Goal: Task Accomplishment & Management: Complete application form

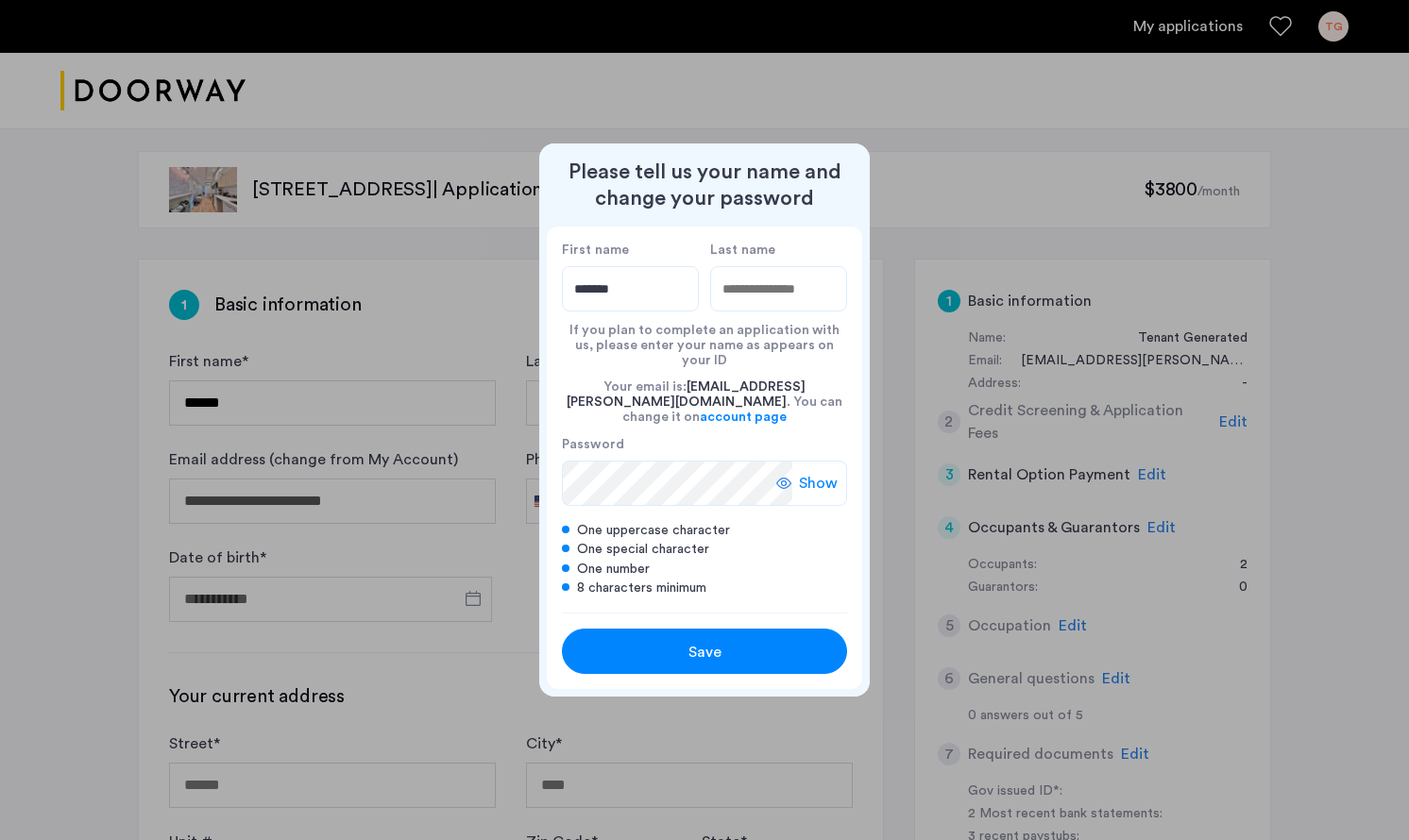
click at [663, 312] on input "*******" at bounding box center [630, 289] width 137 height 45
type input "******"
type input "*******"
click at [691, 641] on span "Save" at bounding box center [704, 652] width 33 height 23
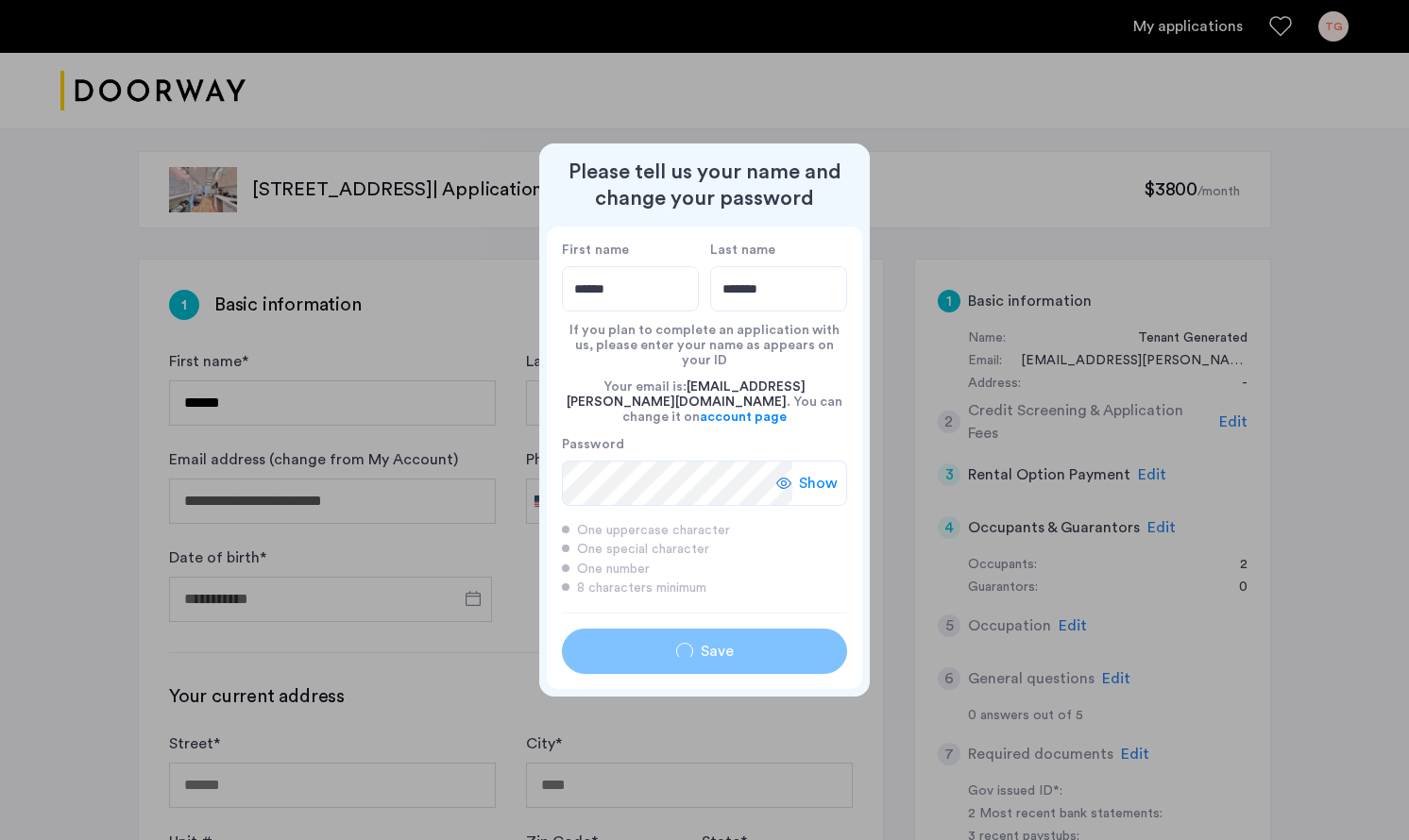
type input "******"
type input "*******"
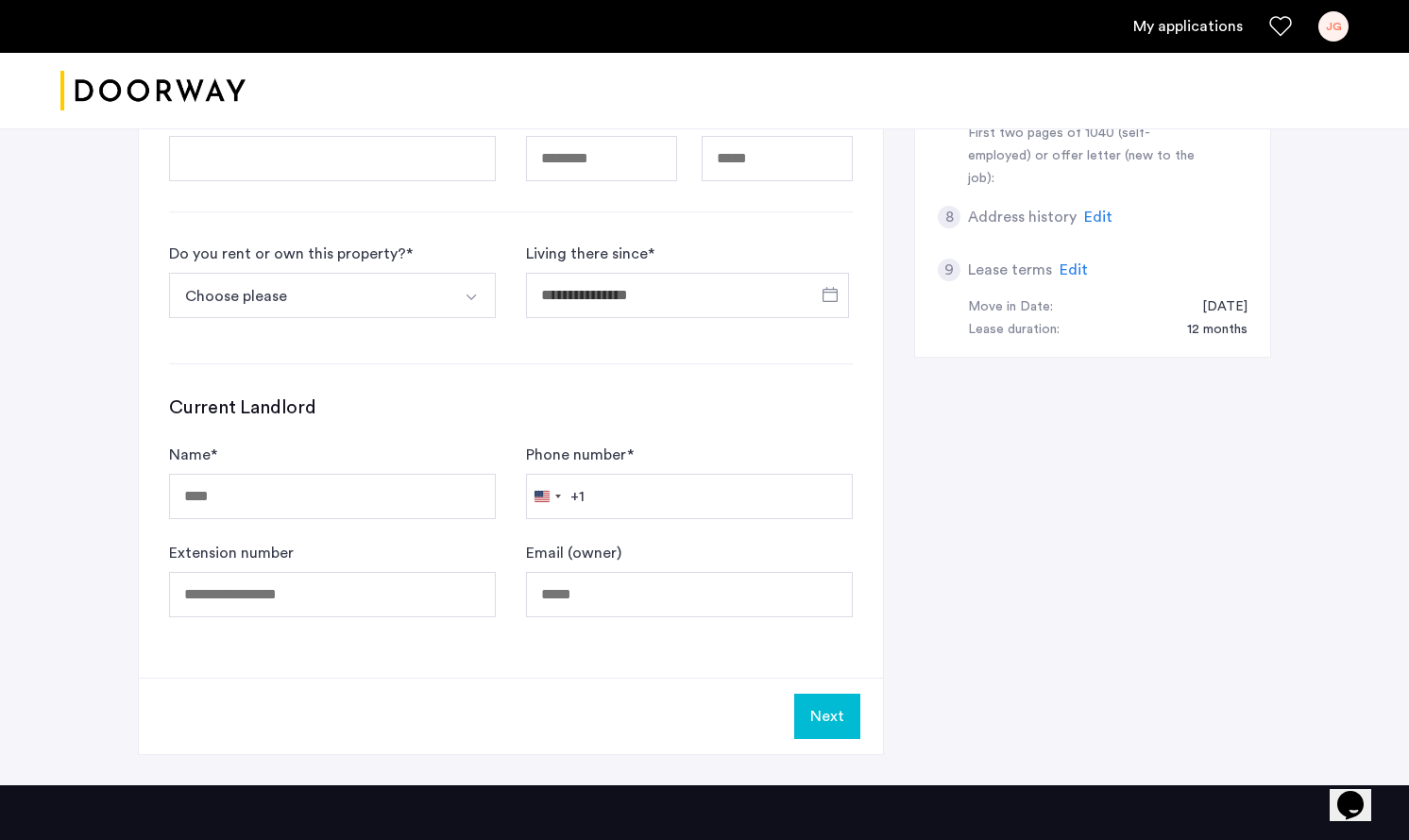
scroll to position [760, 0]
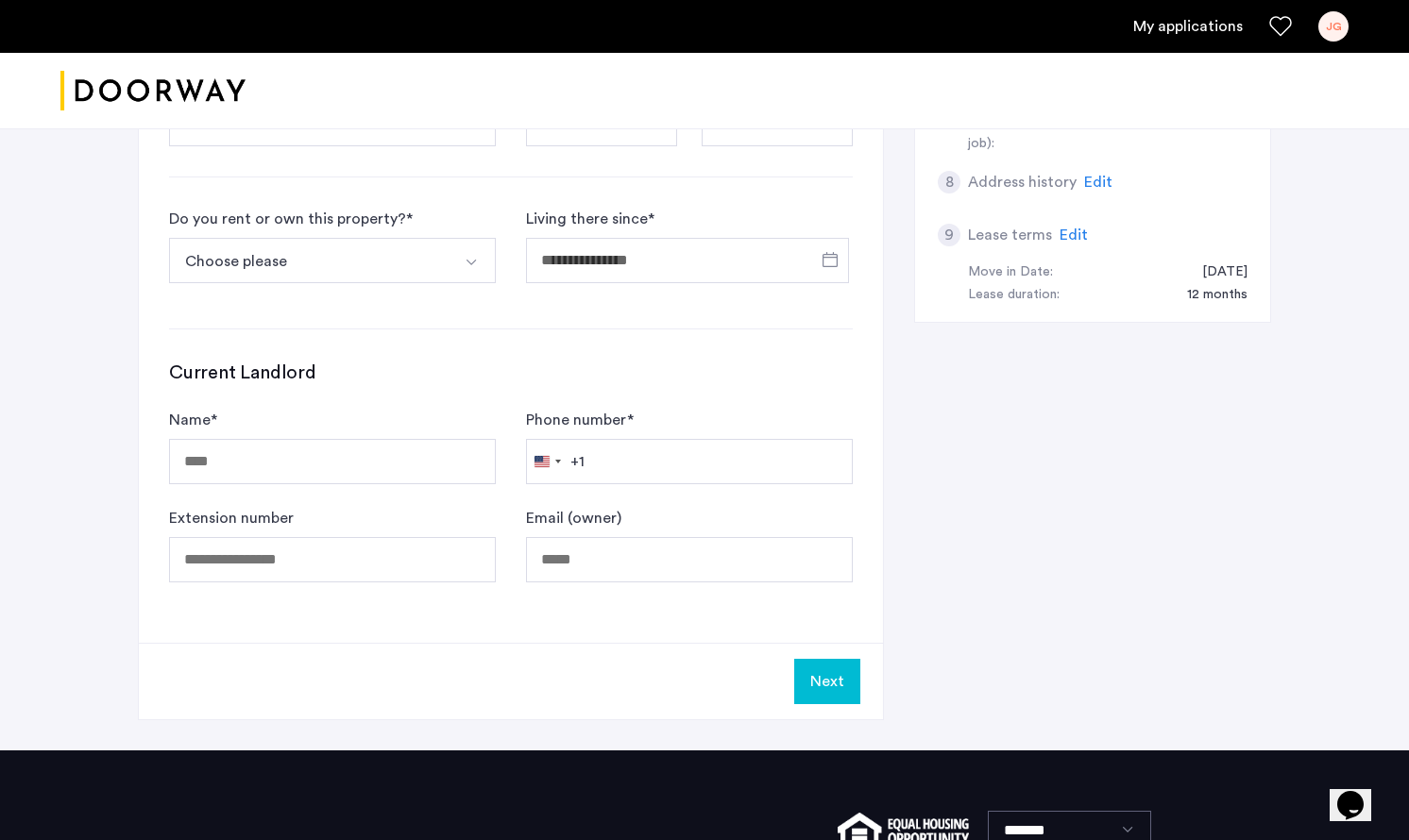
click at [478, 265] on img "Select option" at bounding box center [472, 263] width 15 height 15
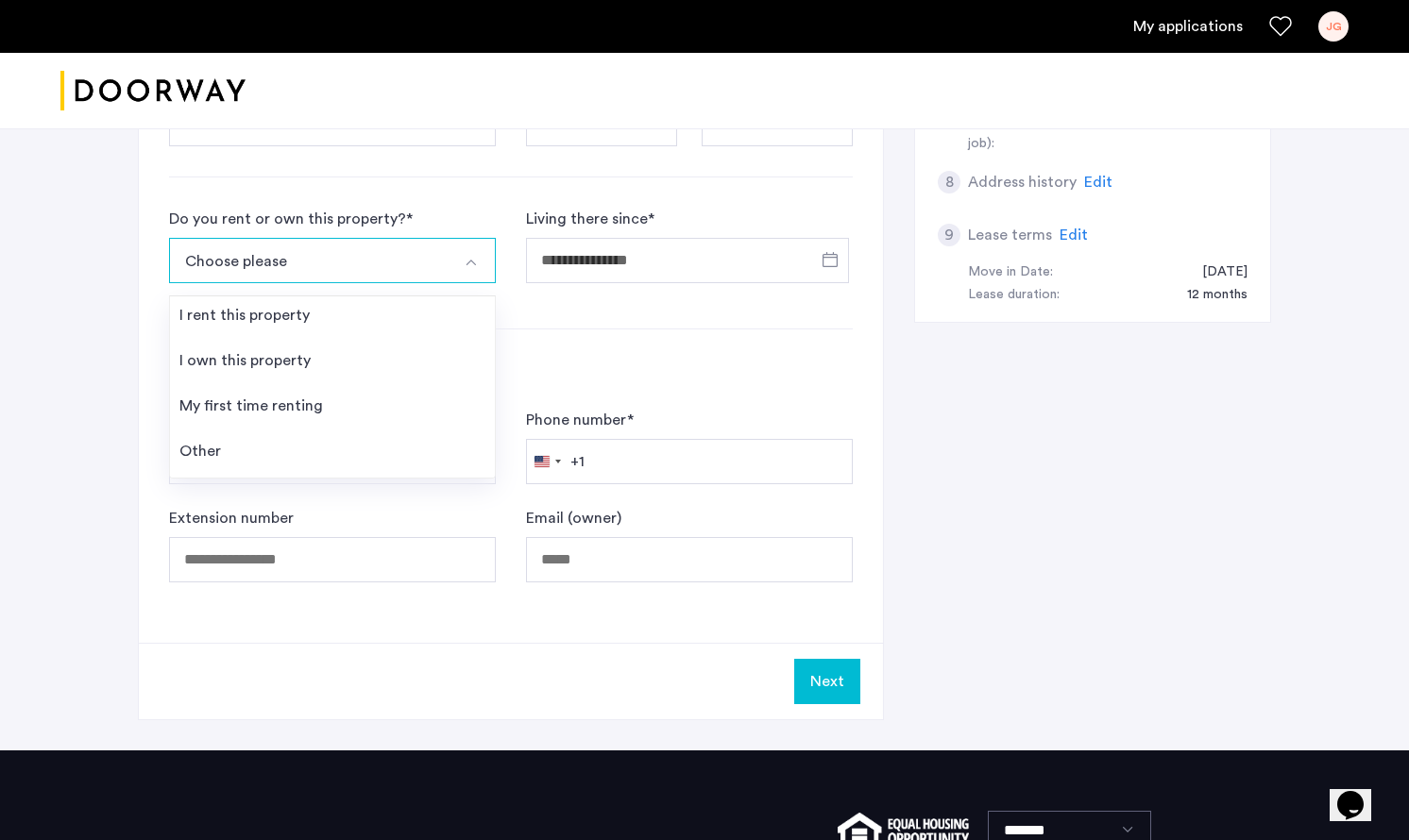
click at [553, 300] on div "**********" at bounding box center [510, 71] width 744 height 1143
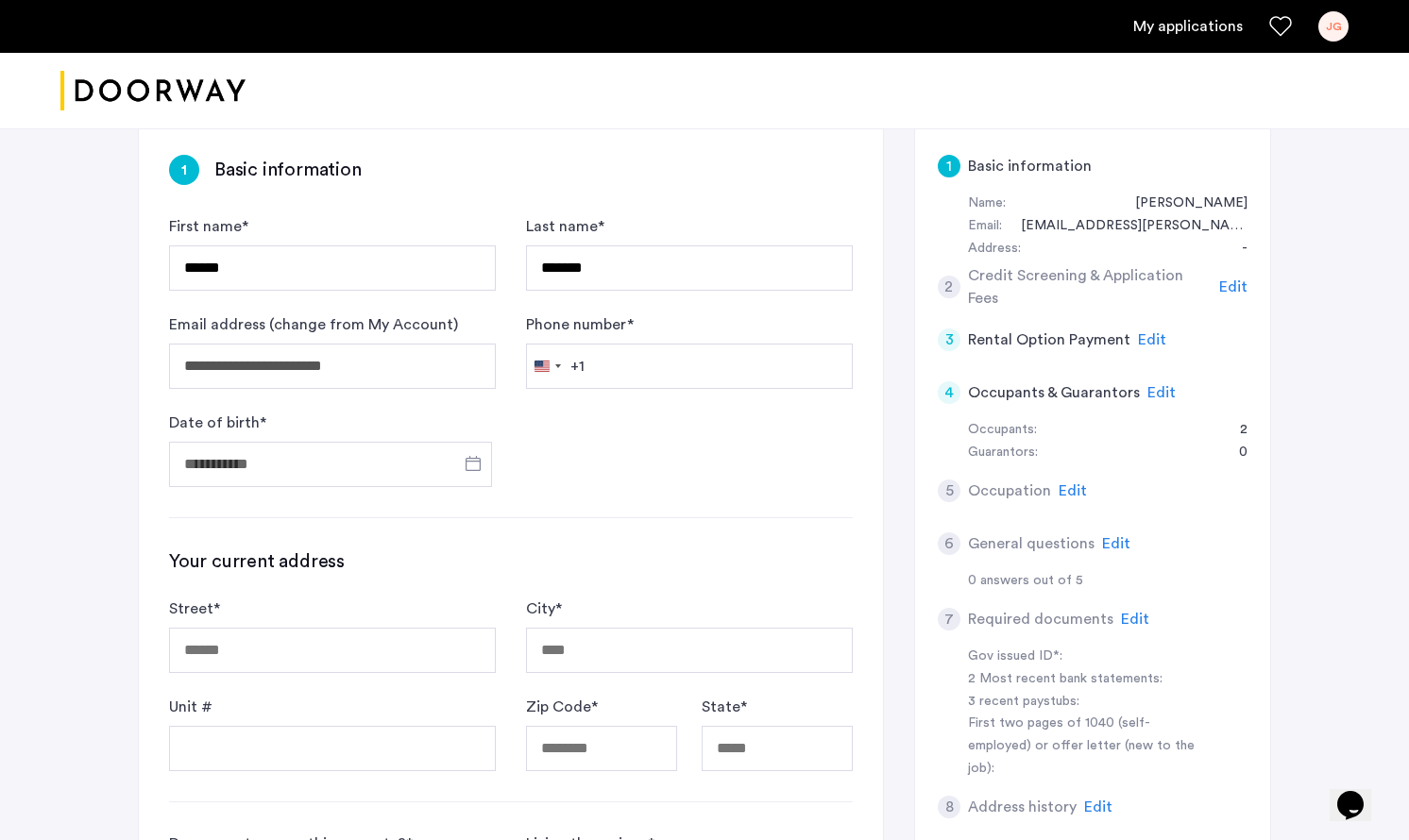
scroll to position [131, 0]
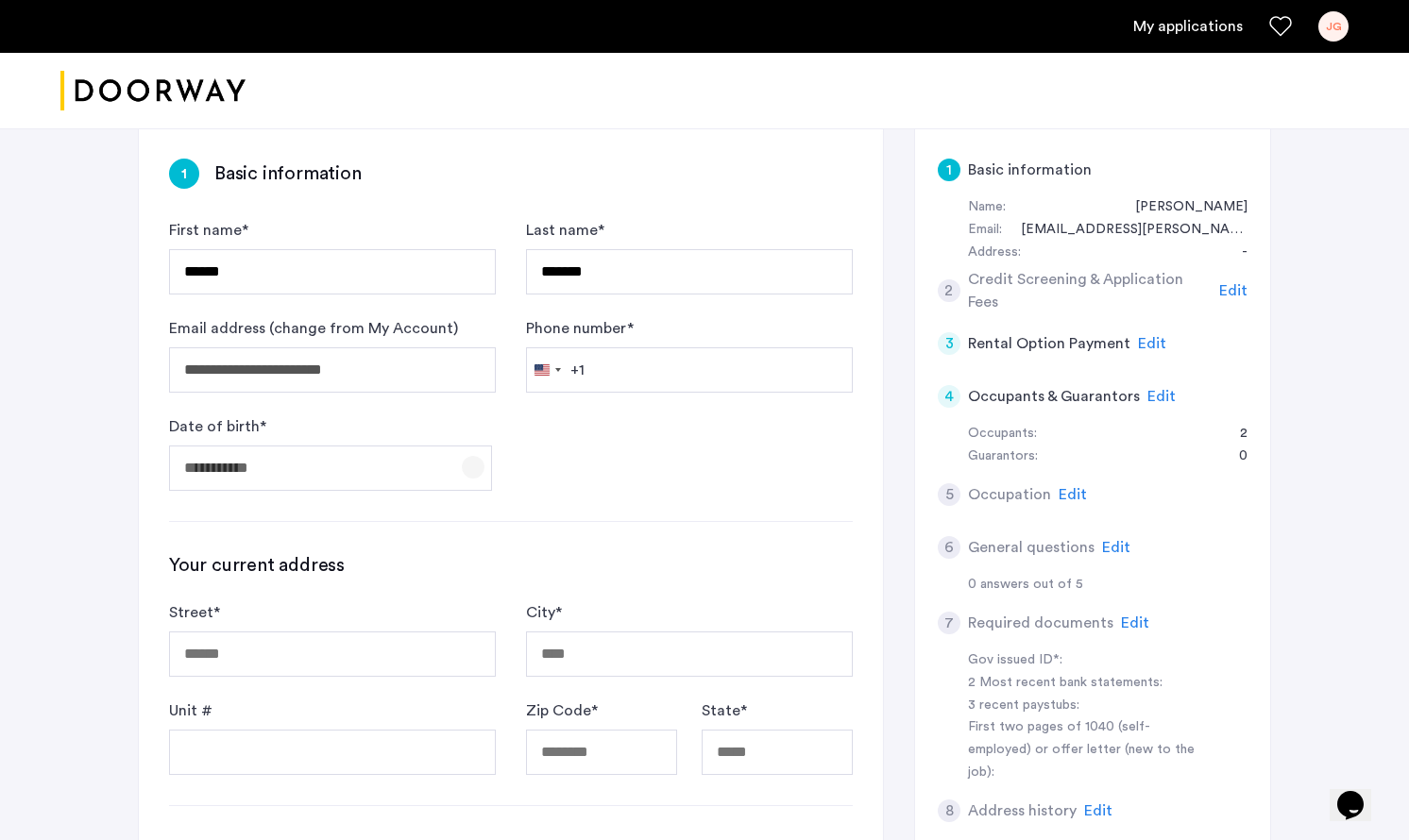
click at [473, 470] on span "Open calendar" at bounding box center [473, 468] width 45 height 45
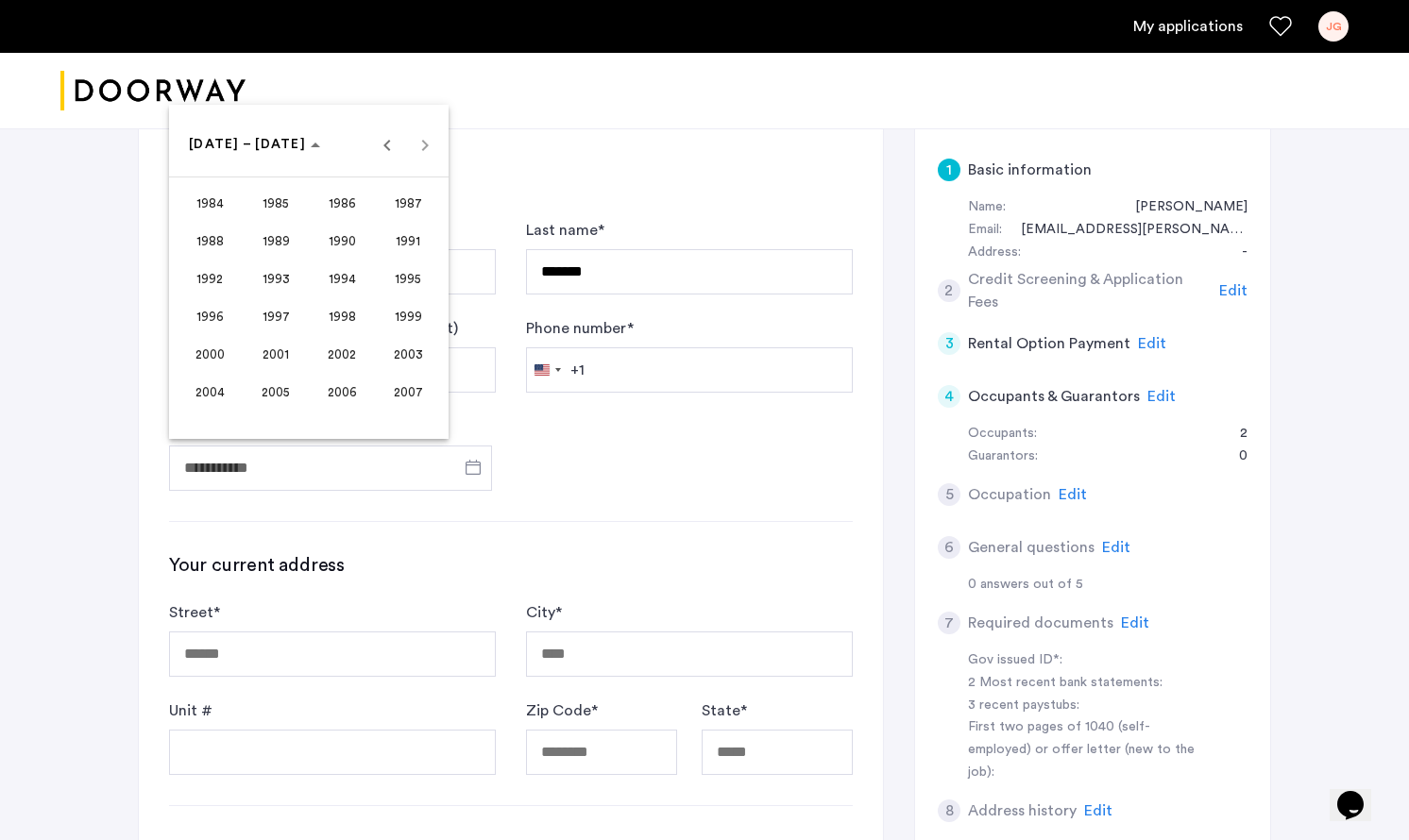
click at [541, 490] on div at bounding box center [704, 420] width 1409 height 840
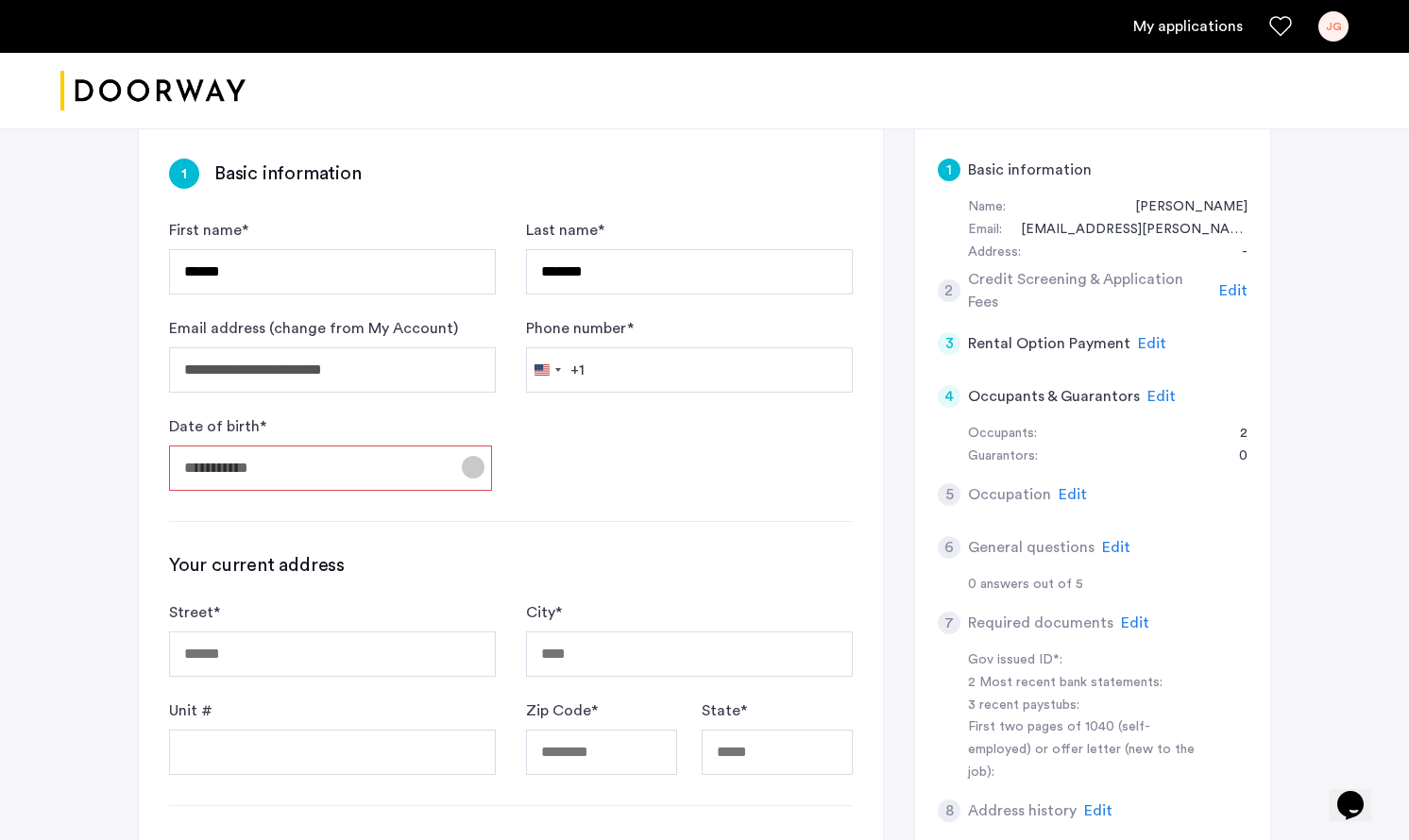
click at [473, 476] on span "Open calendar" at bounding box center [473, 468] width 45 height 45
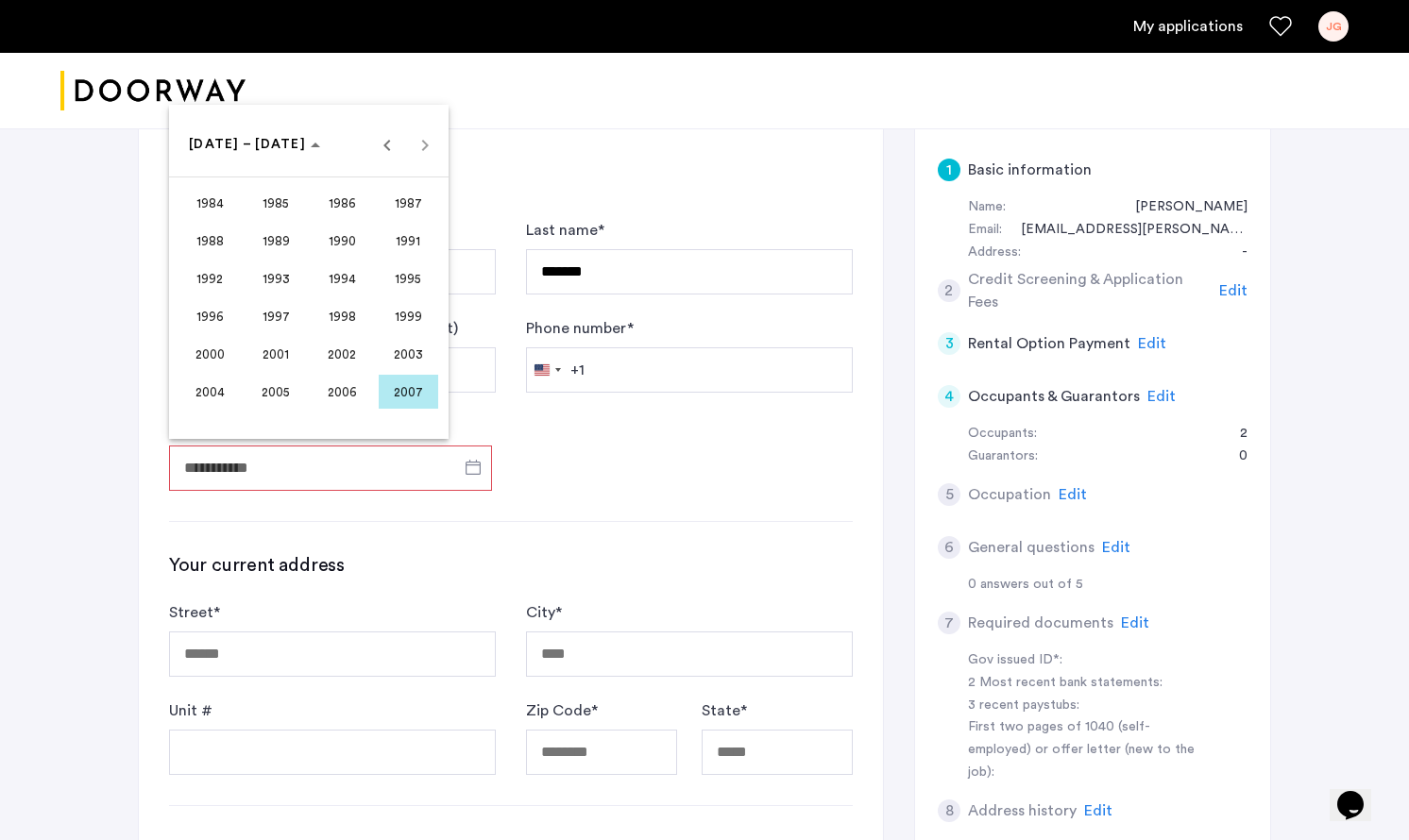
click at [284, 314] on span "1997" at bounding box center [276, 317] width 60 height 34
click at [402, 323] on span "DEC" at bounding box center [408, 317] width 60 height 34
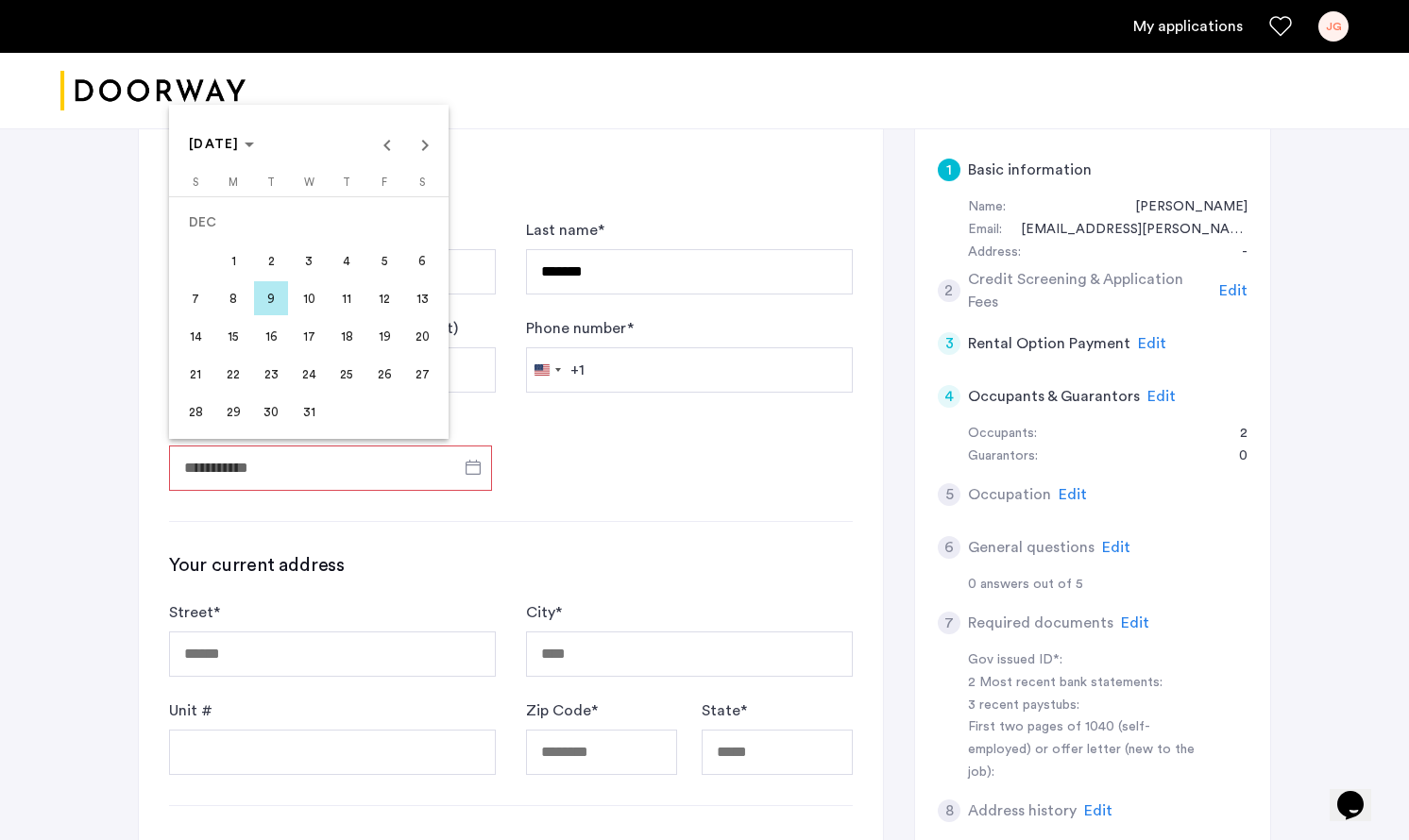
click at [201, 292] on span "7" at bounding box center [196, 299] width 34 height 34
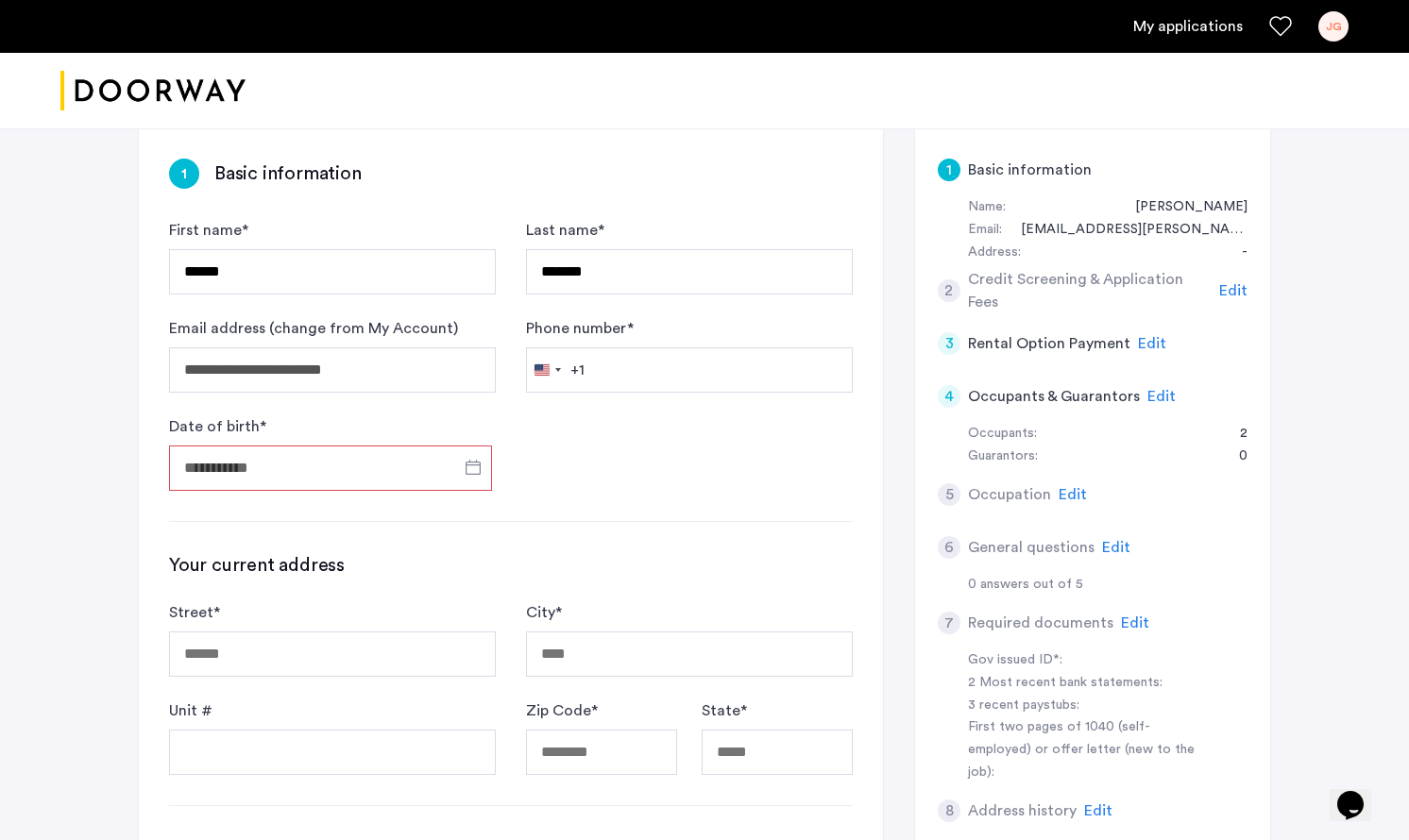
type input "**********"
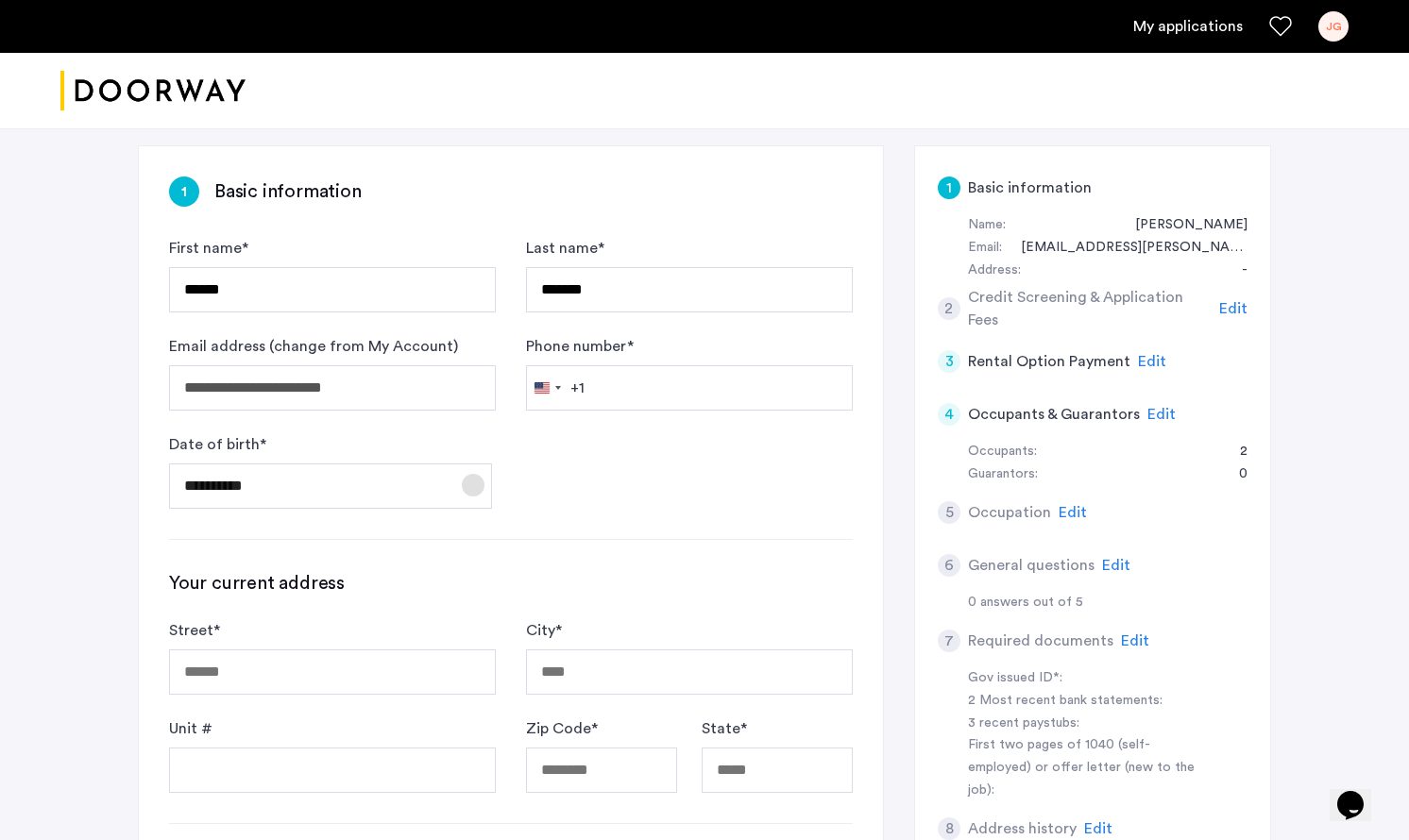
scroll to position [335, 0]
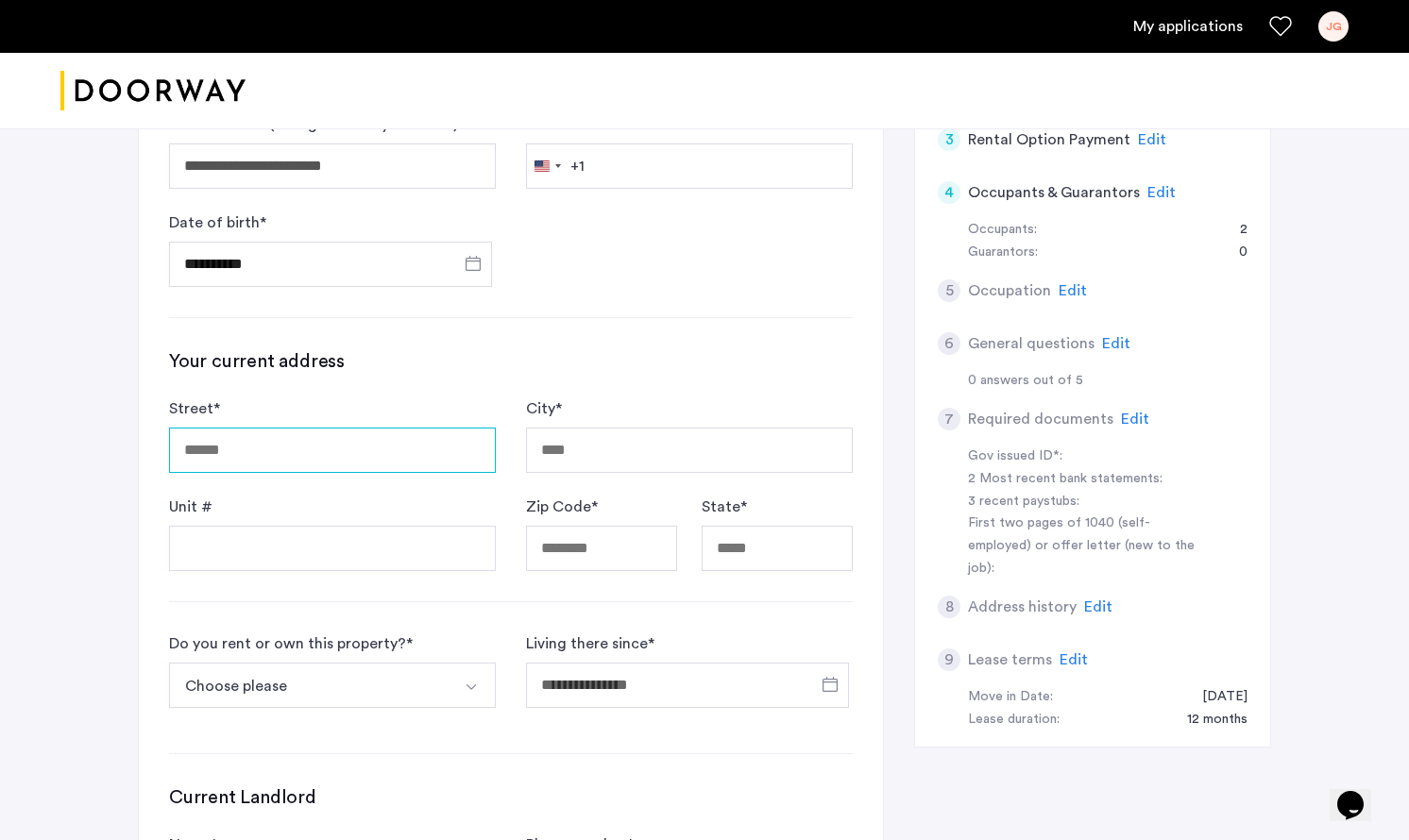
click at [399, 471] on input "Street *" at bounding box center [333, 451] width 327 height 45
type input "**********"
type input "*******"
type input "*****"
type input "**"
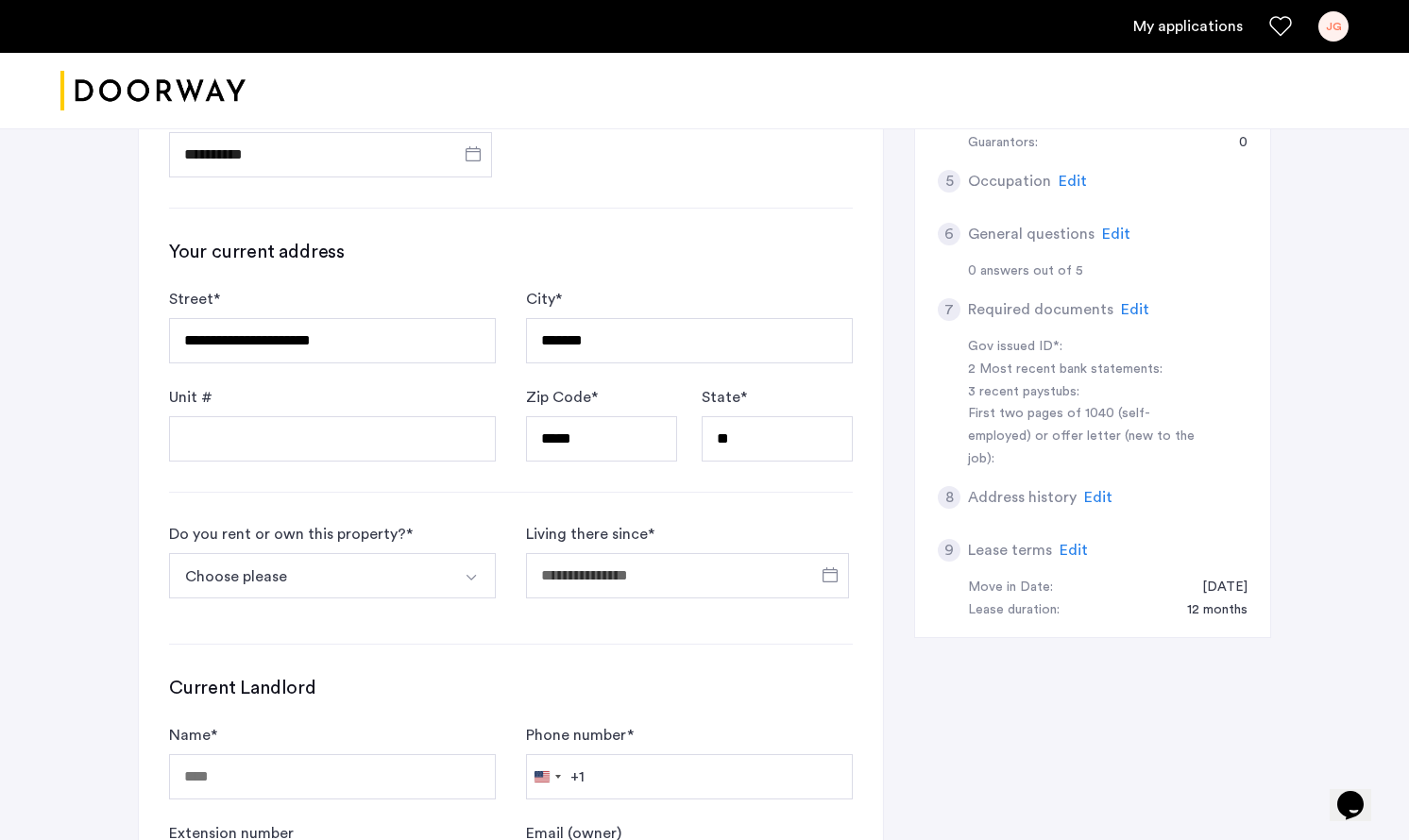
scroll to position [565, 0]
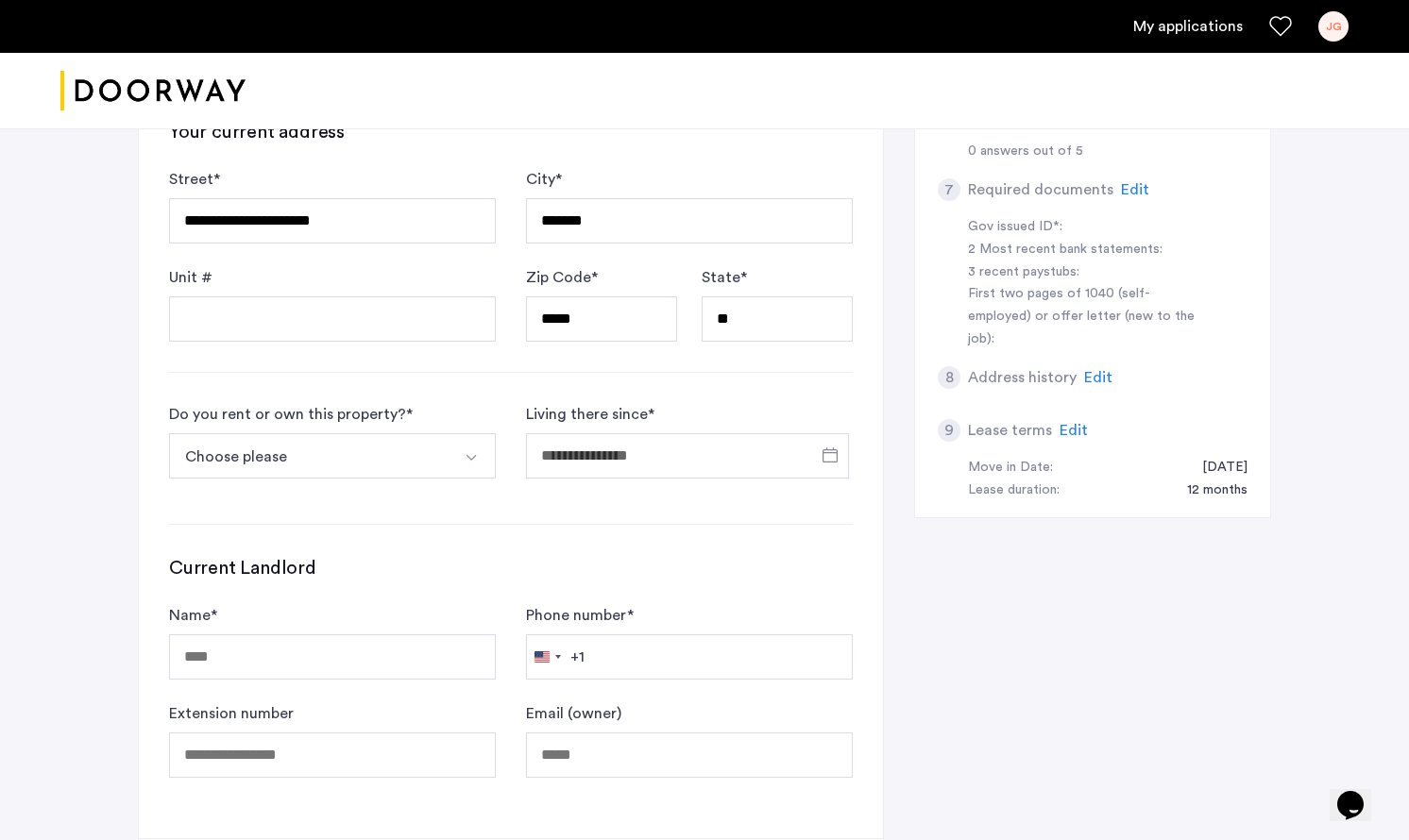
click at [442, 450] on button "Choose please" at bounding box center [310, 456] width 283 height 45
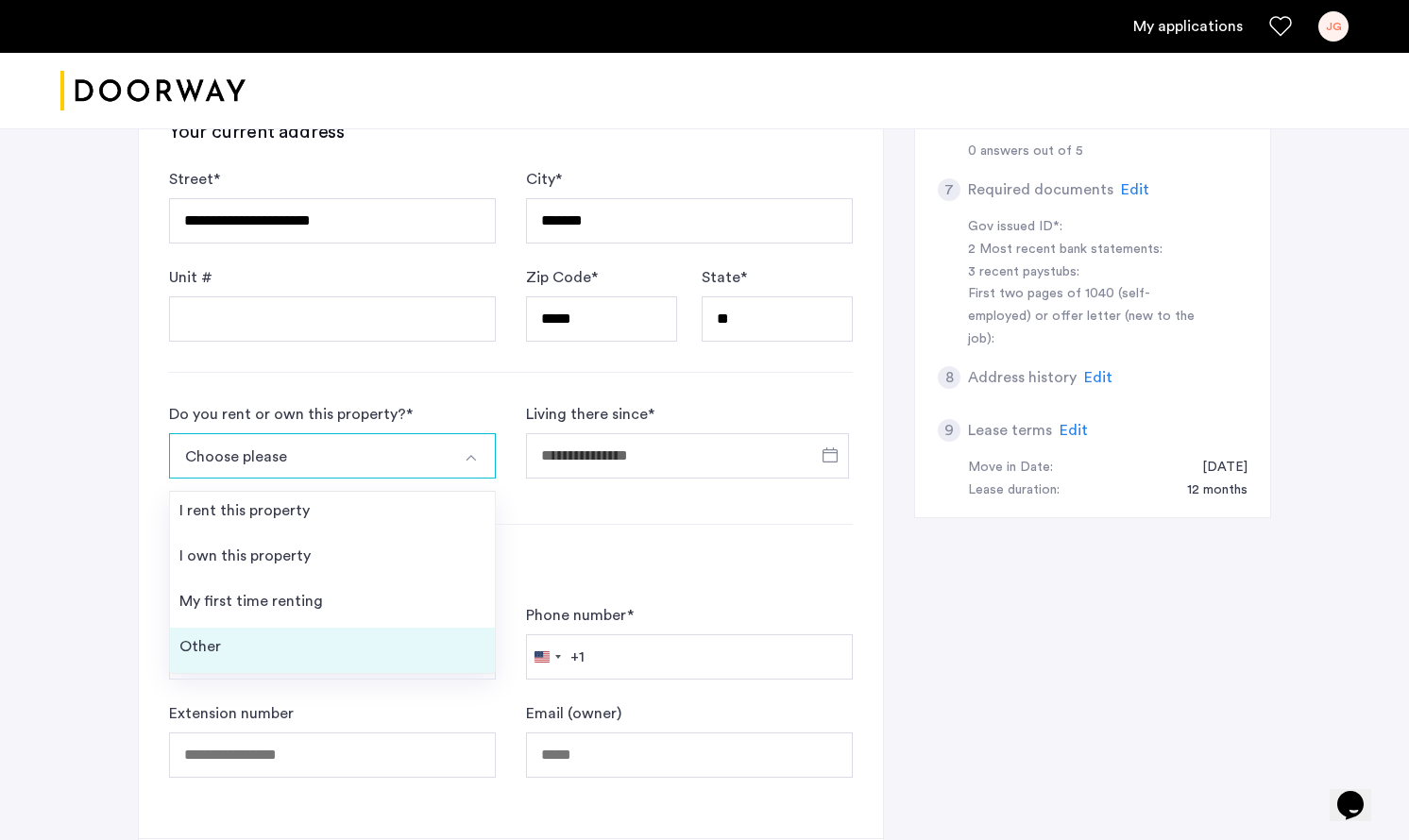
click at [353, 640] on li "Other" at bounding box center [333, 650] width 325 height 45
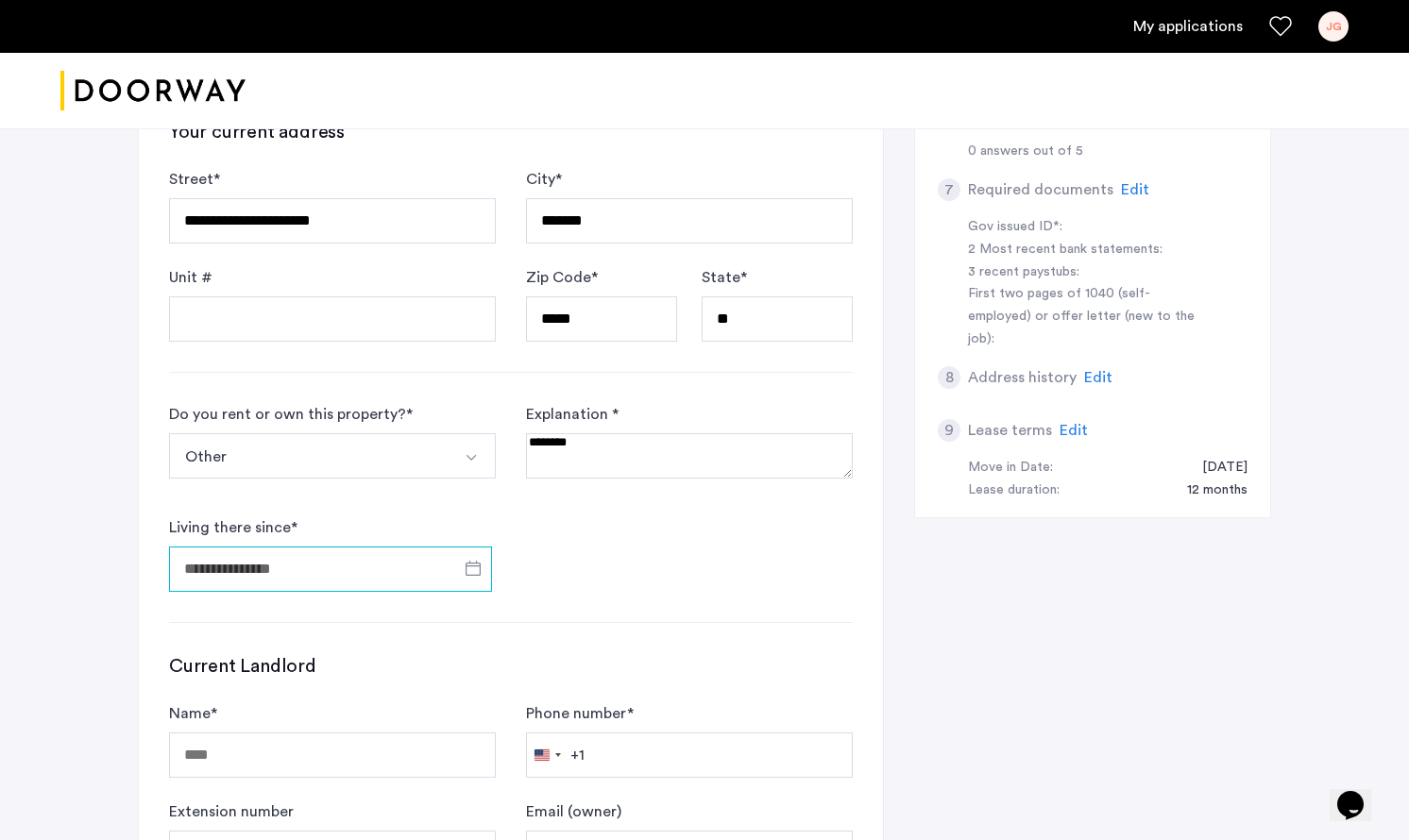
click at [373, 568] on input "Living there since *" at bounding box center [331, 570] width 323 height 45
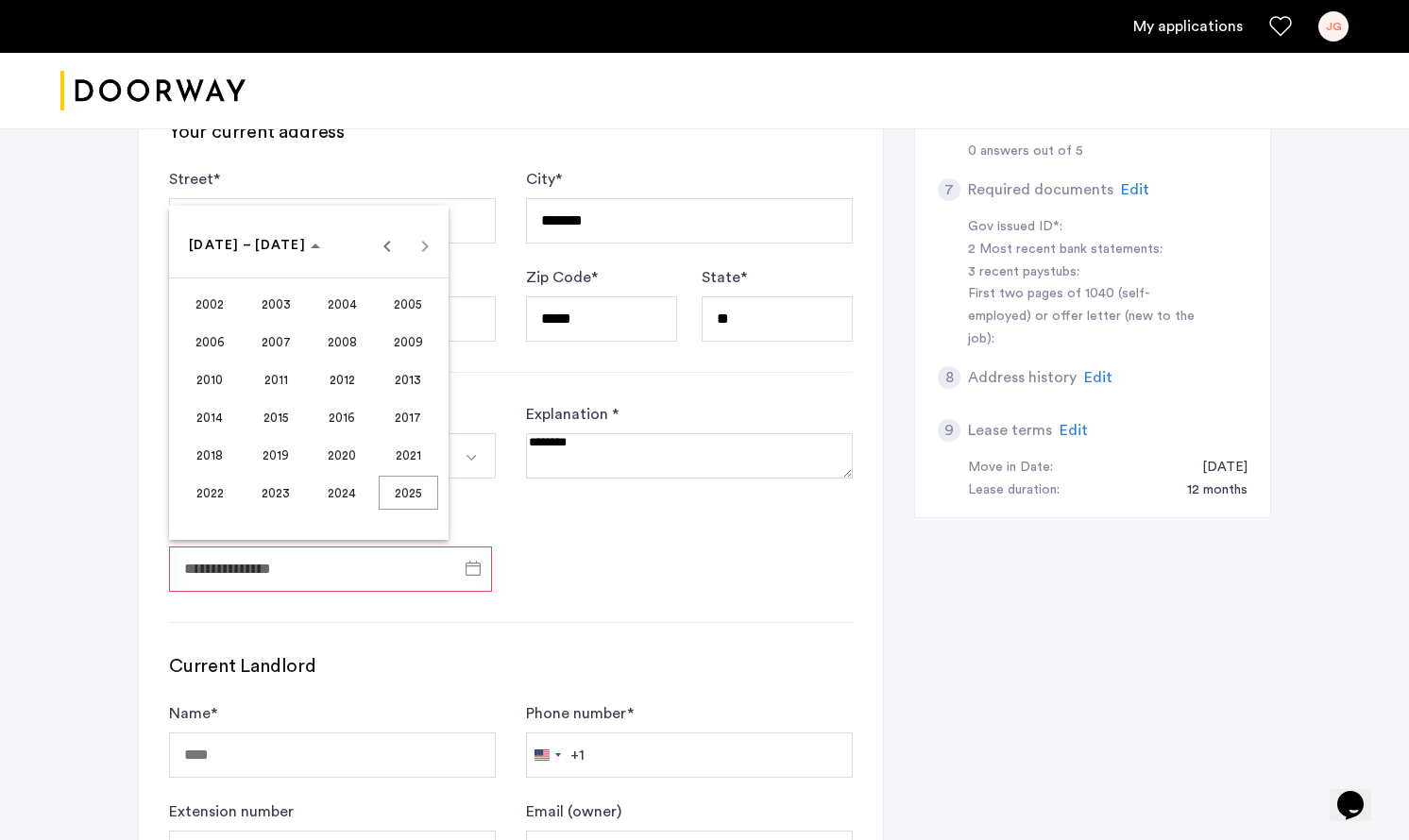
click at [570, 449] on div at bounding box center [704, 420] width 1409 height 840
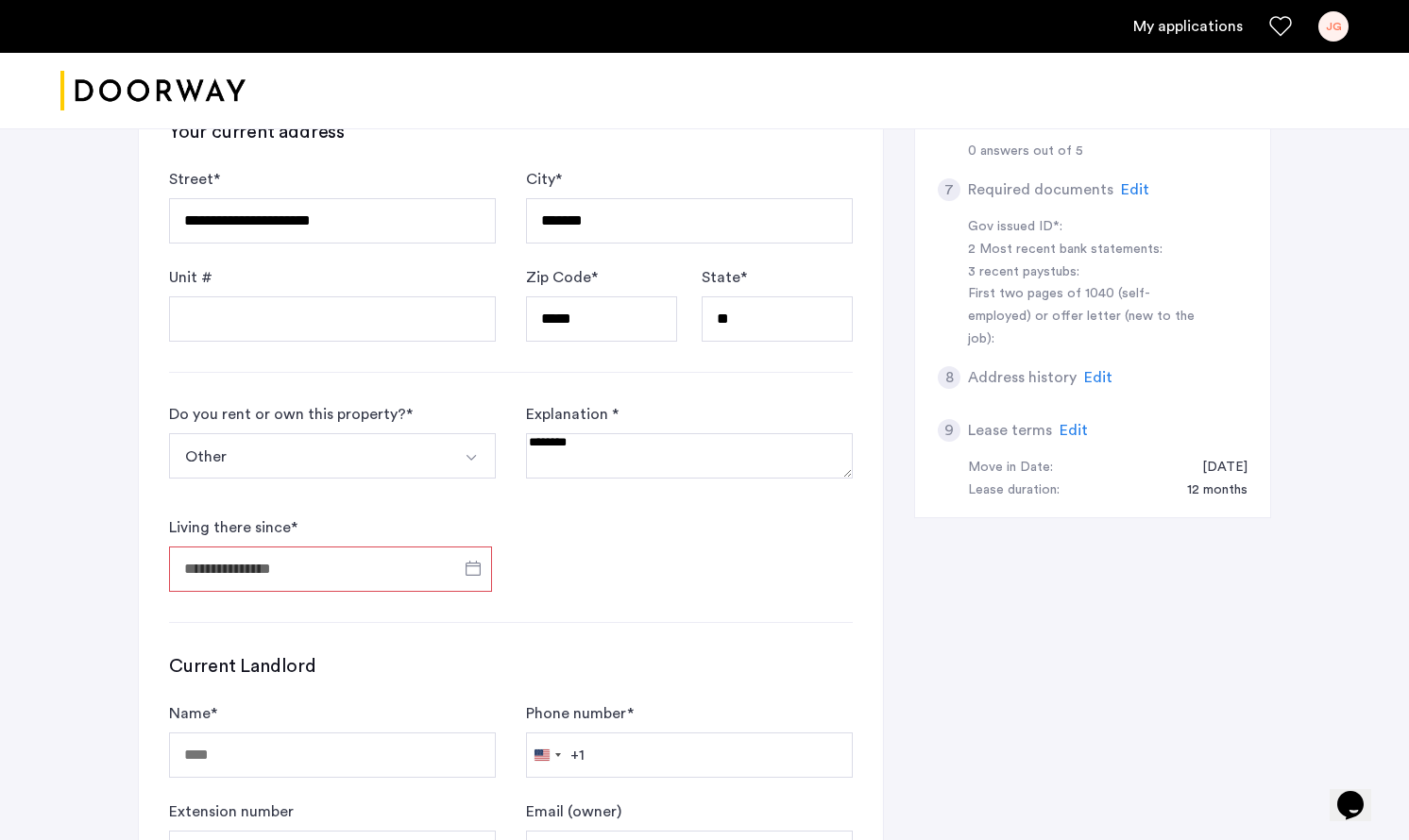
click at [570, 449] on textarea at bounding box center [690, 456] width 327 height 45
click at [478, 571] on span "Open calendar" at bounding box center [473, 569] width 45 height 45
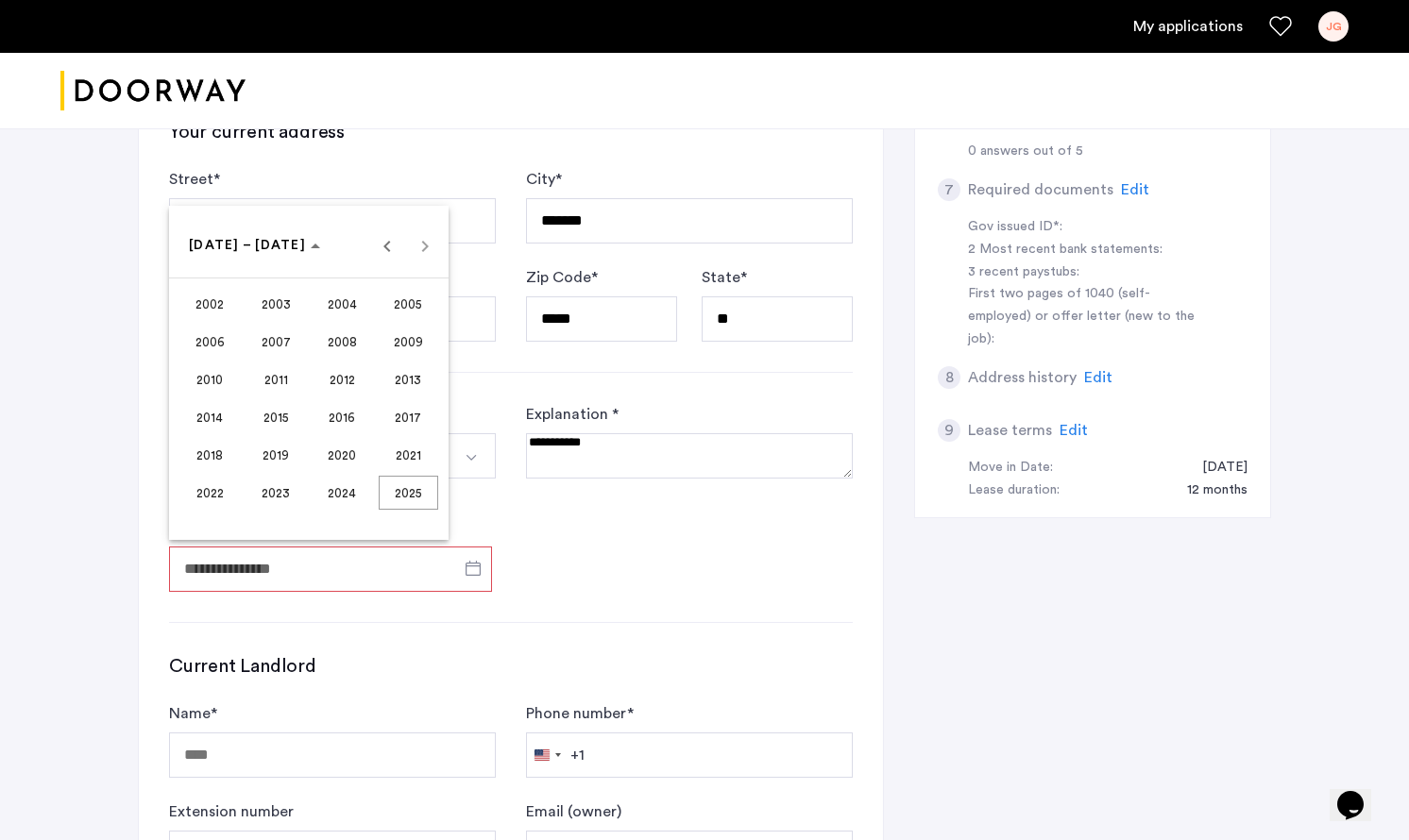
click at [614, 453] on div at bounding box center [704, 420] width 1409 height 840
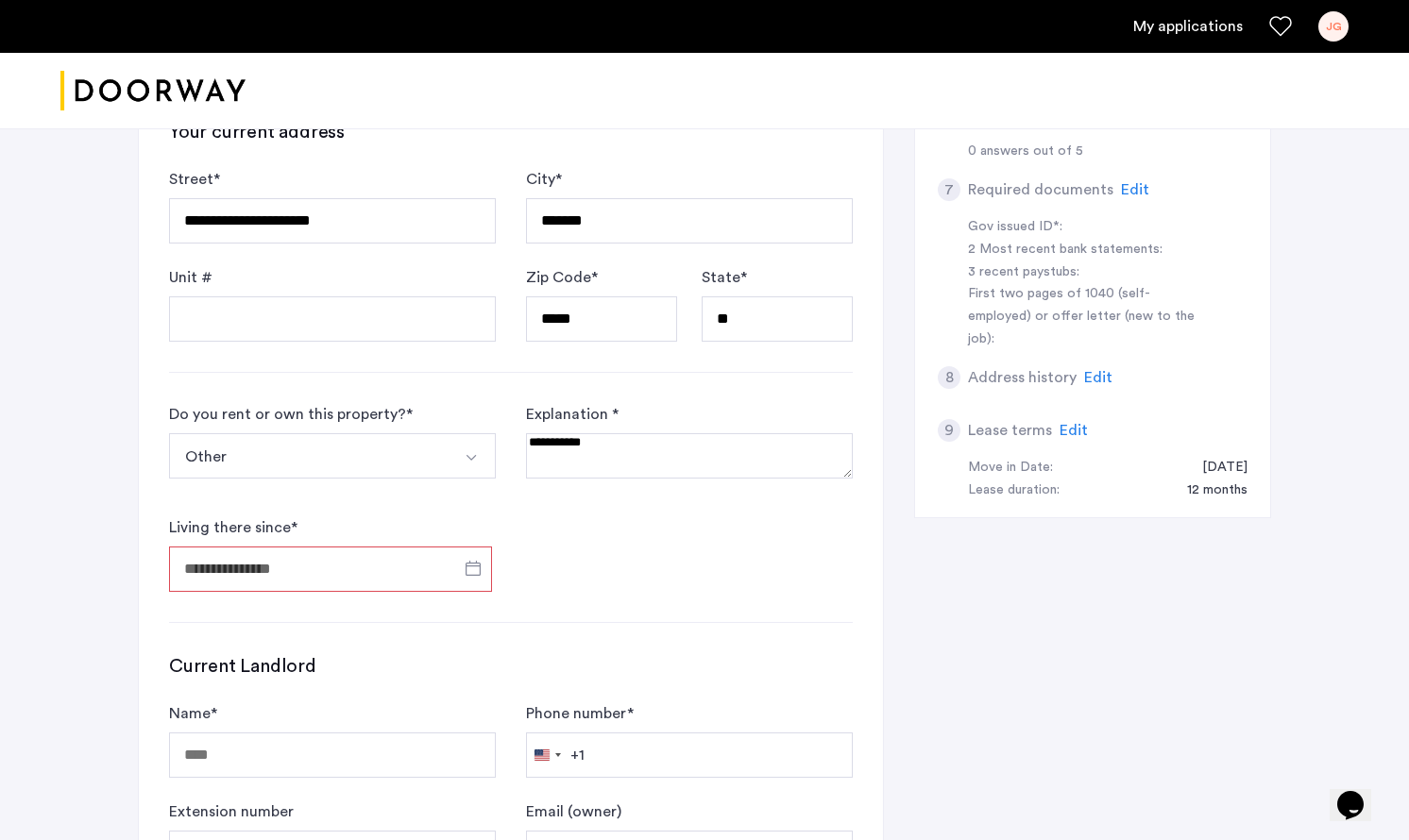
click at [614, 451] on textarea at bounding box center [690, 456] width 327 height 45
type textarea "**********"
click at [468, 565] on span "Open calendar" at bounding box center [473, 569] width 45 height 45
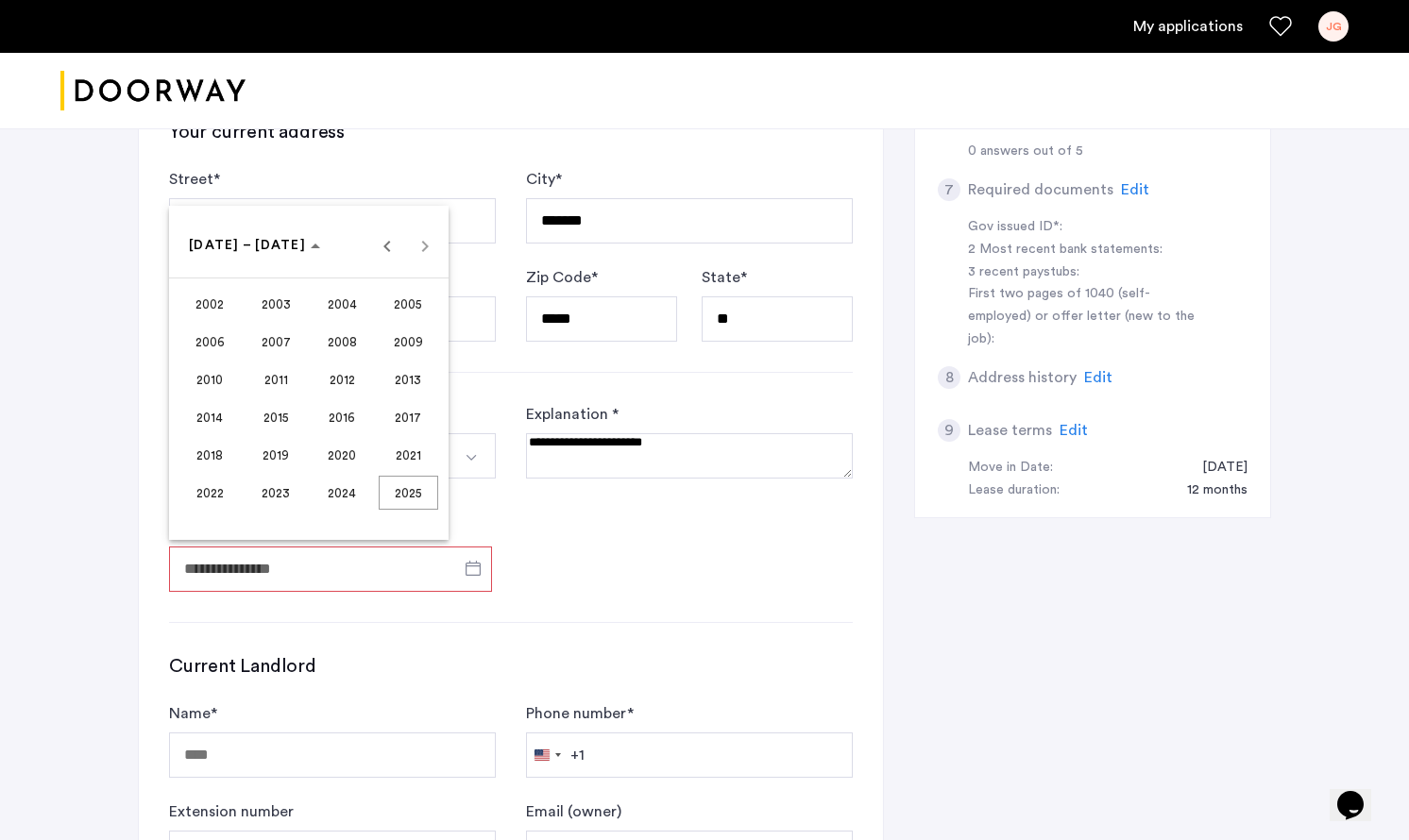
click at [284, 495] on span "2023" at bounding box center [276, 493] width 60 height 34
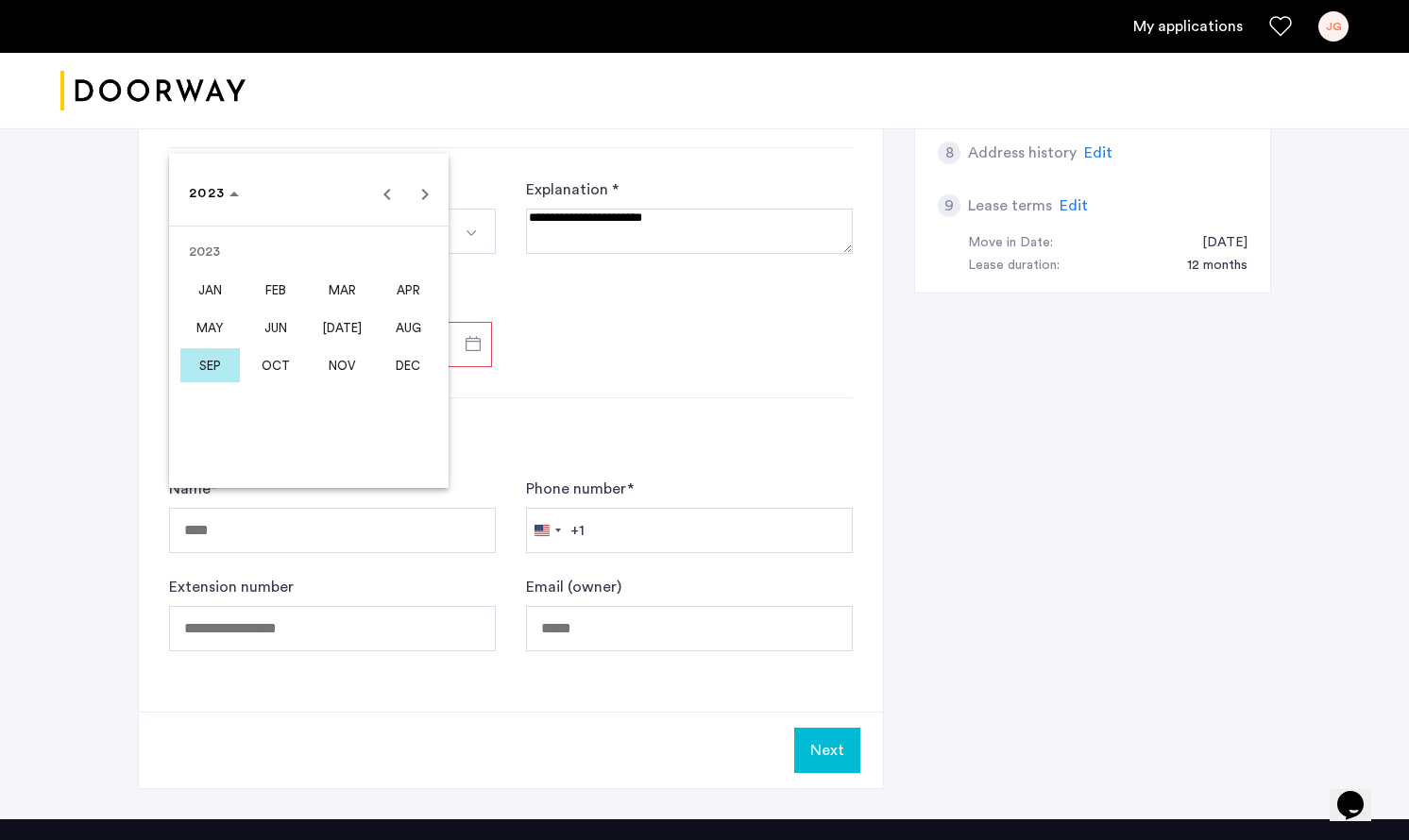
scroll to position [502, 0]
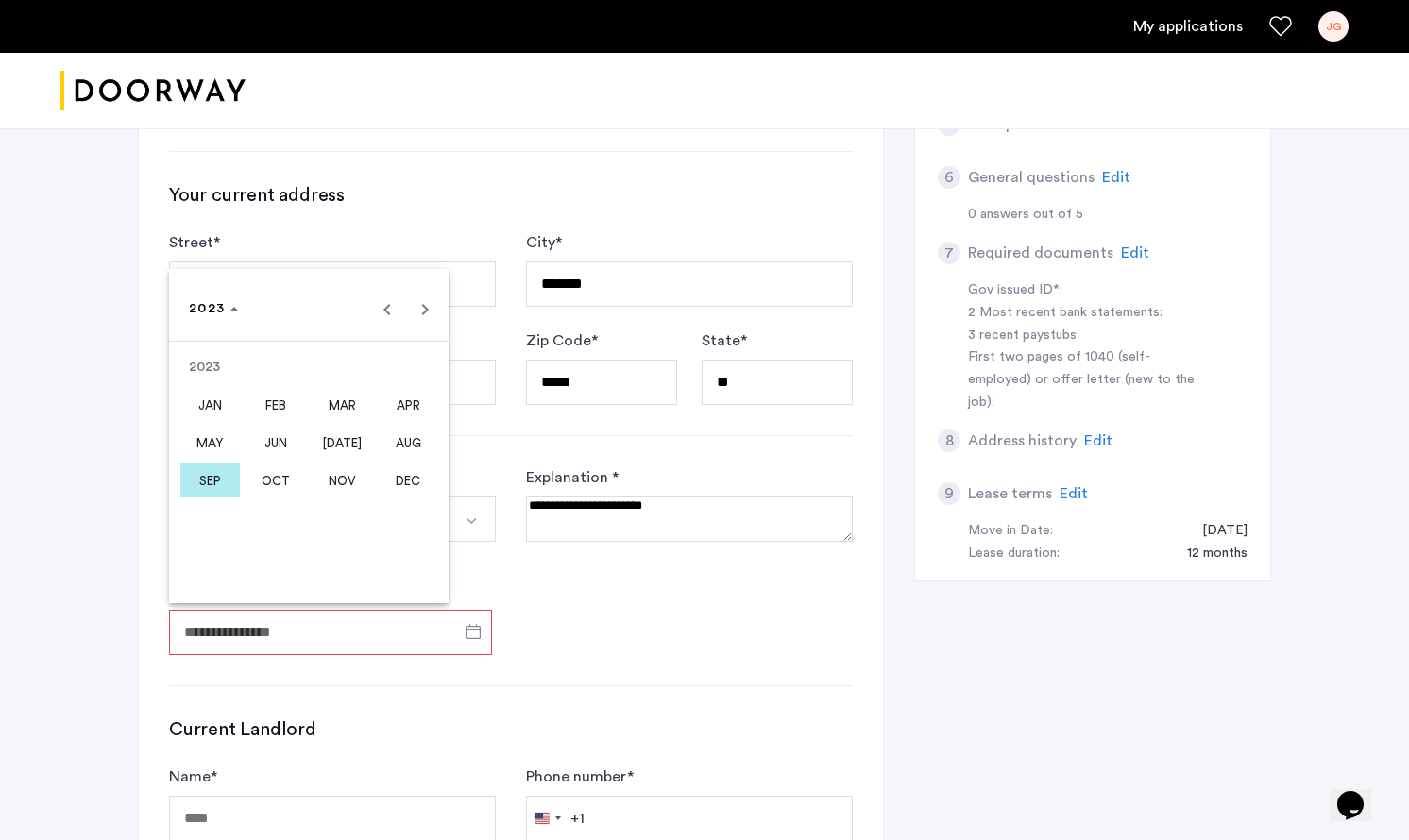
click at [524, 576] on div at bounding box center [704, 420] width 1409 height 840
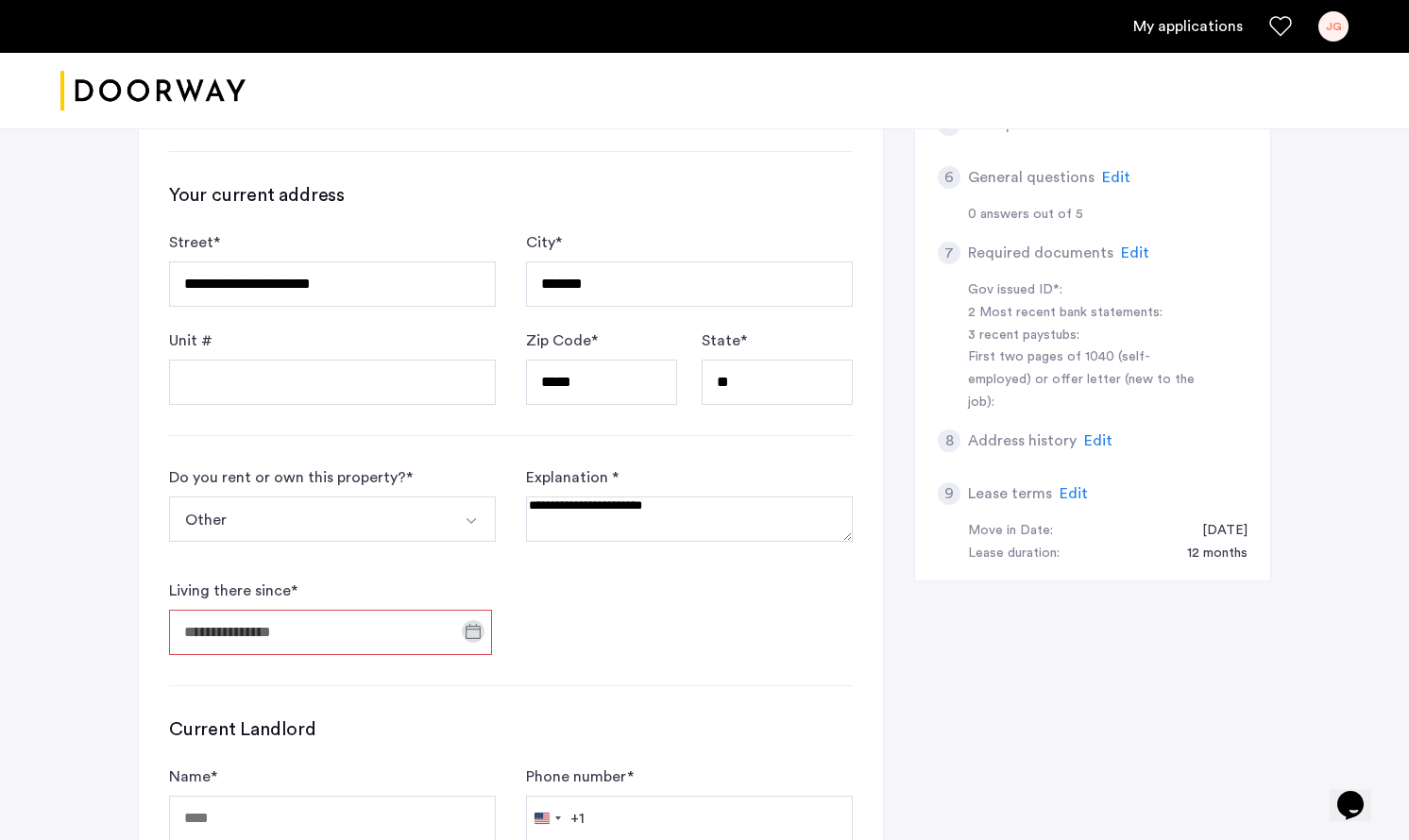
click at [440, 523] on button "Other" at bounding box center [310, 520] width 283 height 45
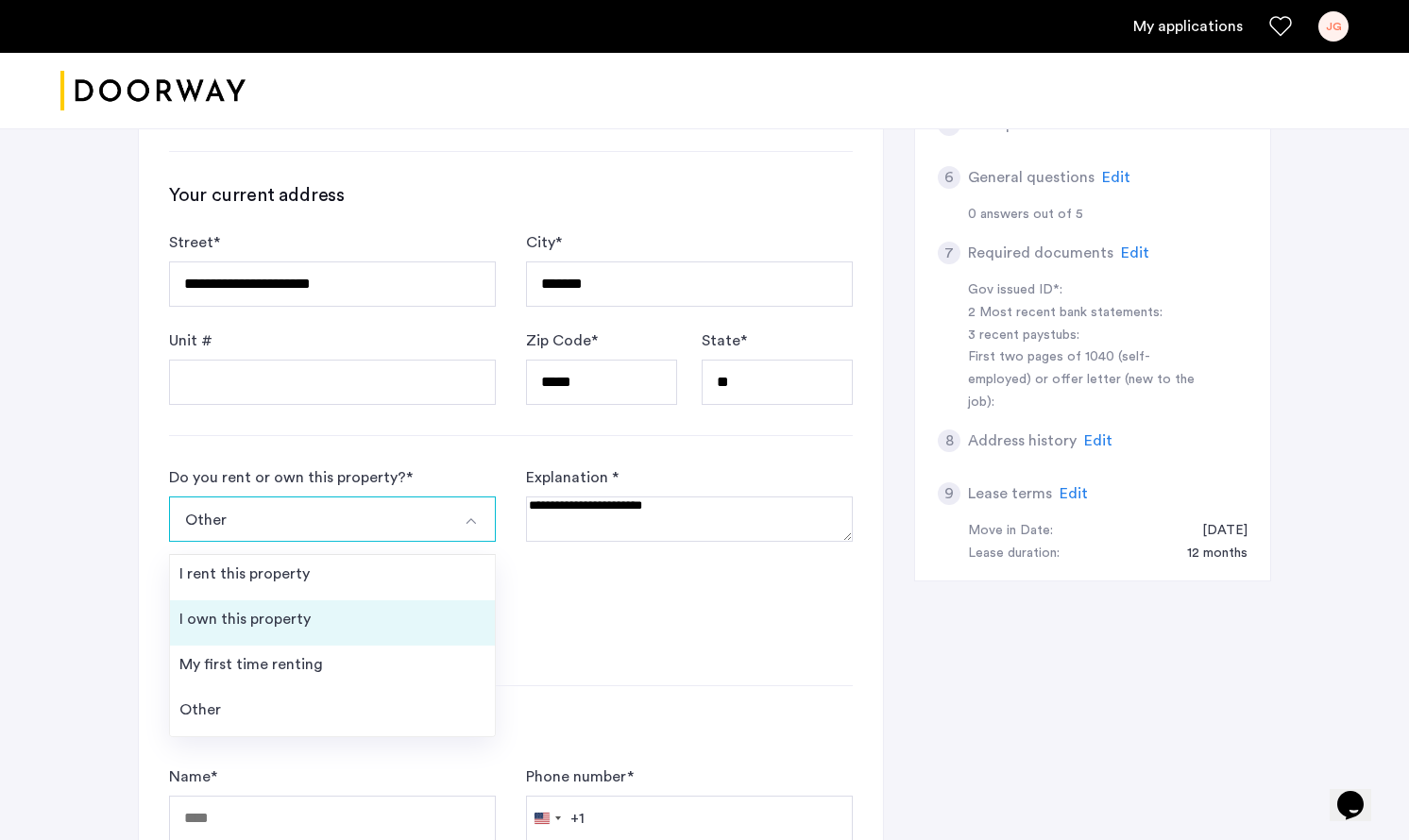
click at [372, 612] on li "I own this property" at bounding box center [333, 624] width 325 height 45
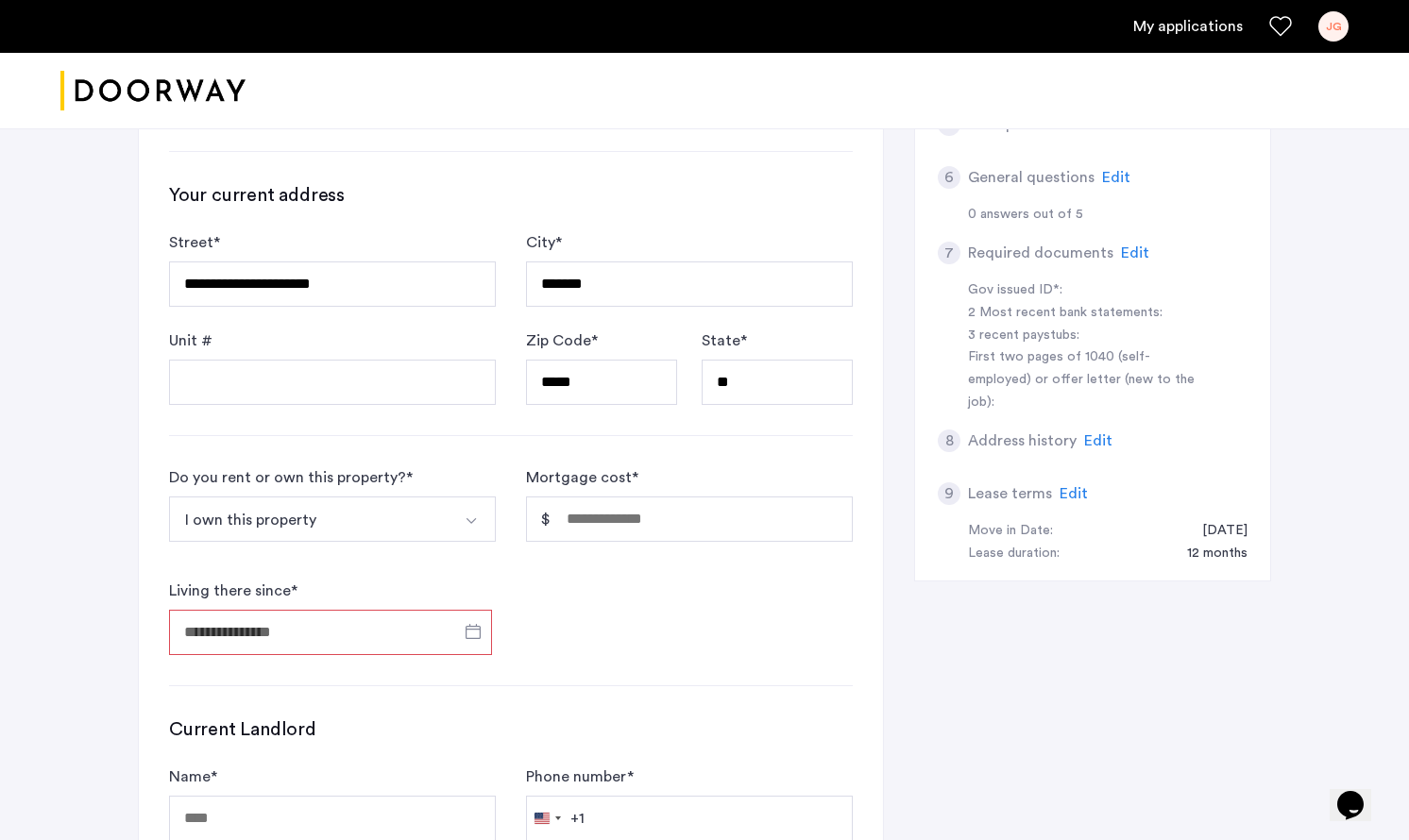
scroll to position [682, 0]
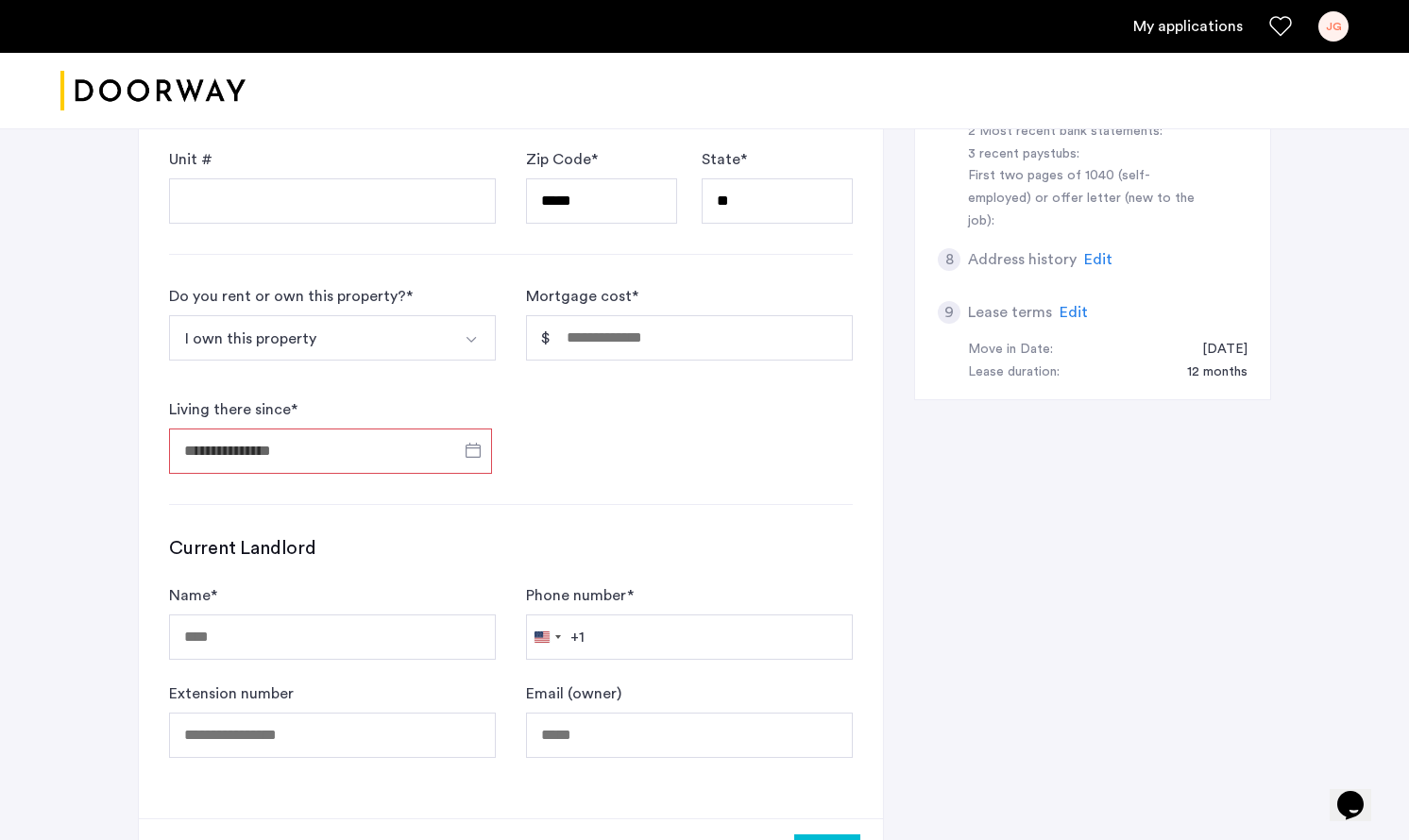
click at [453, 356] on button "Select option" at bounding box center [473, 338] width 45 height 45
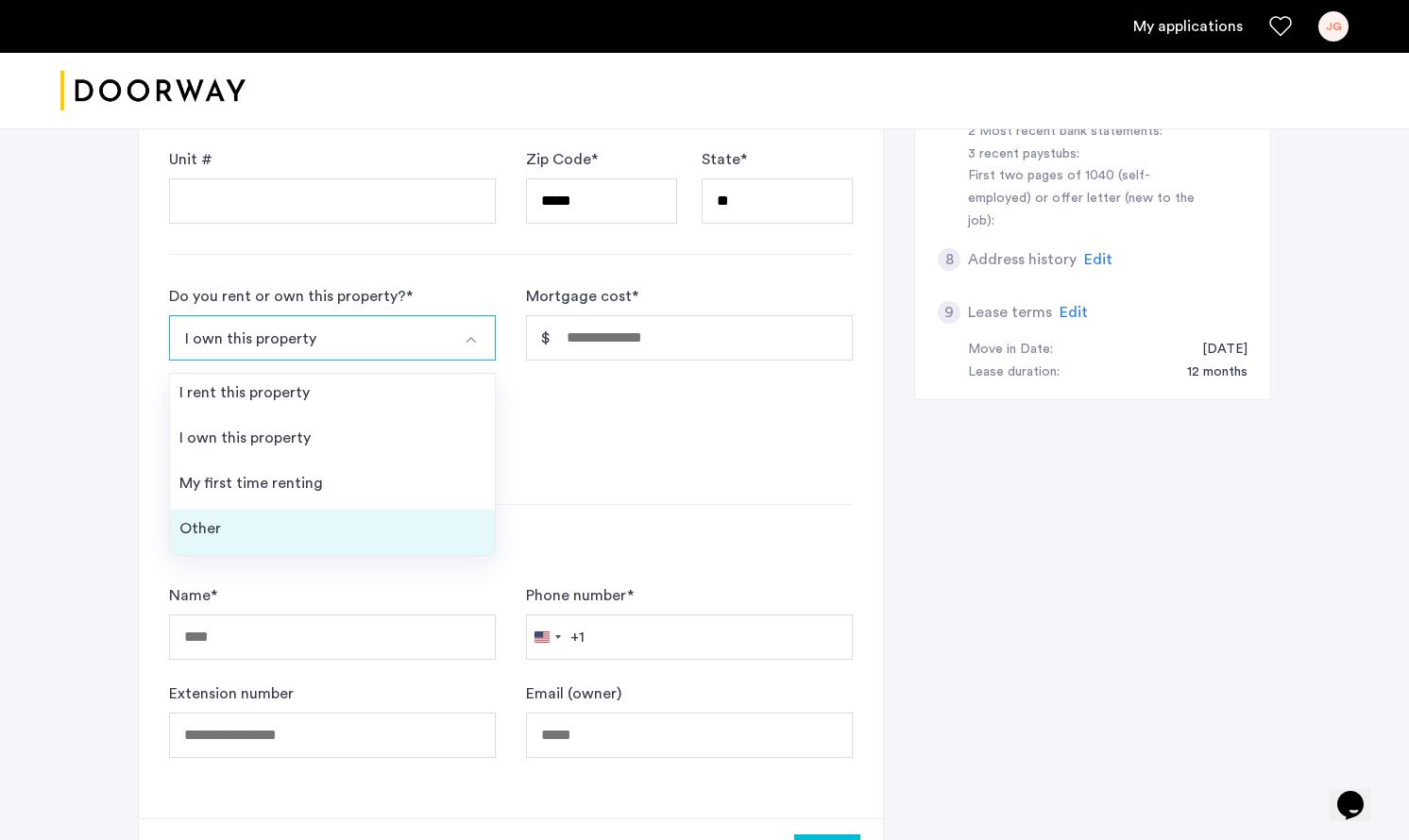
click at [384, 525] on li "Other" at bounding box center [333, 533] width 325 height 45
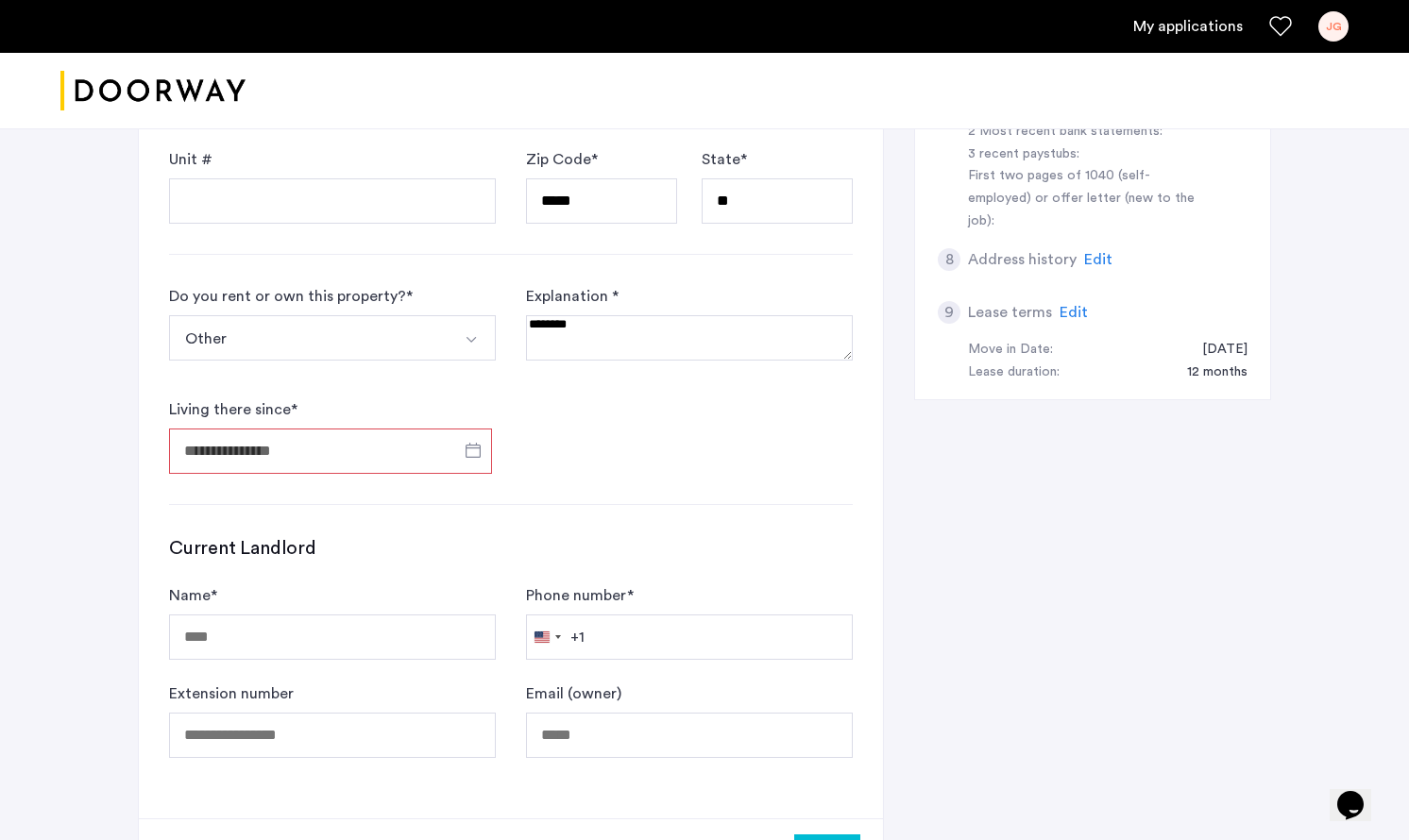
click at [594, 351] on textarea at bounding box center [690, 338] width 327 height 45
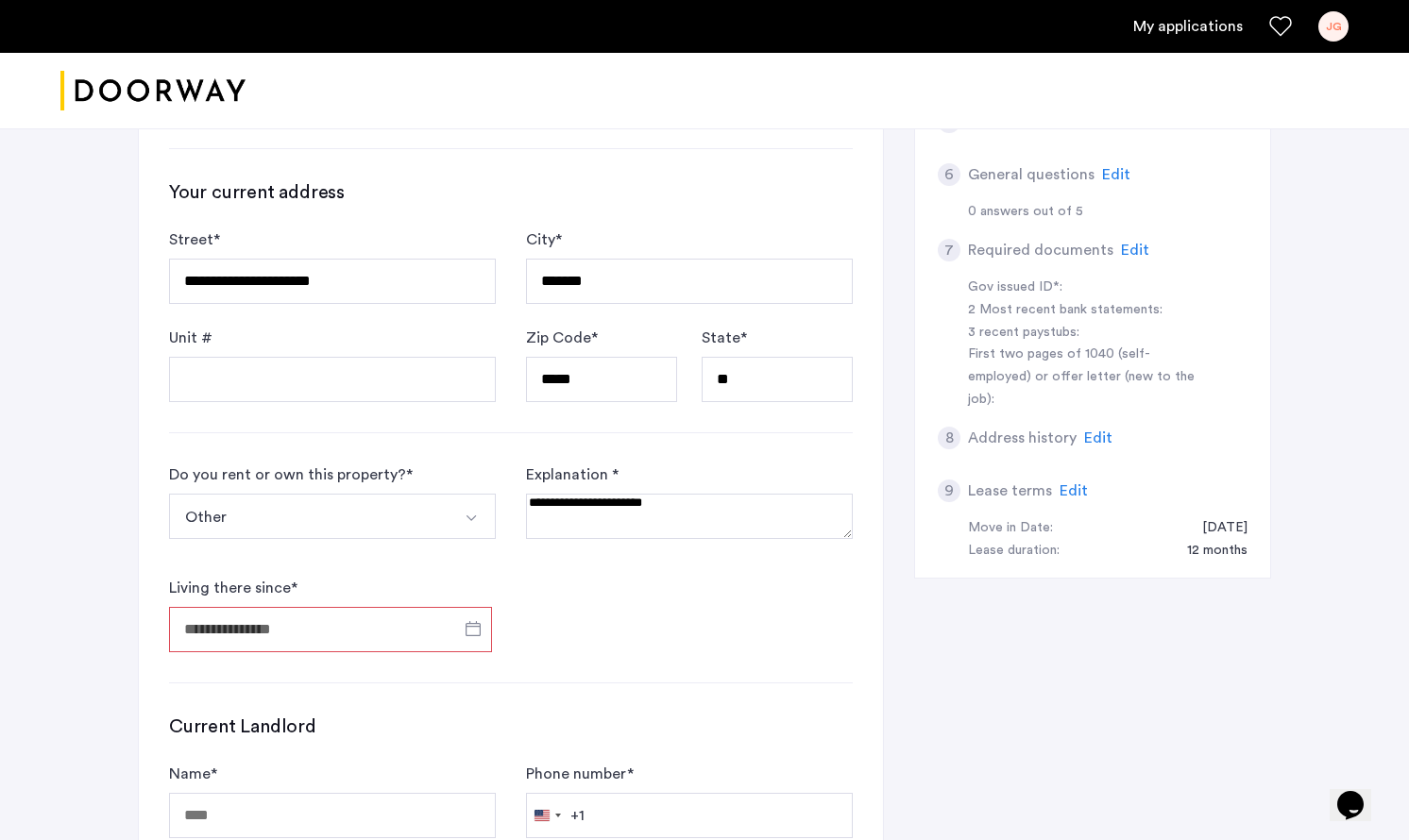
scroll to position [796, 0]
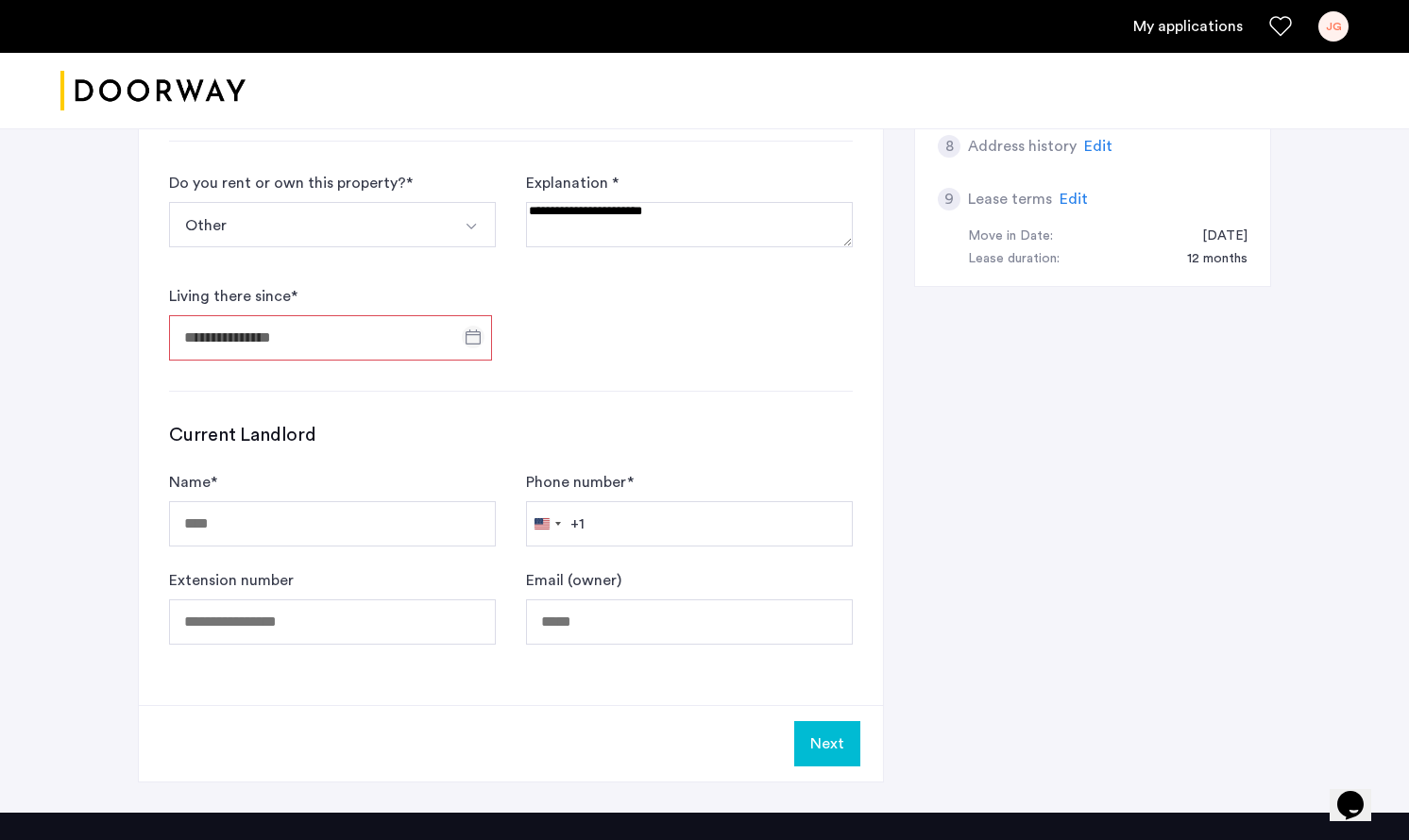
type textarea "**********"
click at [472, 335] on span "Open calendar" at bounding box center [473, 337] width 45 height 45
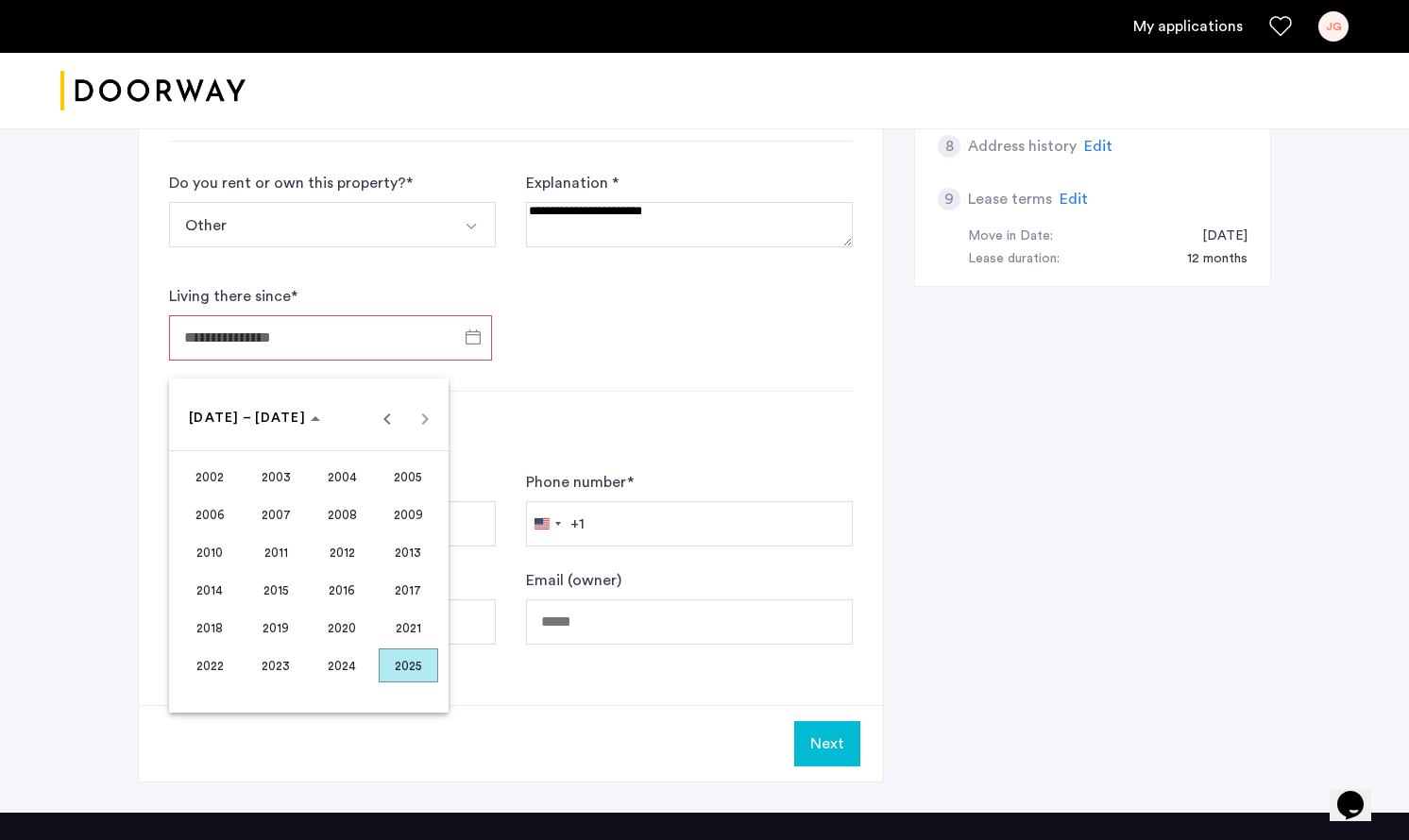
click at [227, 662] on span "2022" at bounding box center [210, 665] width 60 height 34
click at [413, 430] on span "Next year" at bounding box center [425, 419] width 38 height 38
click at [218, 498] on span "JAN" at bounding box center [210, 515] width 60 height 34
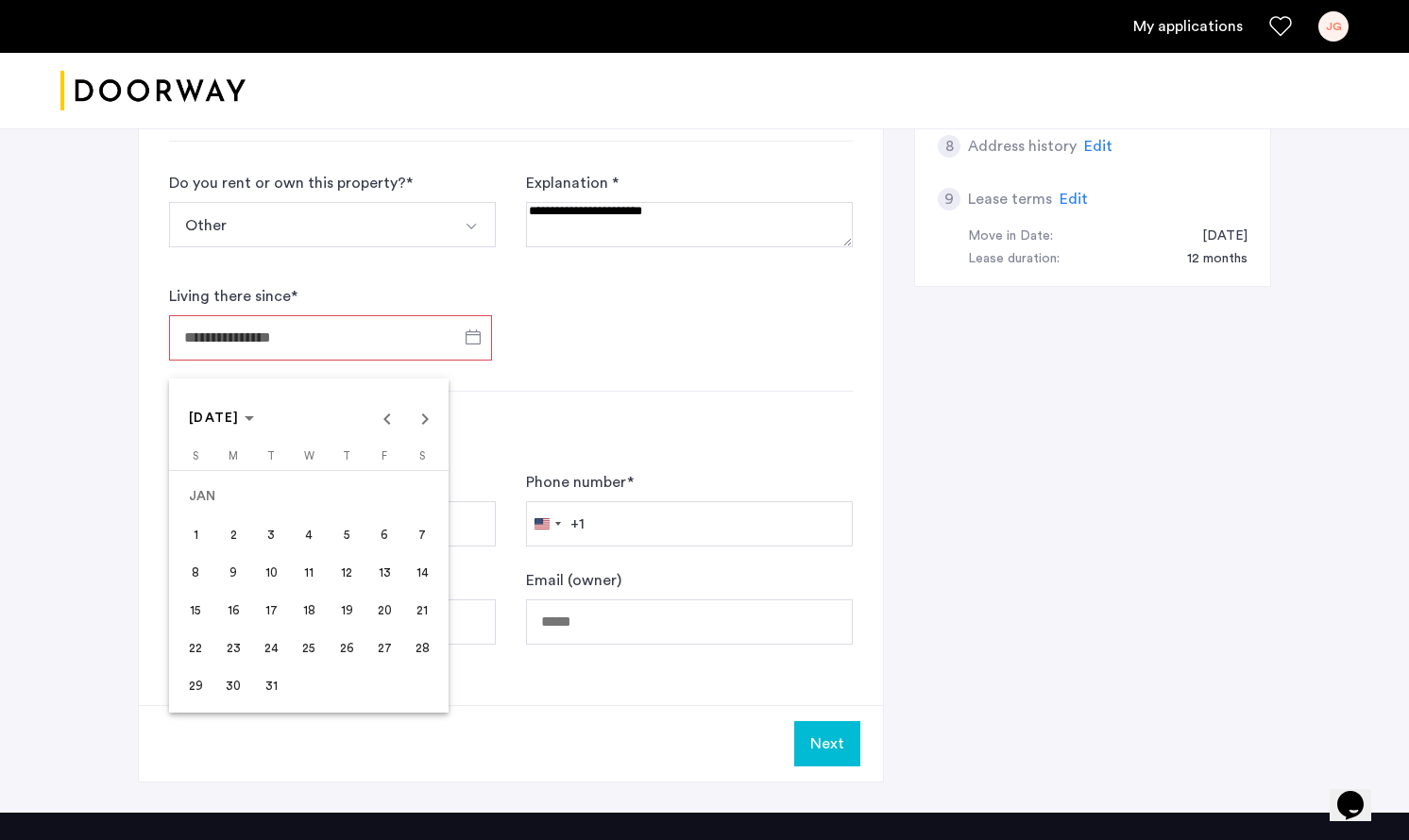
click at [194, 536] on span "1" at bounding box center [196, 535] width 34 height 34
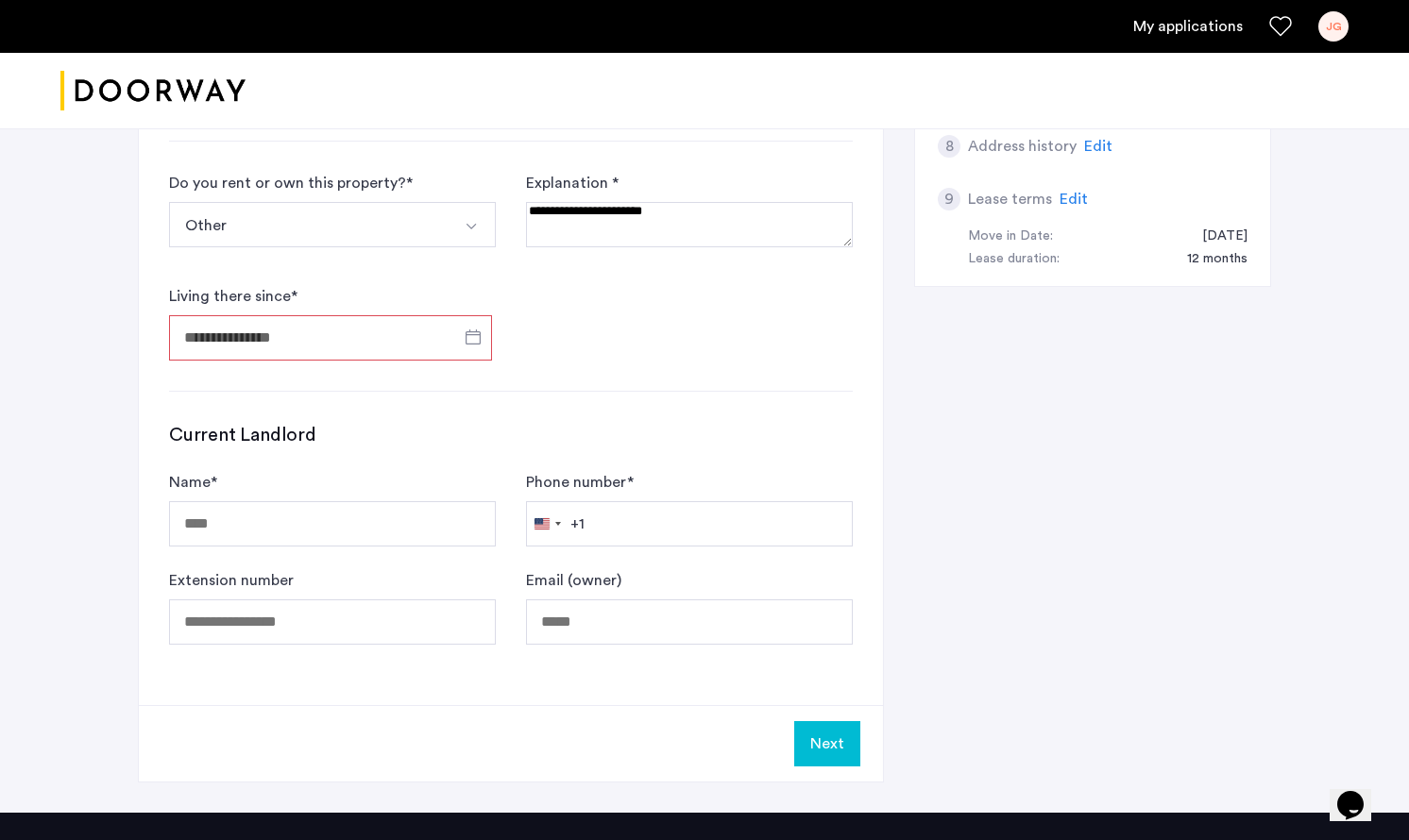
type input "**********"
click at [384, 539] on input "Name *" at bounding box center [333, 524] width 327 height 45
type input "***"
click at [737, 528] on input "Phone number *" at bounding box center [690, 524] width 327 height 45
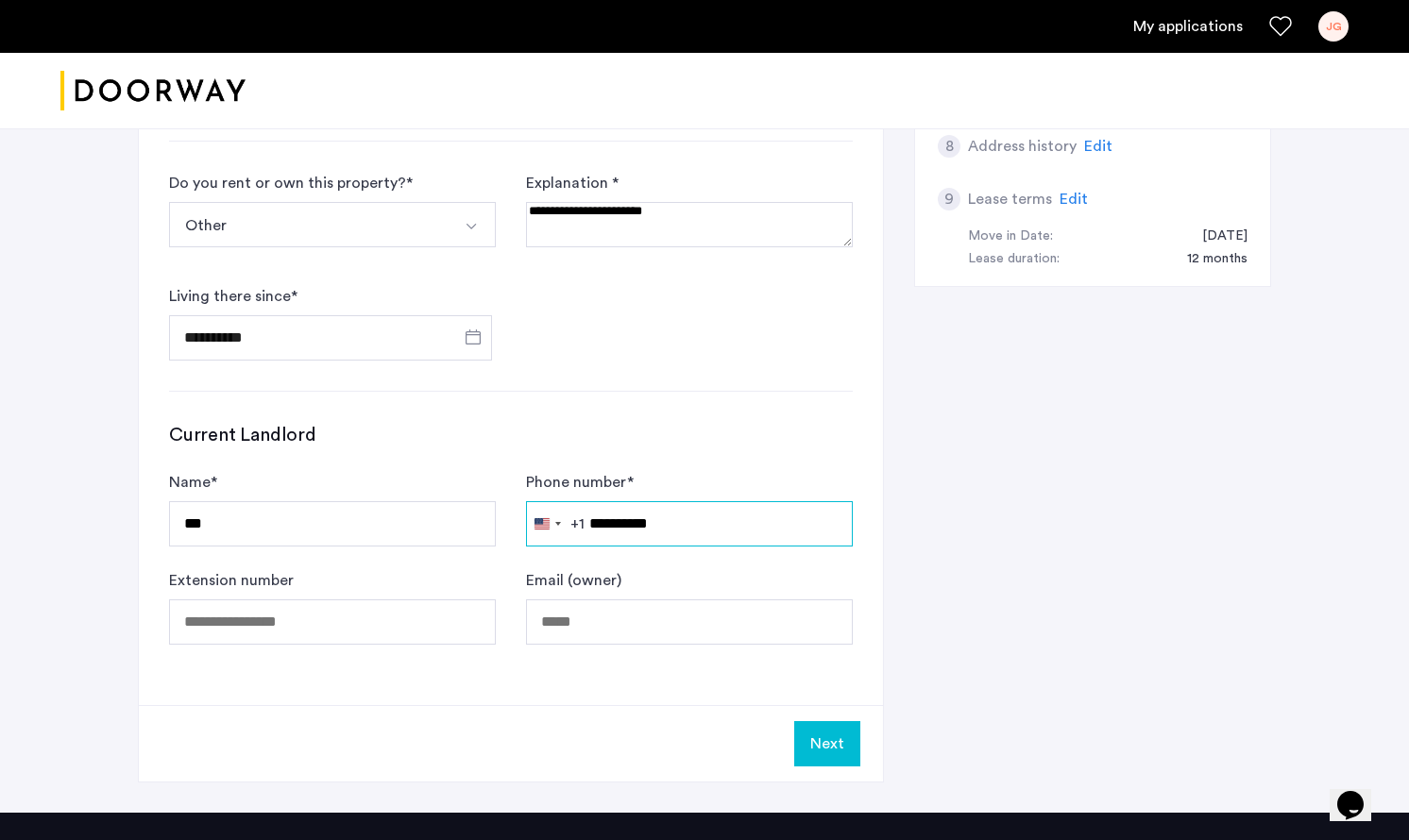
type input "**********"
click at [295, 536] on input "***" at bounding box center [333, 524] width 327 height 45
type input "*"
type input "**********"
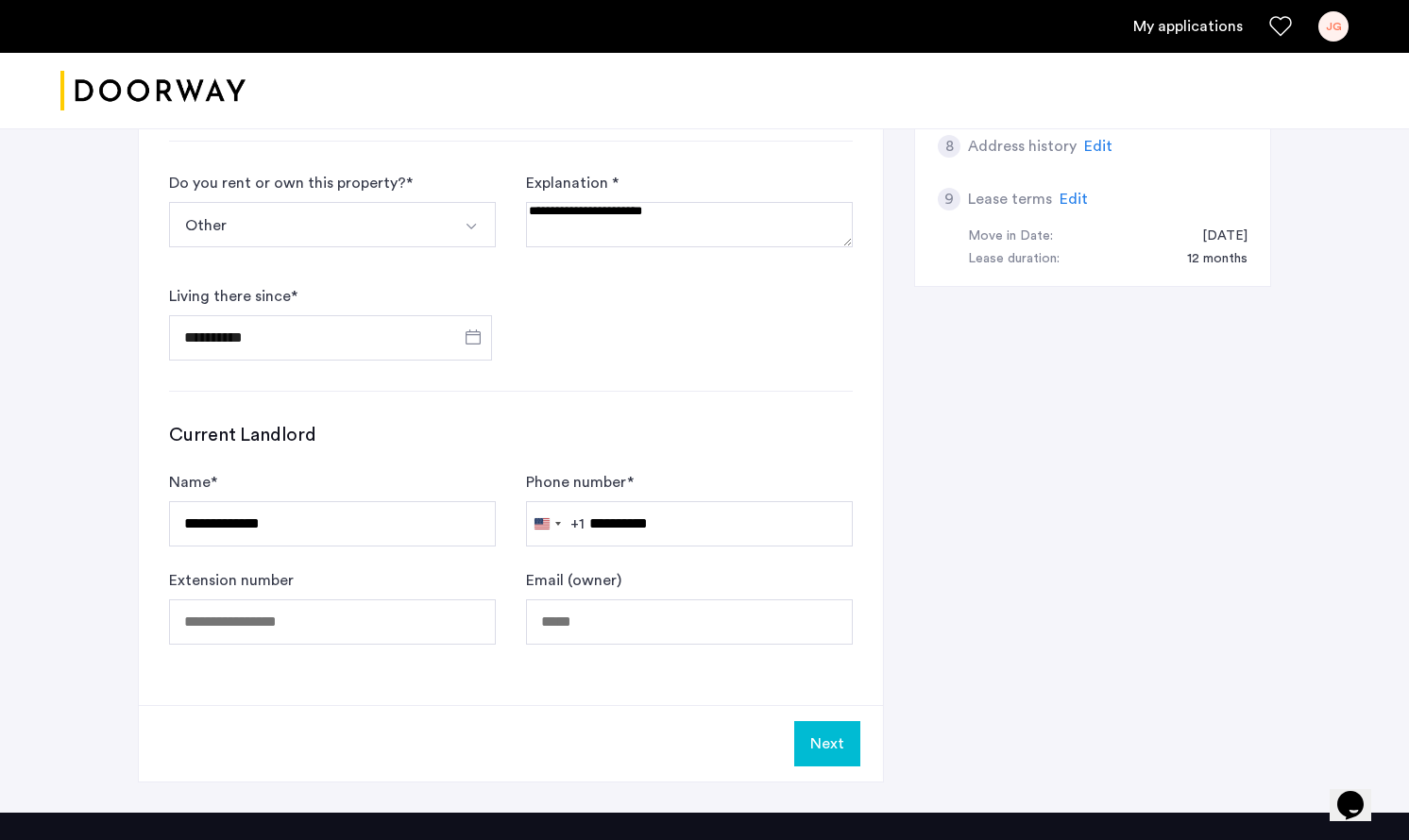
click at [858, 741] on button "Next" at bounding box center [827, 744] width 66 height 45
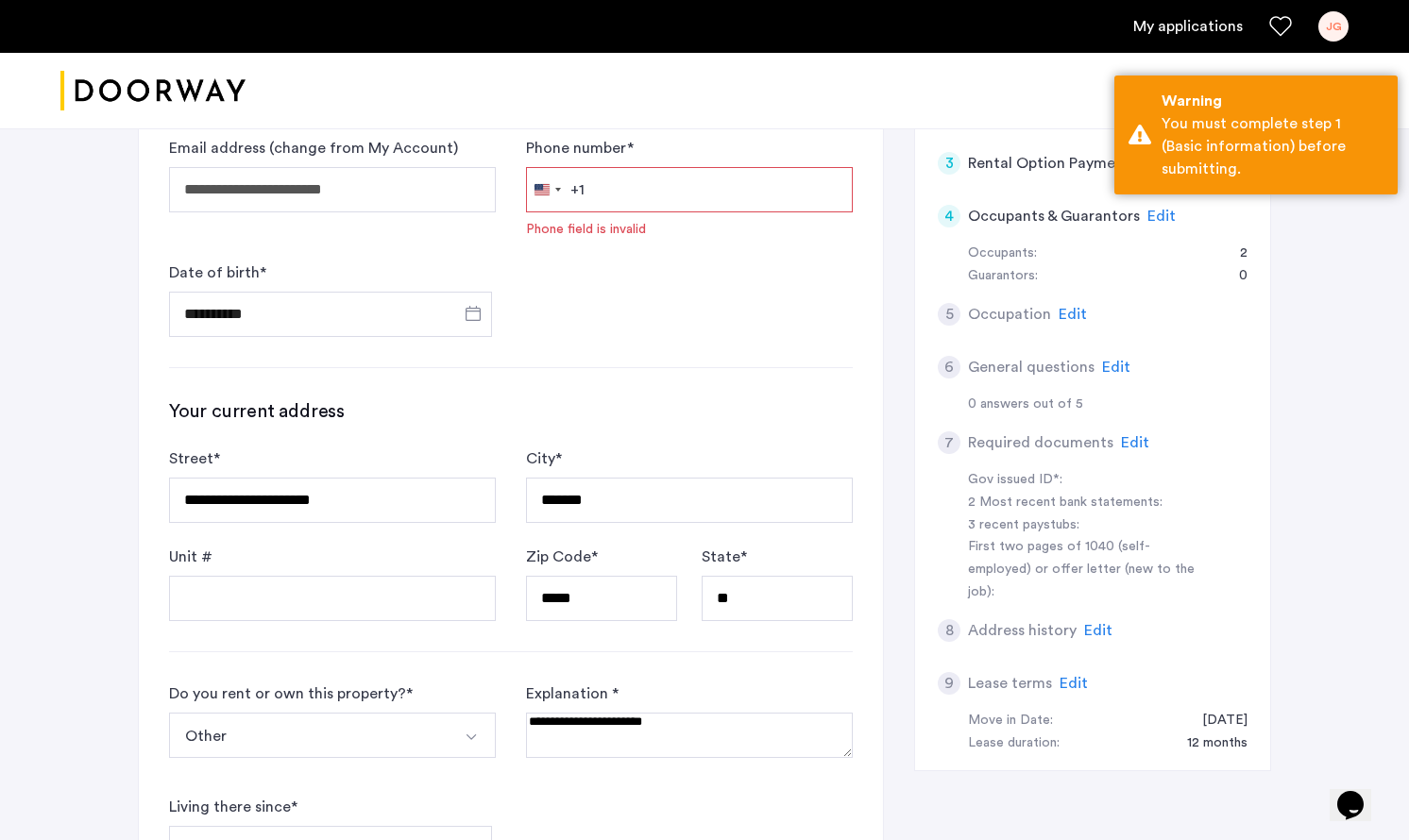
scroll to position [0, 0]
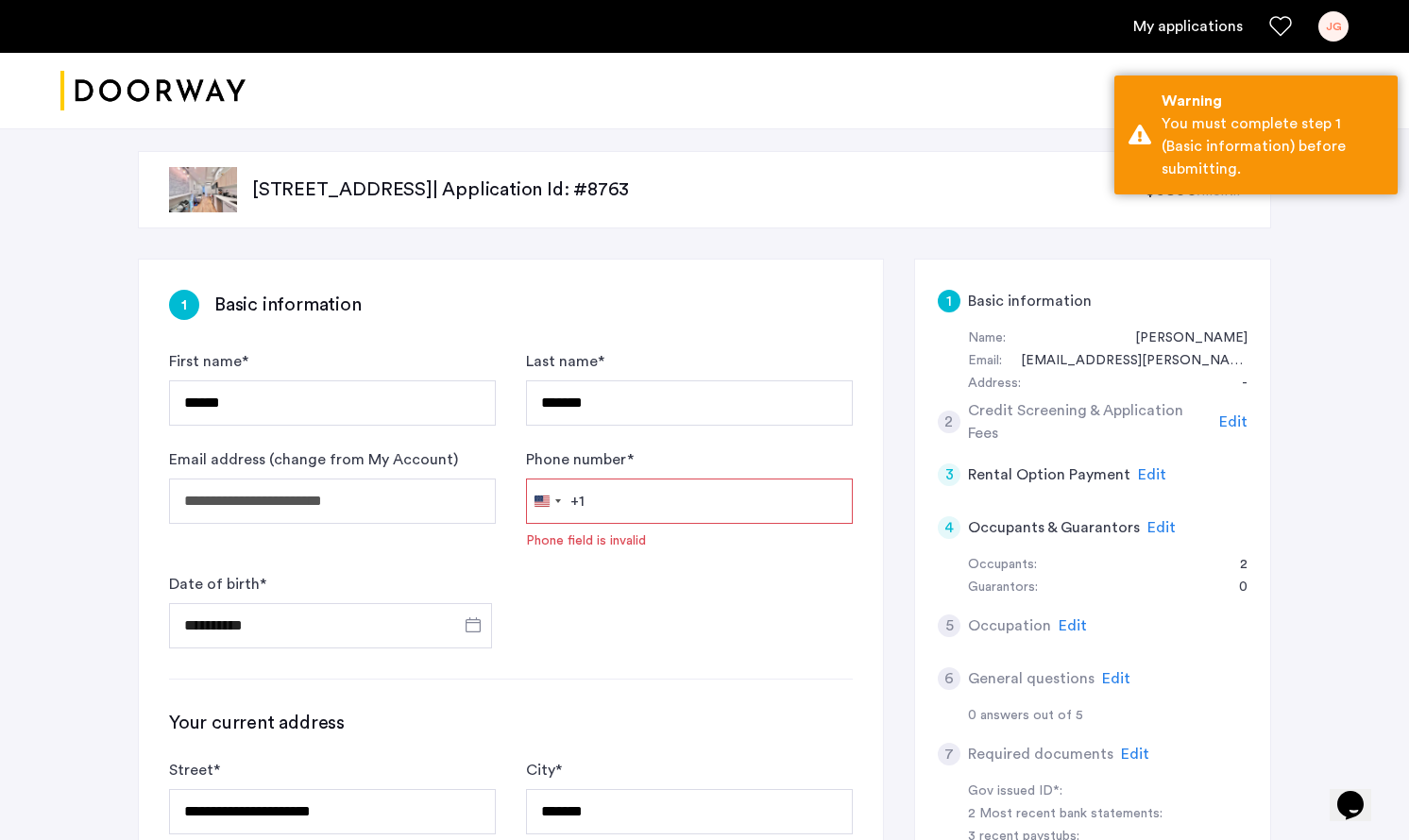
click at [677, 502] on input "Phone number *" at bounding box center [690, 502] width 327 height 45
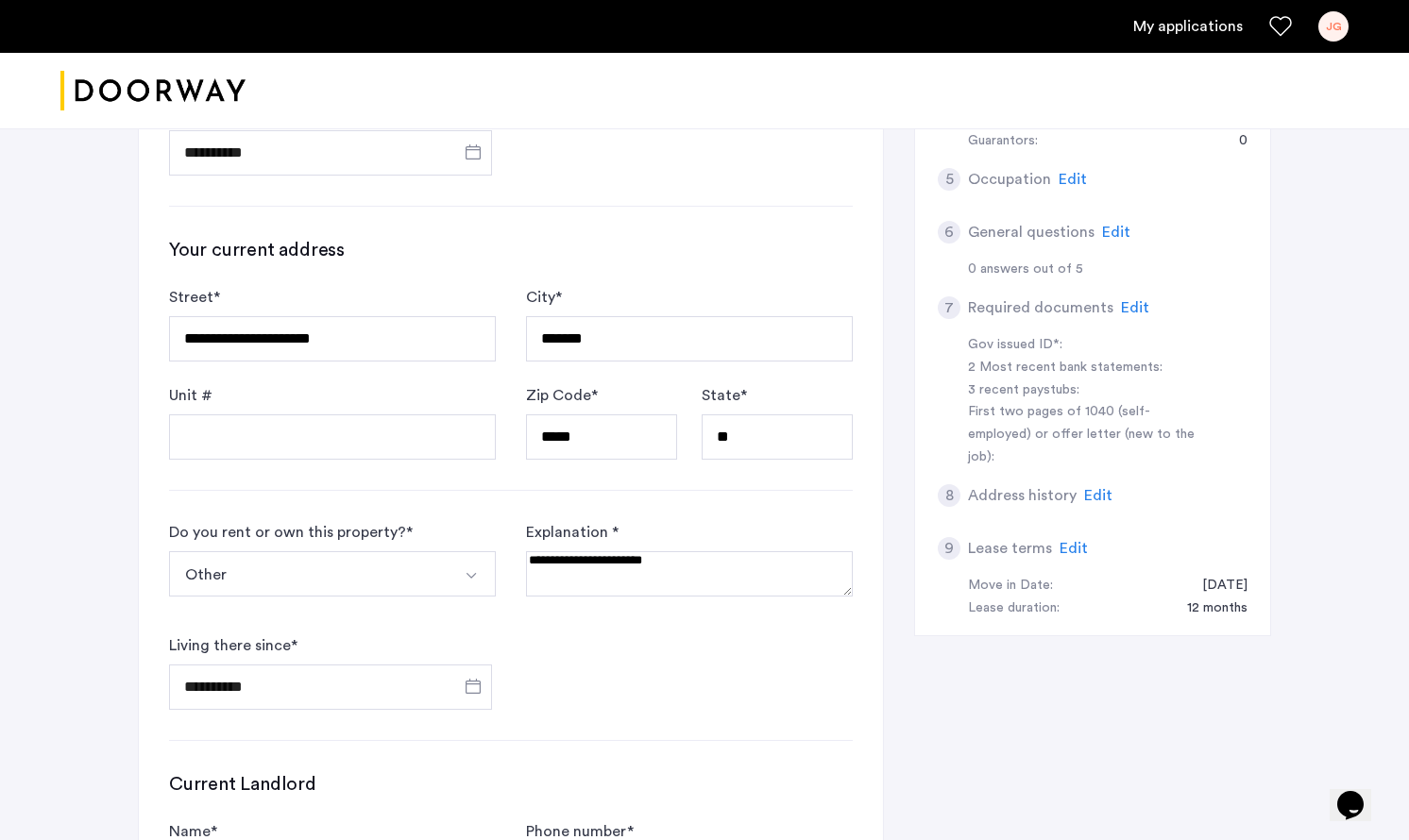
scroll to position [1043, 0]
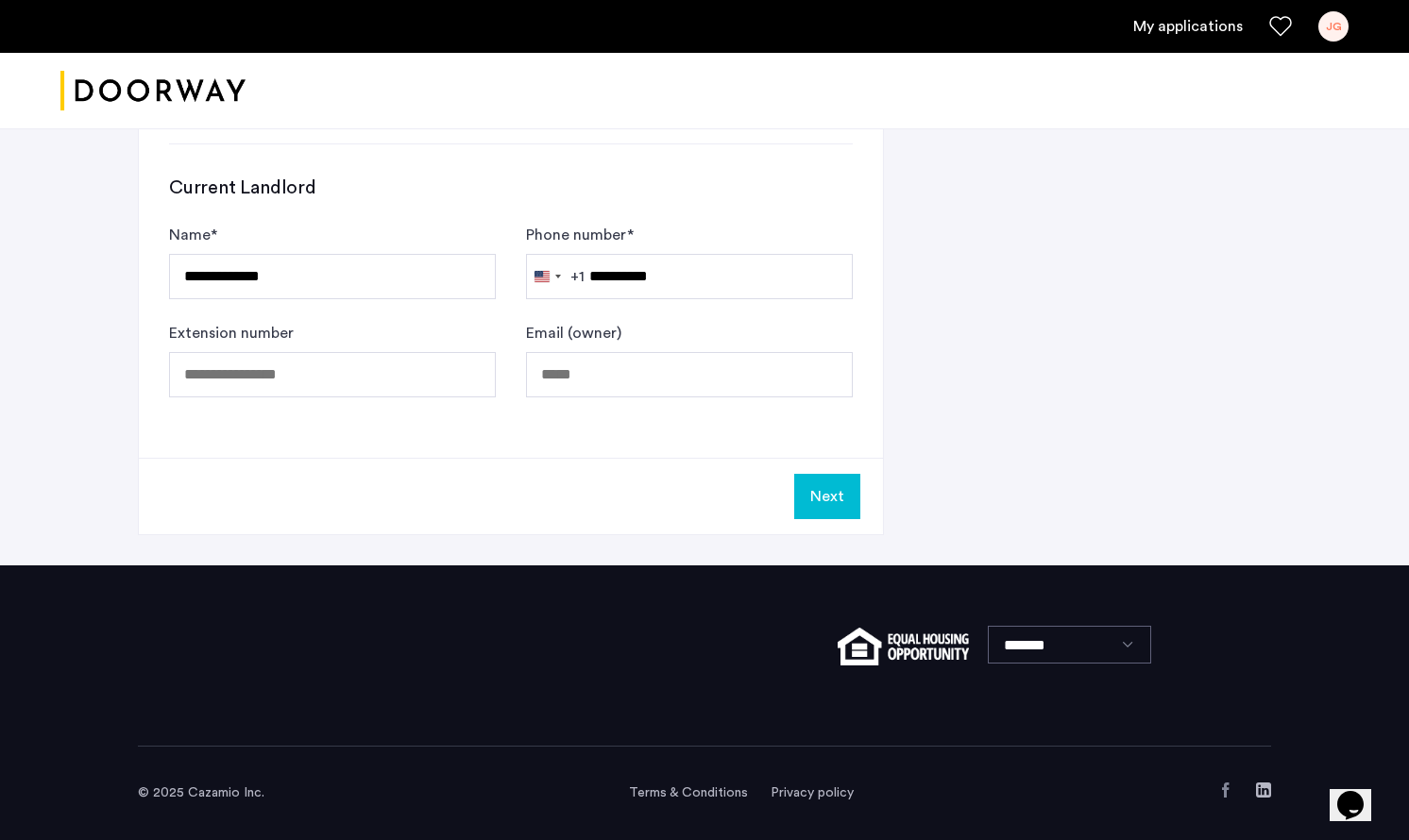
type input "**********"
click at [832, 495] on button "Next" at bounding box center [827, 497] width 66 height 45
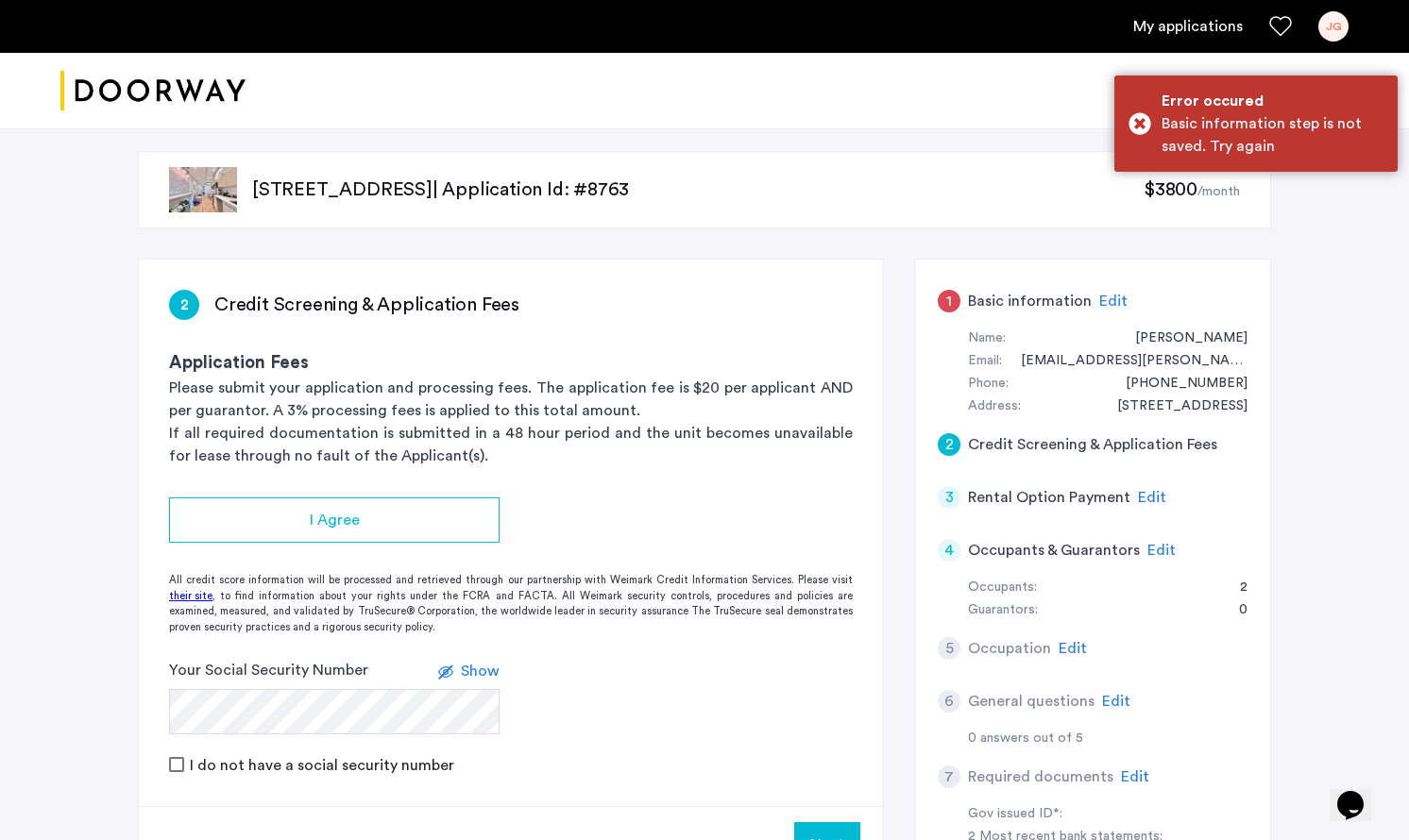
scroll to position [106, 0]
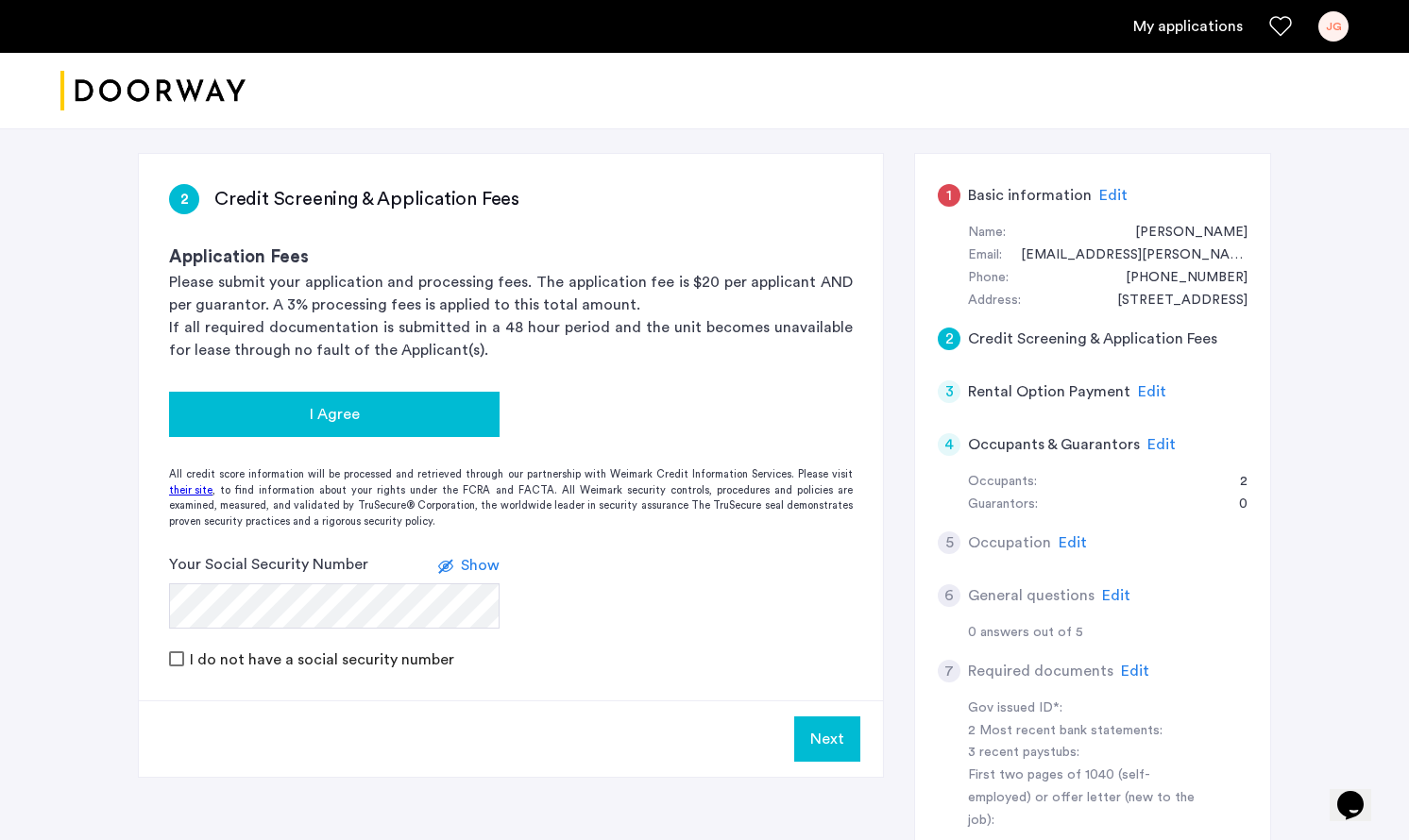
click at [459, 409] on div "I Agree" at bounding box center [335, 415] width 301 height 23
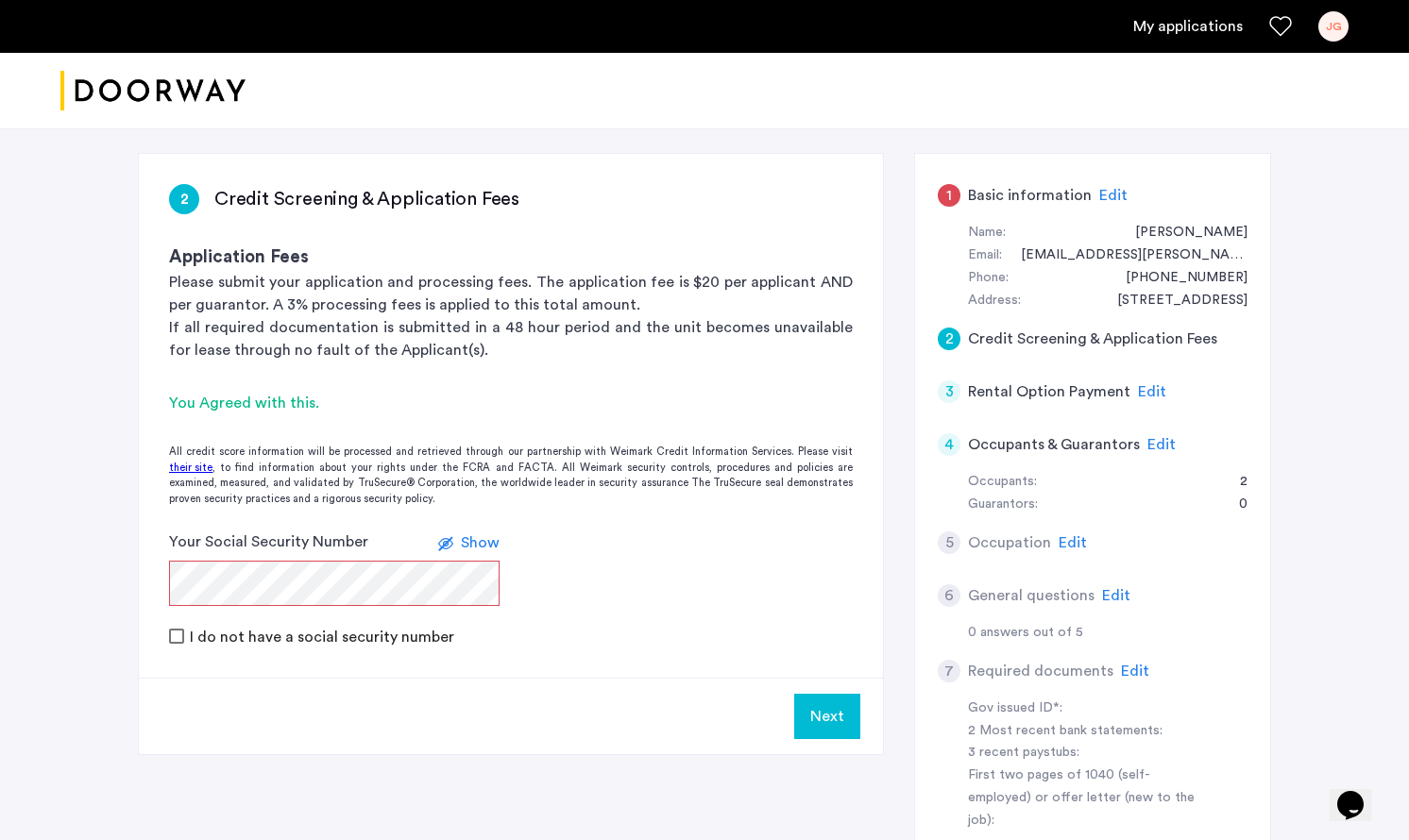
click at [469, 542] on span "Show" at bounding box center [480, 543] width 39 height 15
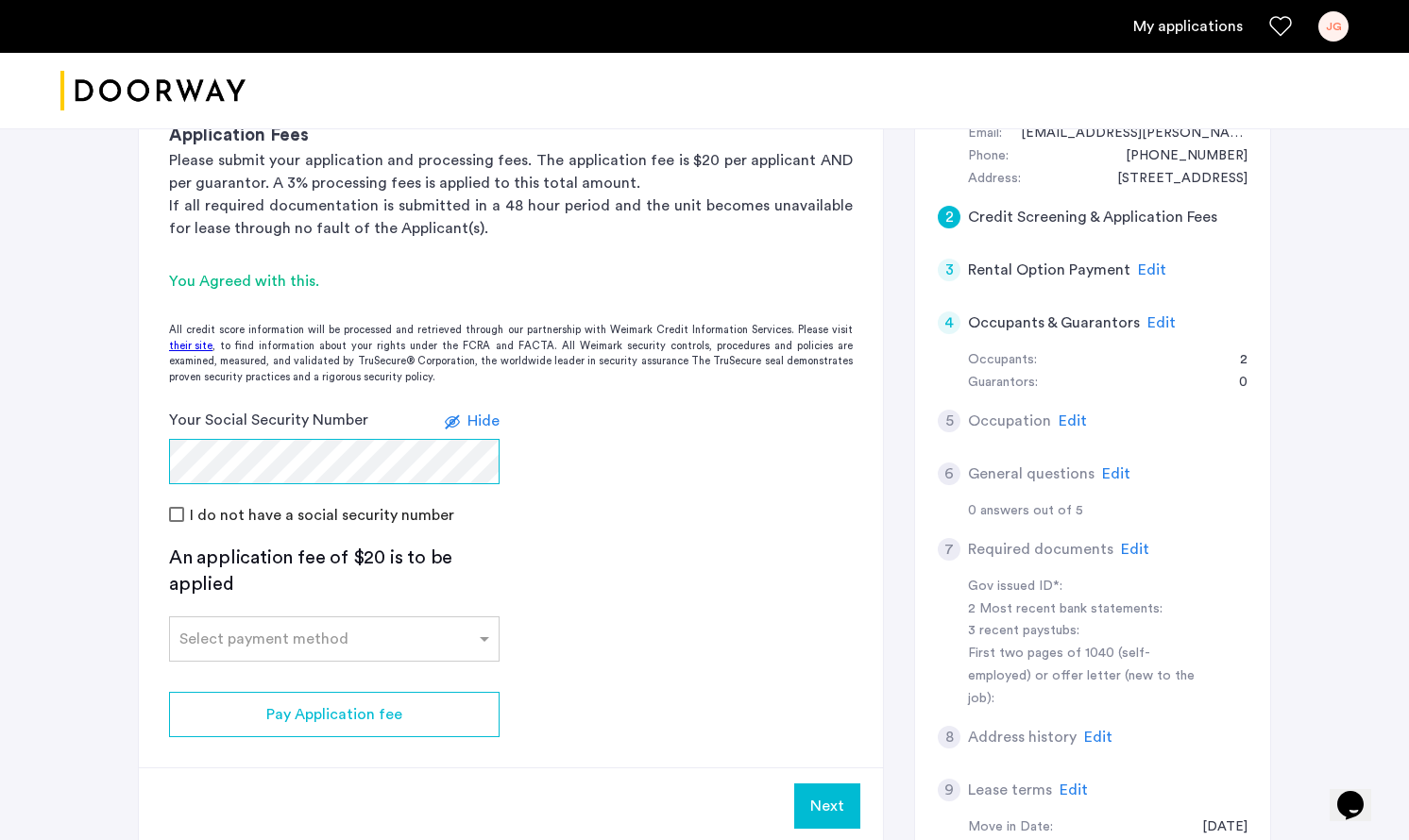
scroll to position [231, 0]
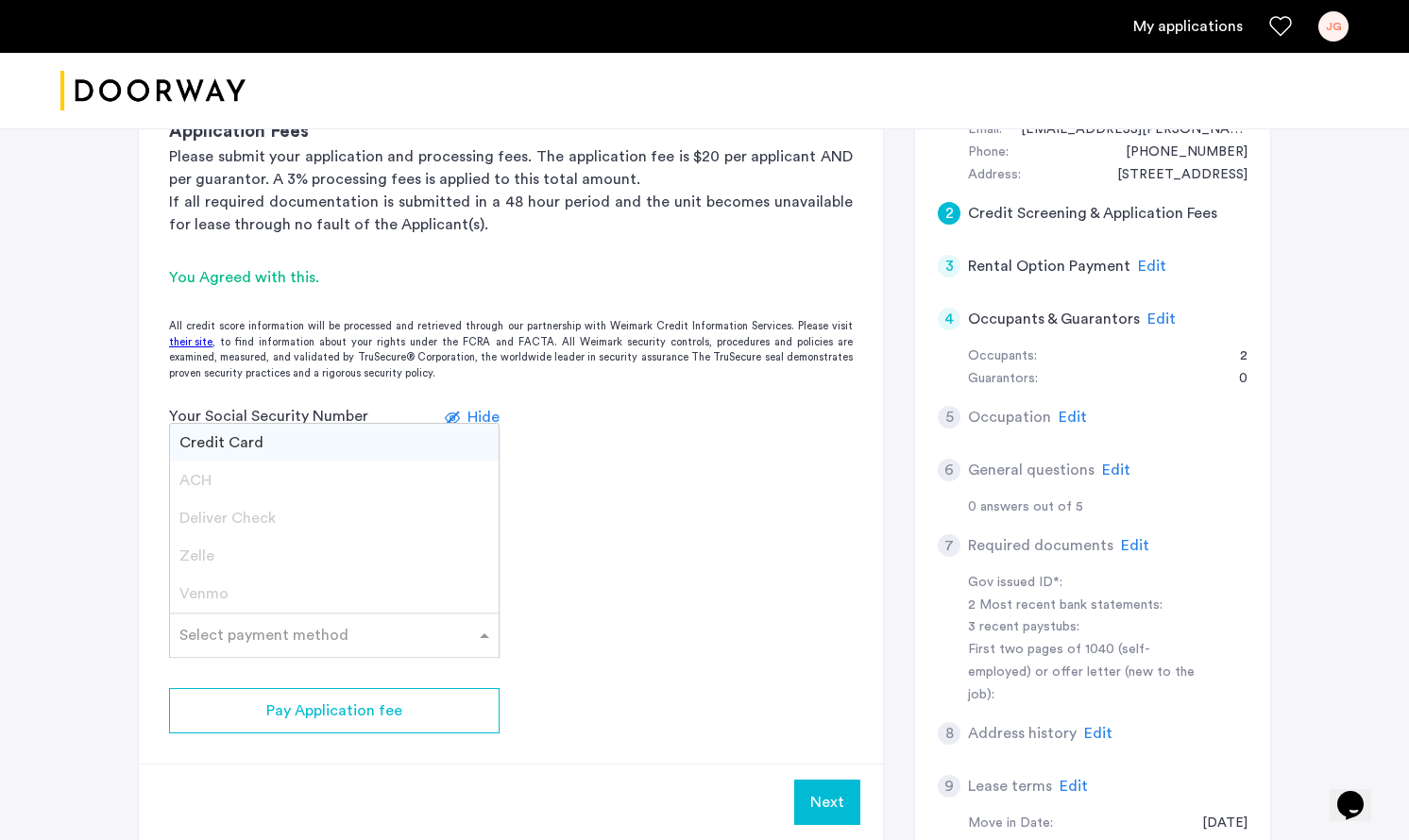
click at [451, 637] on input "text" at bounding box center [316, 631] width 272 height 13
click at [643, 603] on app-credit-screening "2 Credit Screening & Application Fees Application Fees Please submit your appli…" at bounding box center [510, 434] width 744 height 812
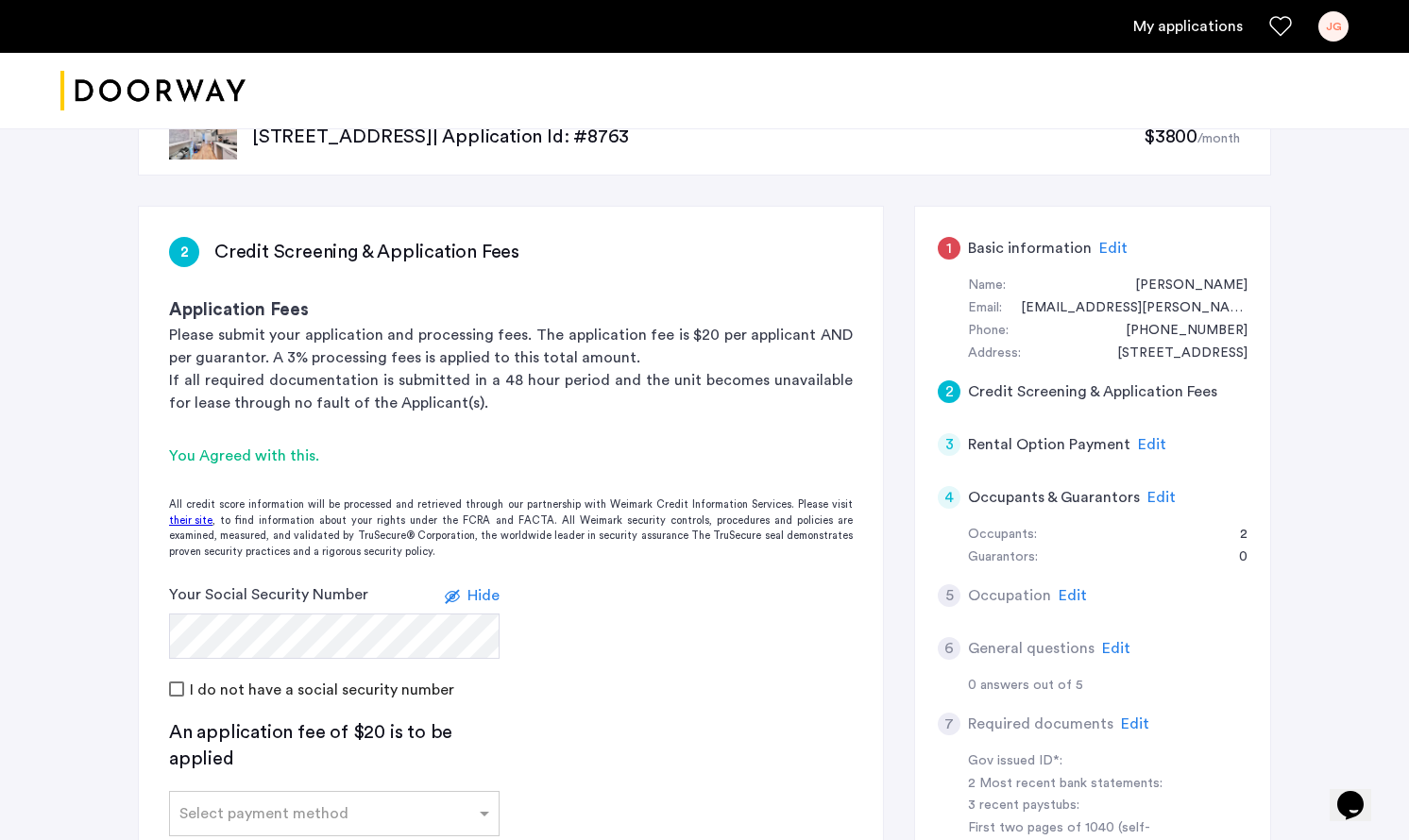
scroll to position [0, 0]
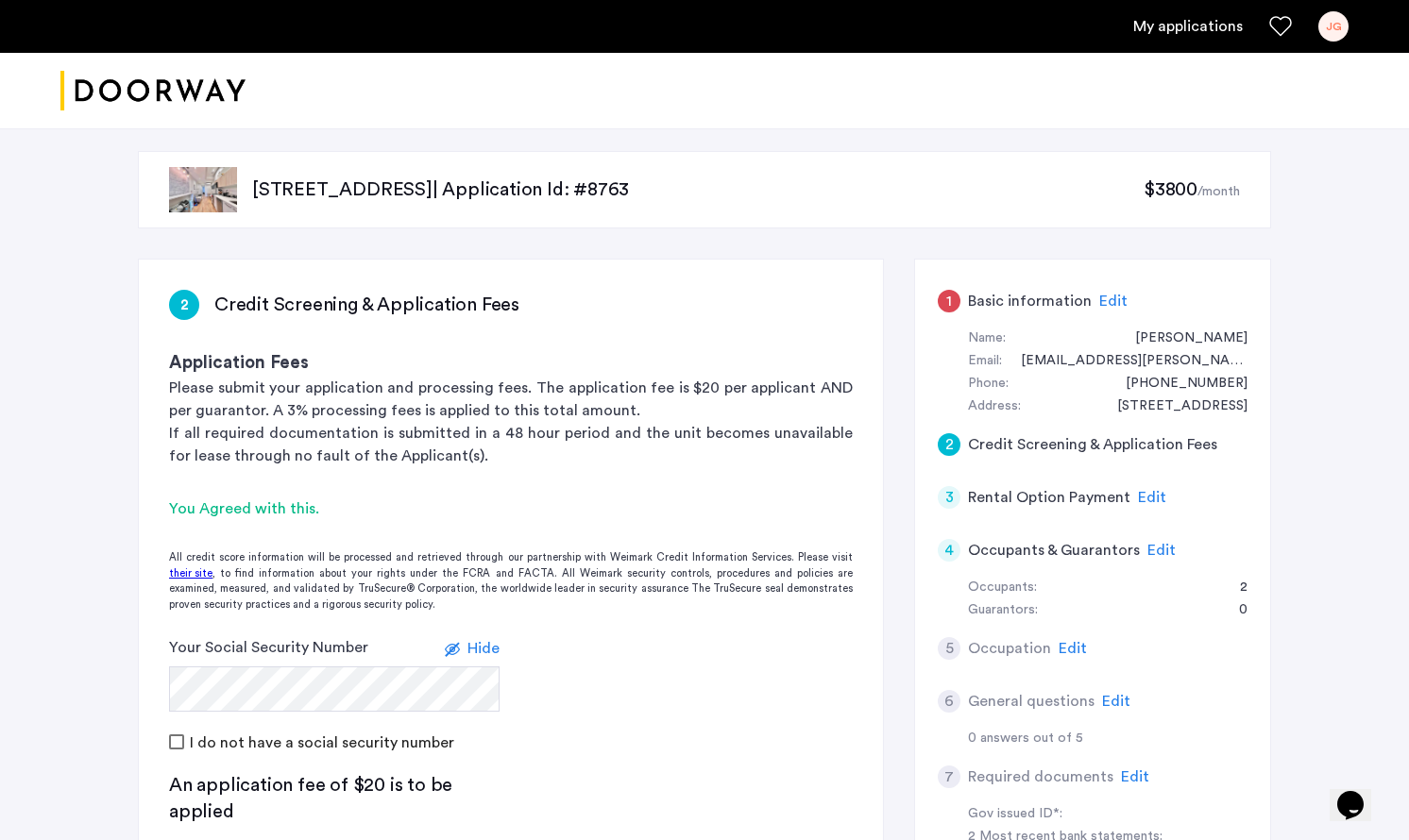
click at [1148, 499] on span "Edit" at bounding box center [1152, 498] width 28 height 15
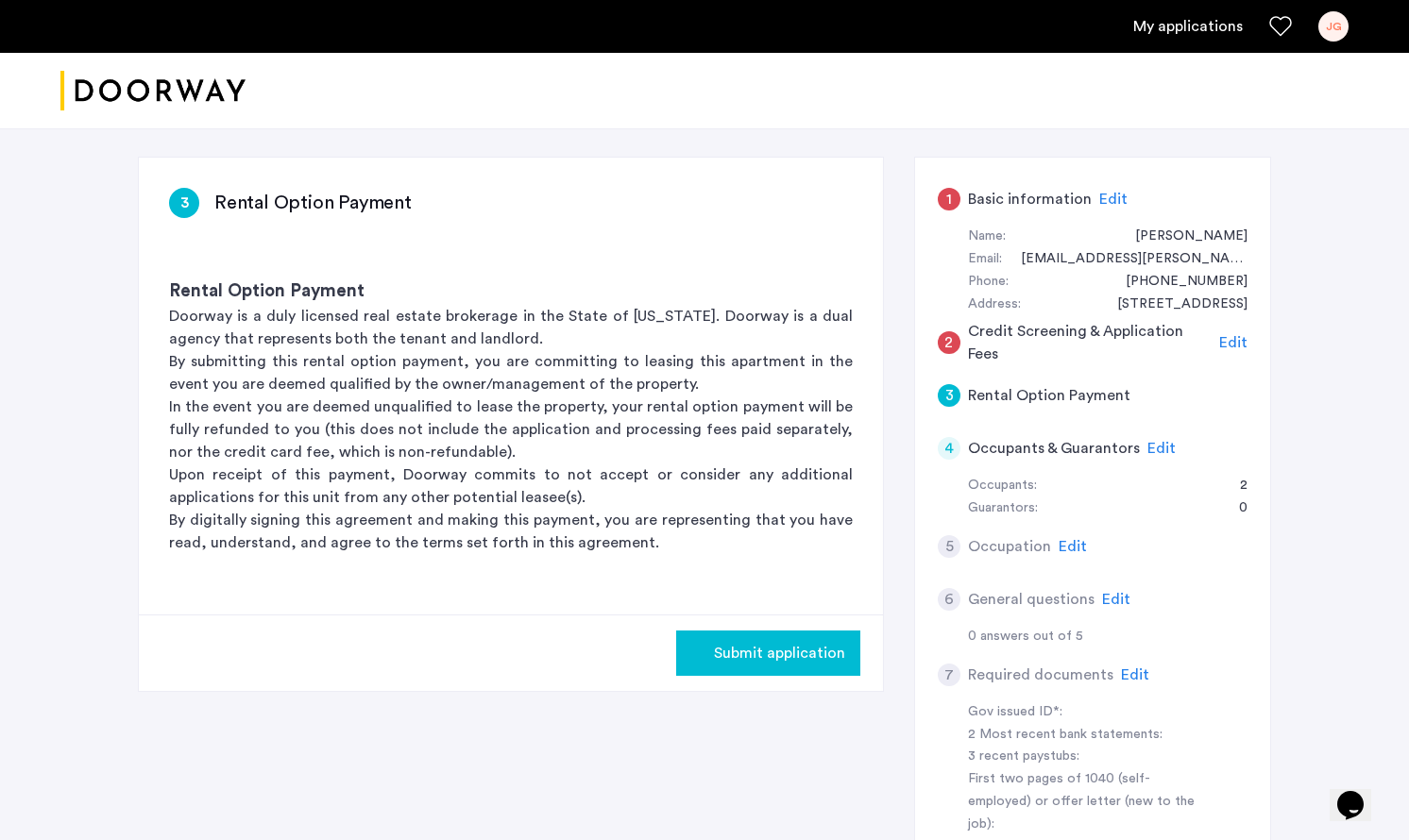
scroll to position [104, 0]
click at [1162, 451] on span "Edit" at bounding box center [1161, 447] width 28 height 15
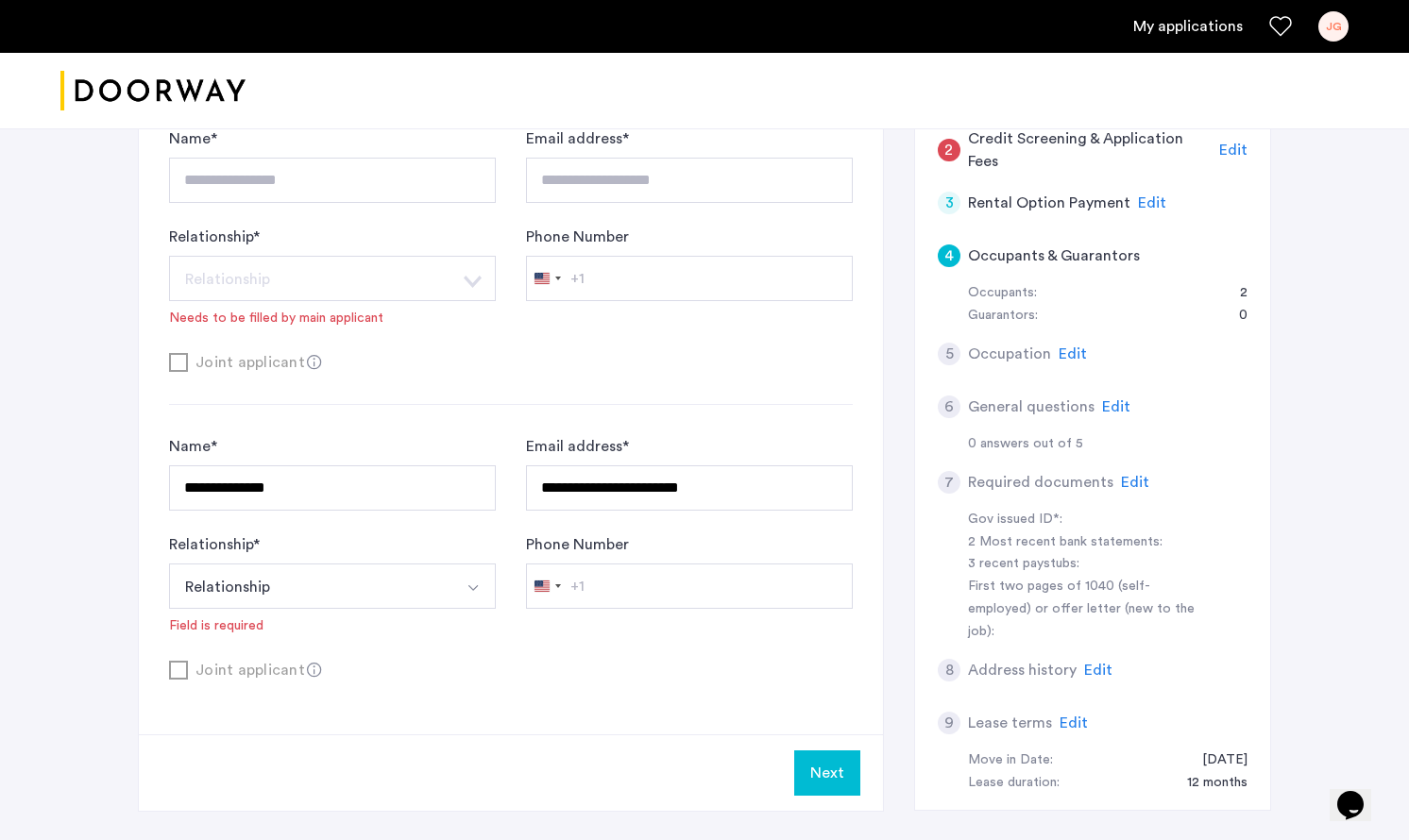
scroll to position [313, 0]
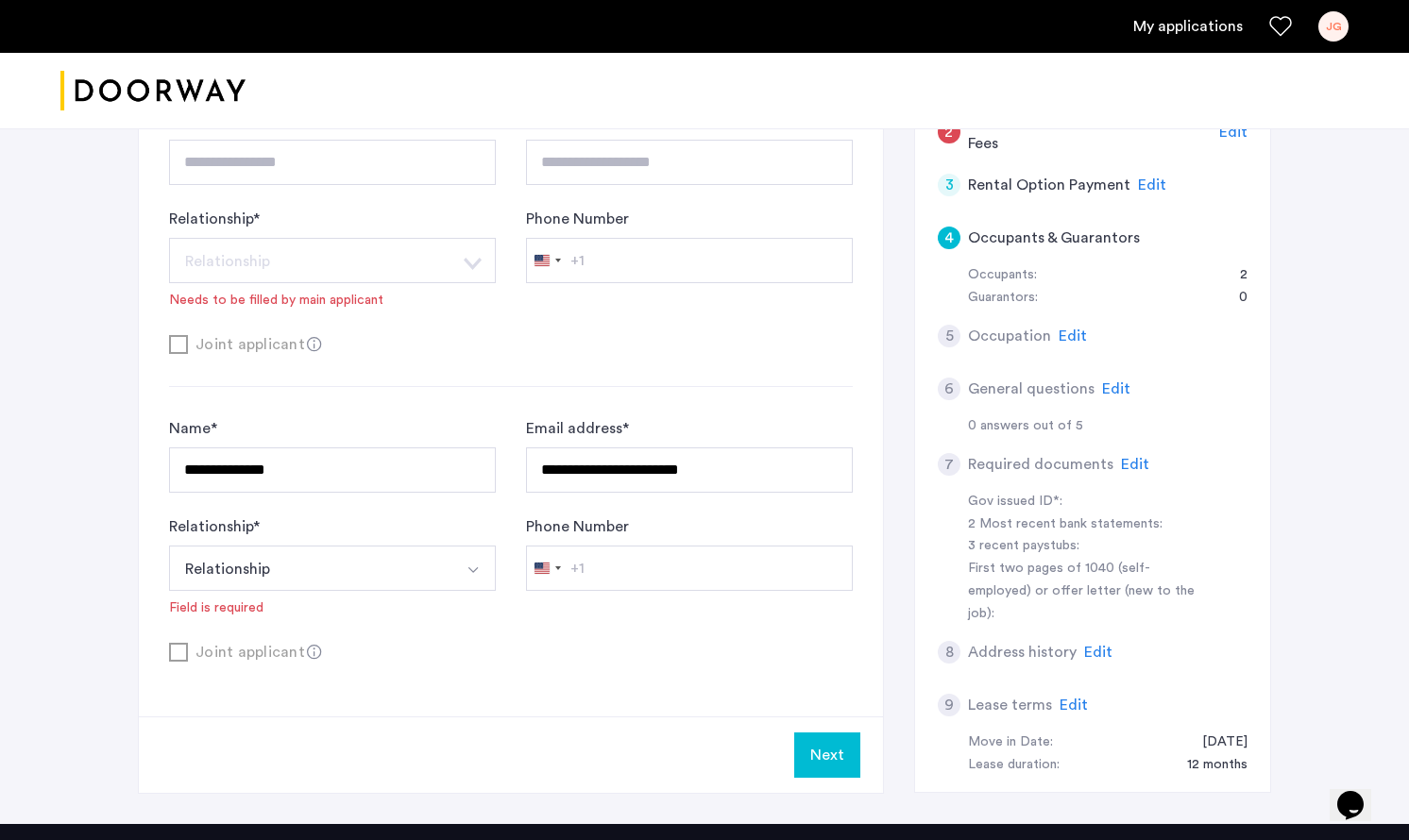
click at [473, 578] on img "Select option" at bounding box center [473, 571] width 15 height 15
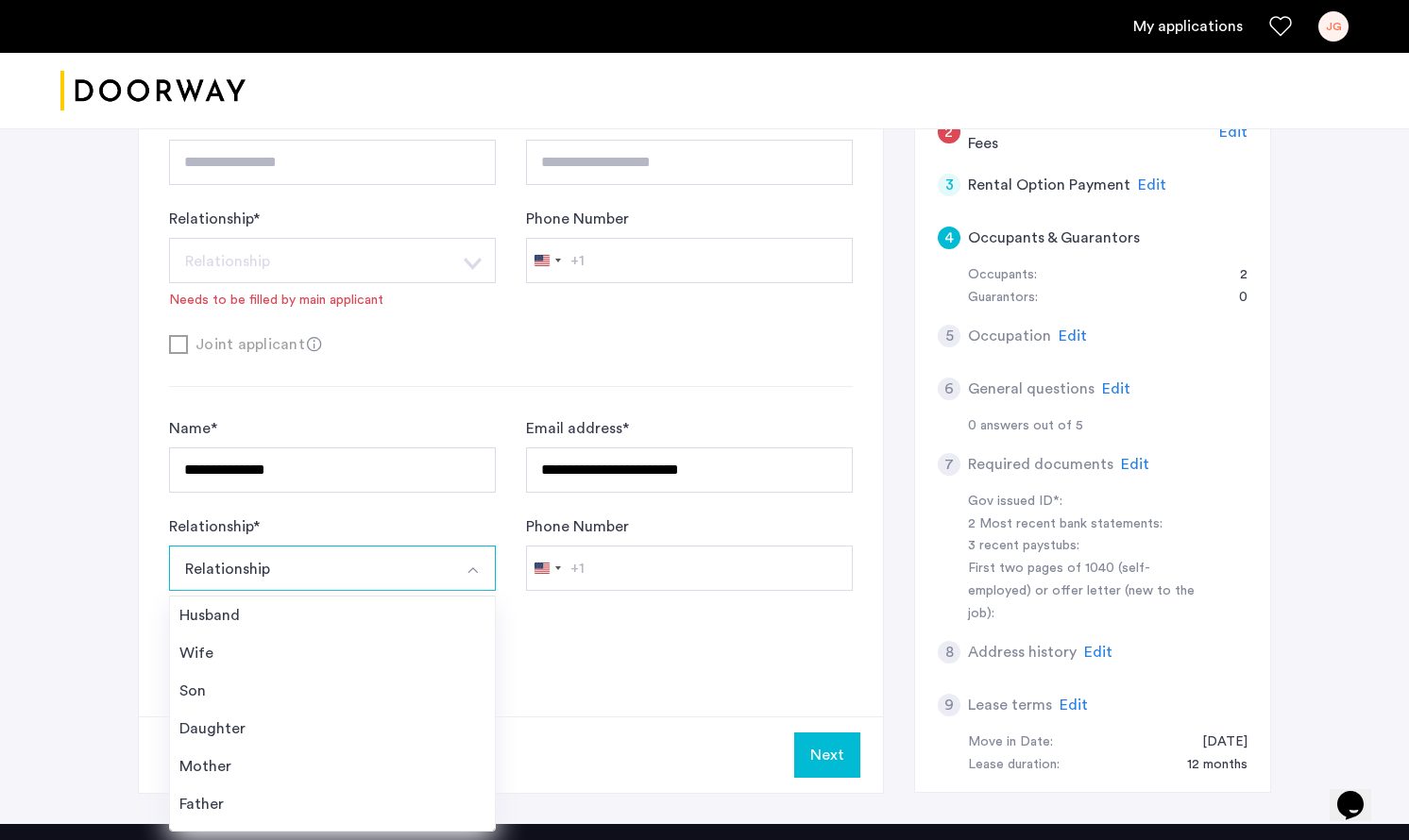
click at [473, 575] on img "Select option" at bounding box center [473, 571] width 15 height 15
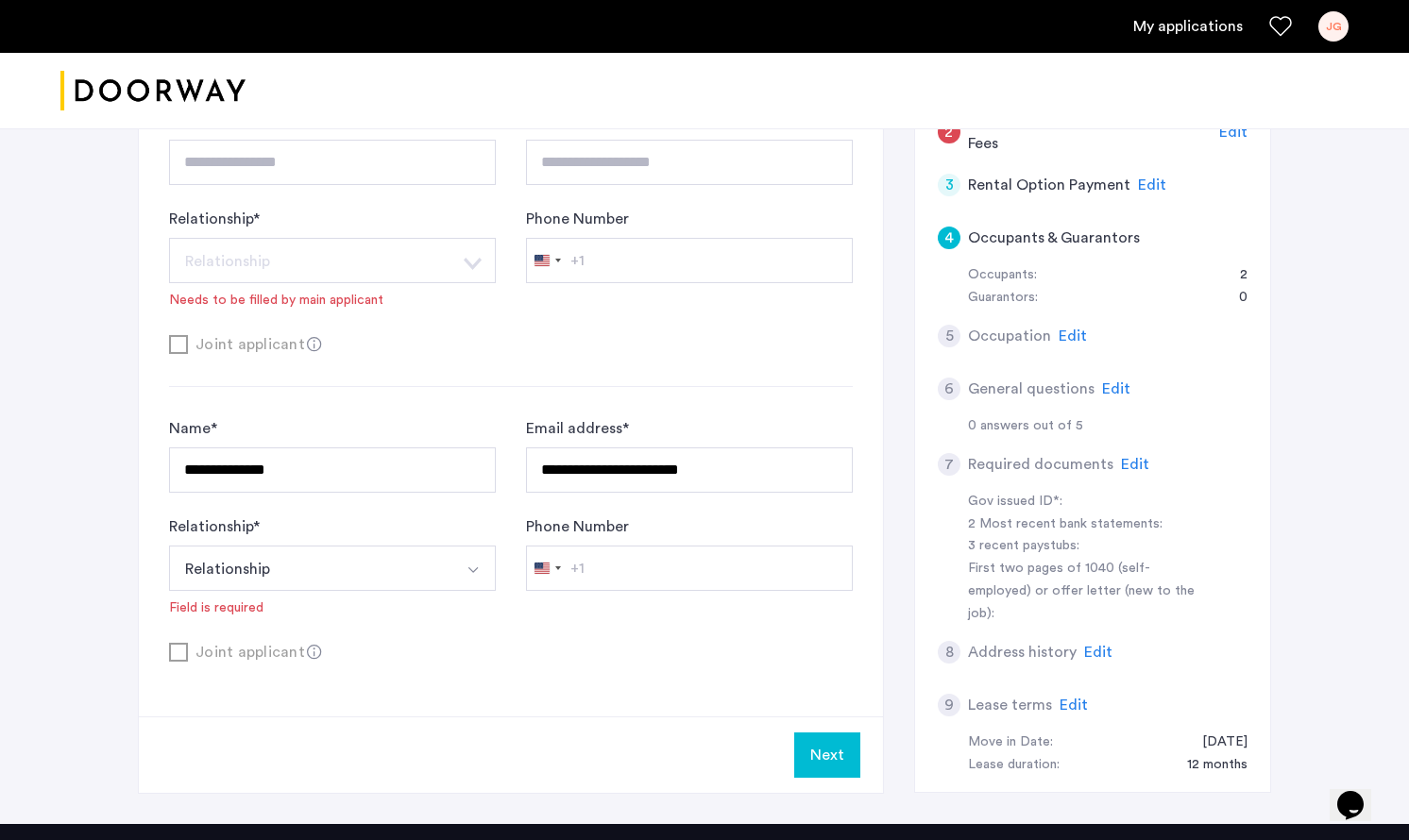
click at [473, 575] on img "Select option" at bounding box center [473, 571] width 15 height 15
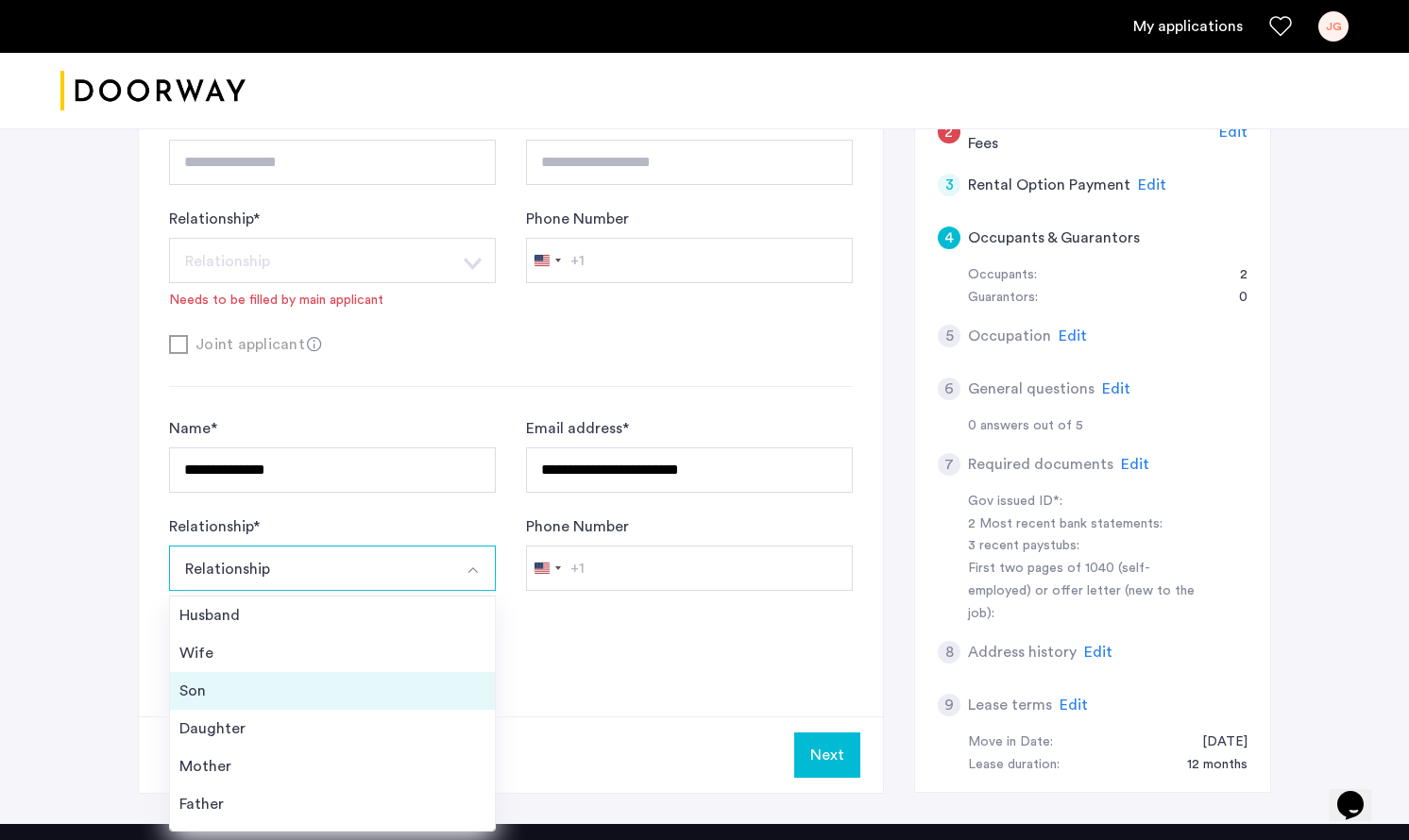
scroll to position [68, 0]
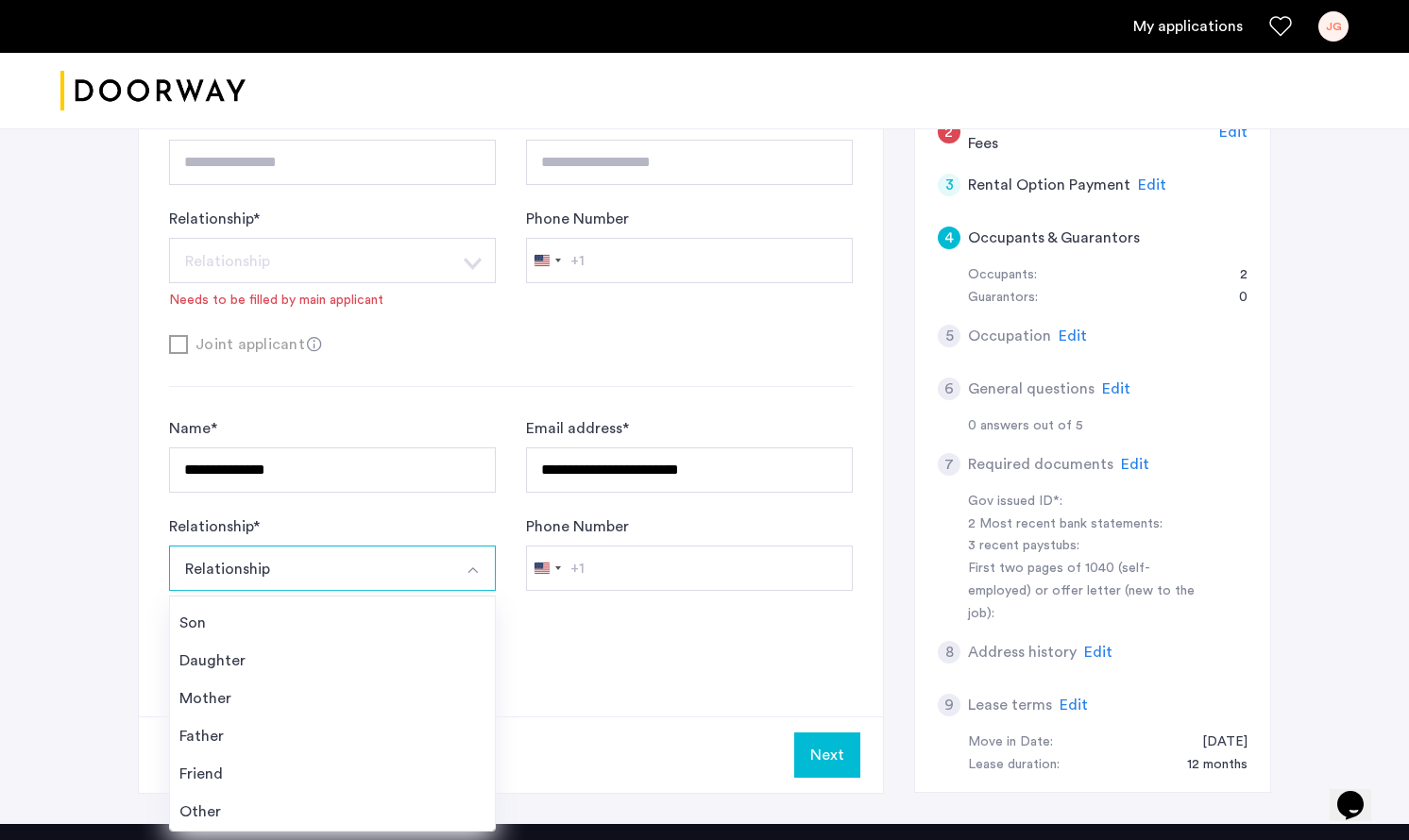
click at [655, 697] on div "**********" at bounding box center [510, 332] width 744 height 769
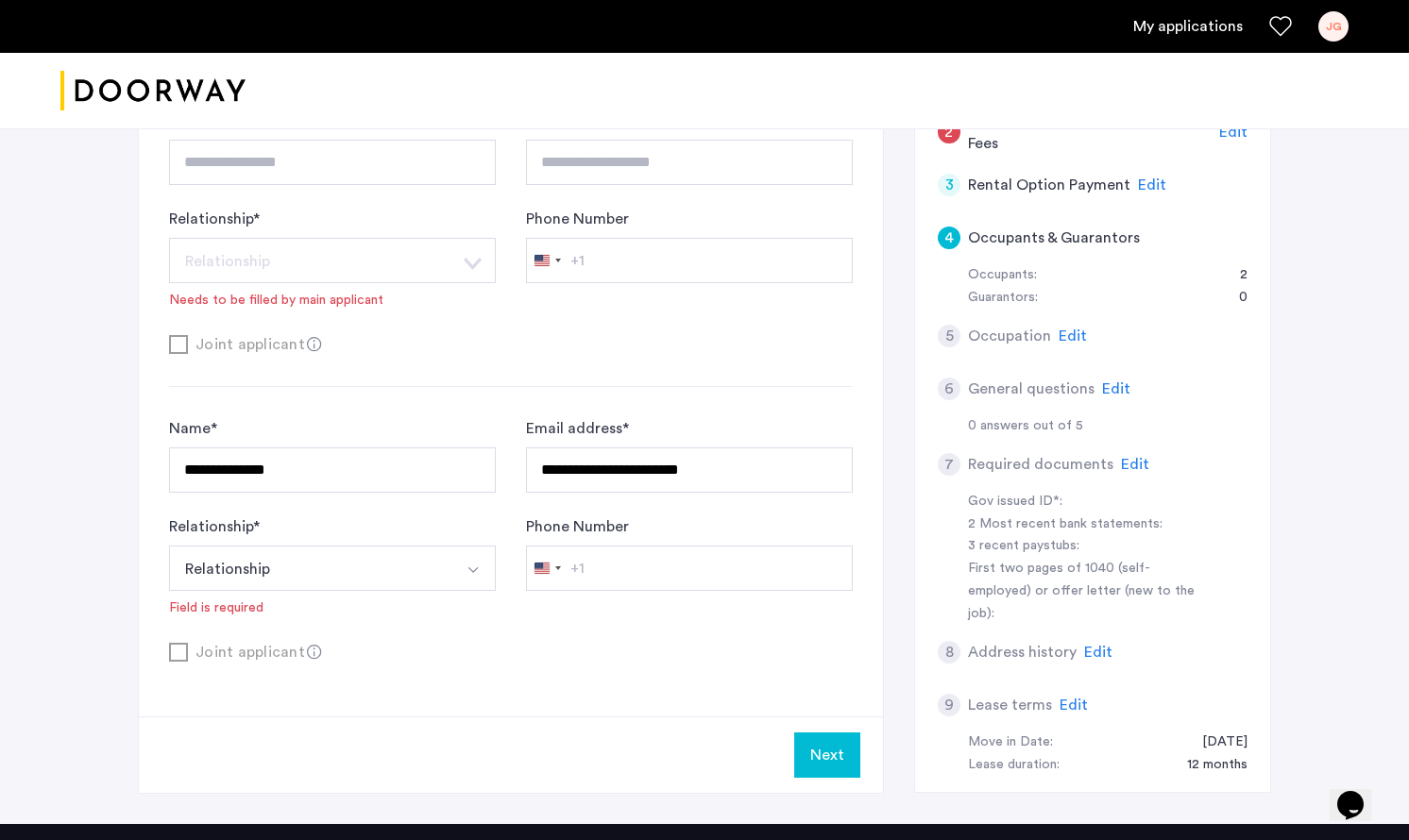
click at [1070, 337] on span "Edit" at bounding box center [1073, 336] width 28 height 15
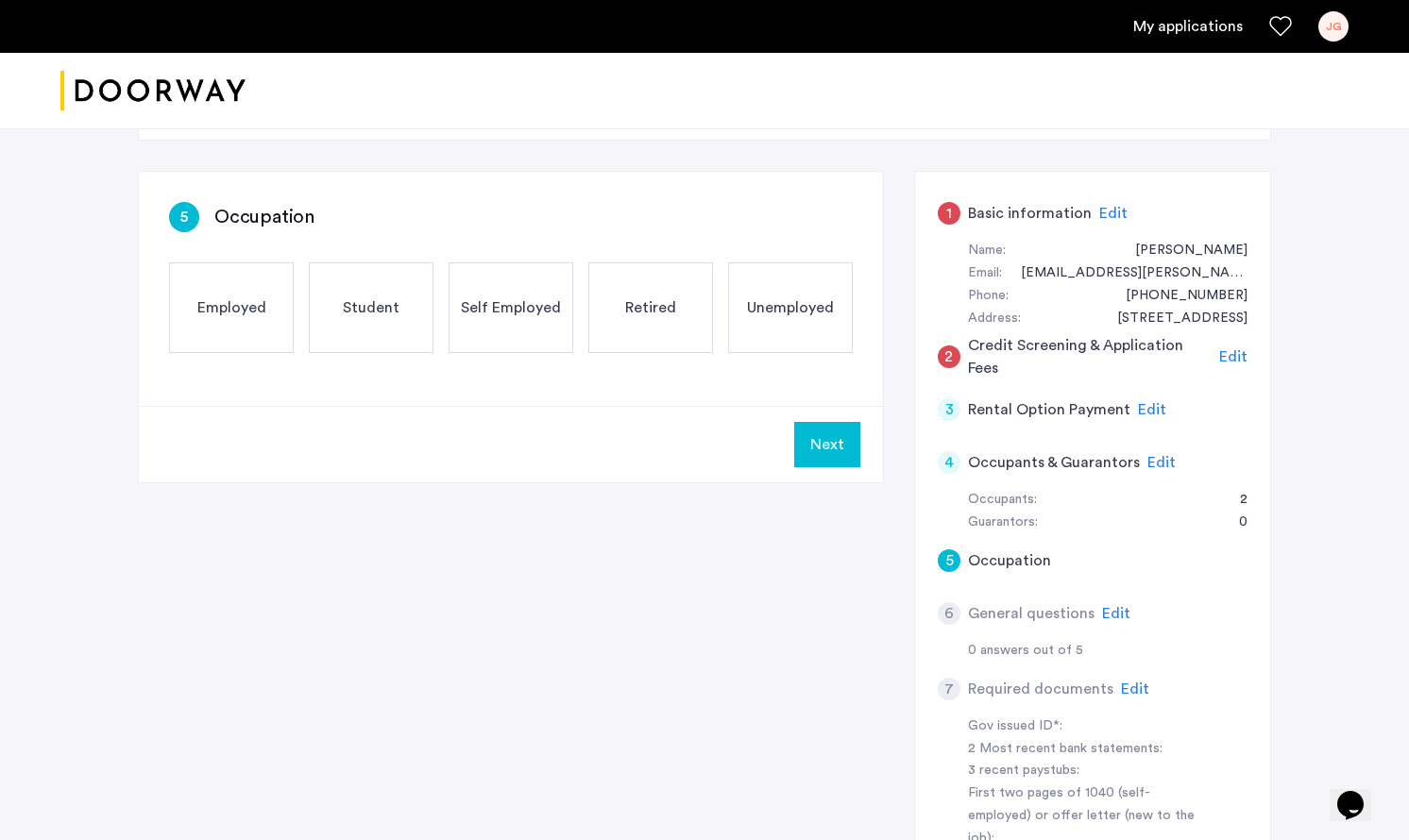
scroll to position [10, 0]
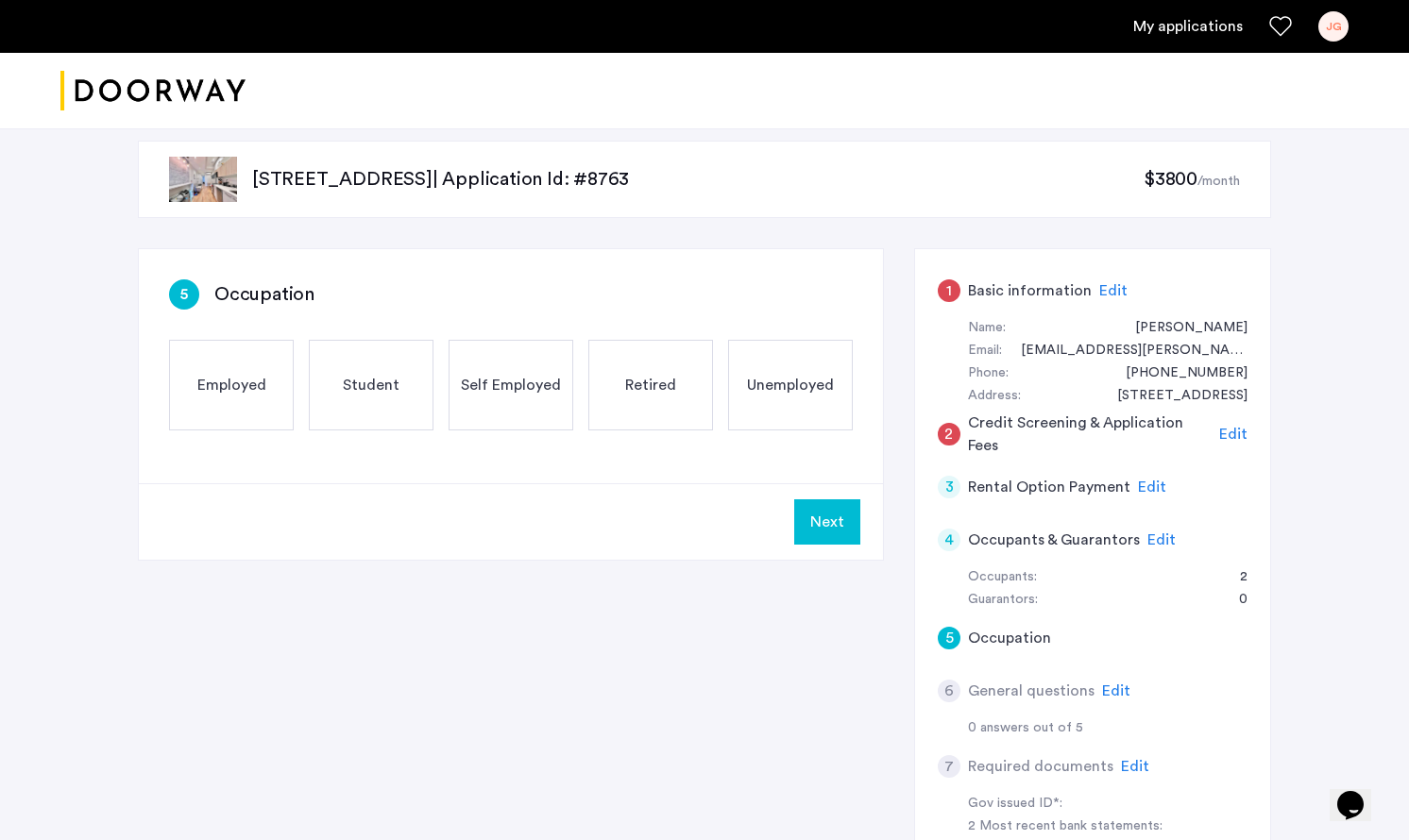
click at [783, 385] on span "Unemployed" at bounding box center [790, 386] width 87 height 23
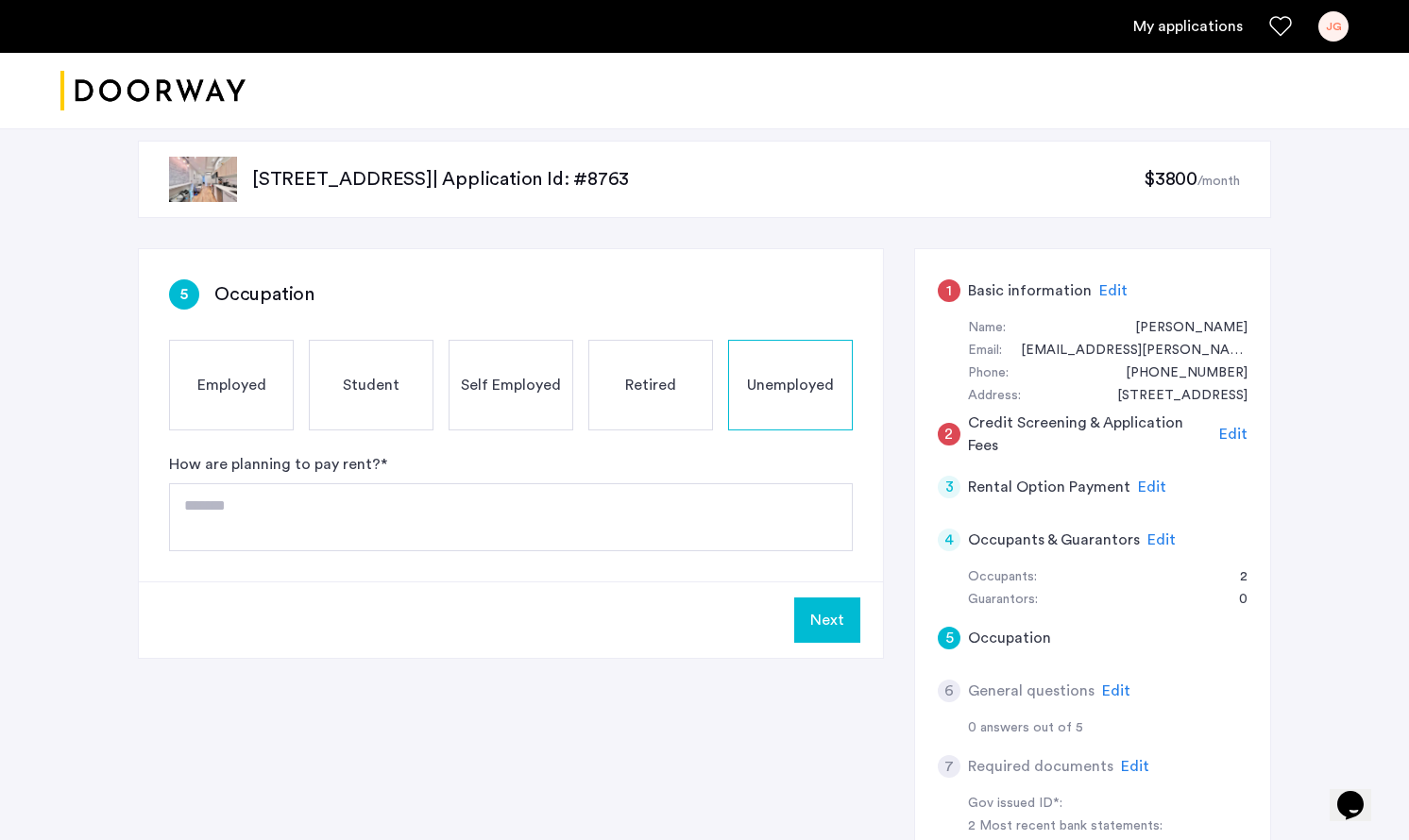
click at [512, 399] on div "Self Employed" at bounding box center [511, 386] width 125 height 91
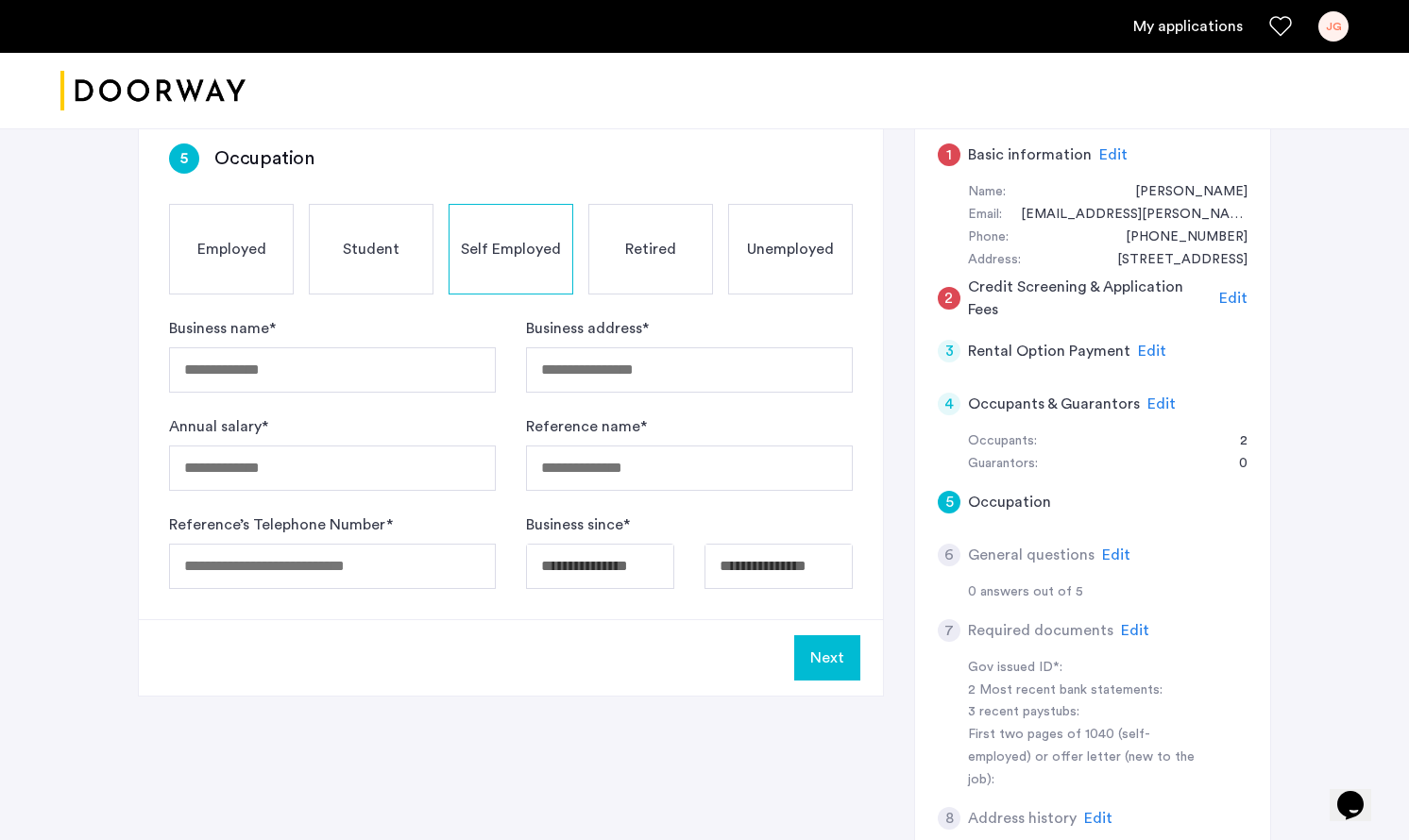
scroll to position [147, 0]
click at [1113, 553] on span "Edit" at bounding box center [1116, 555] width 28 height 15
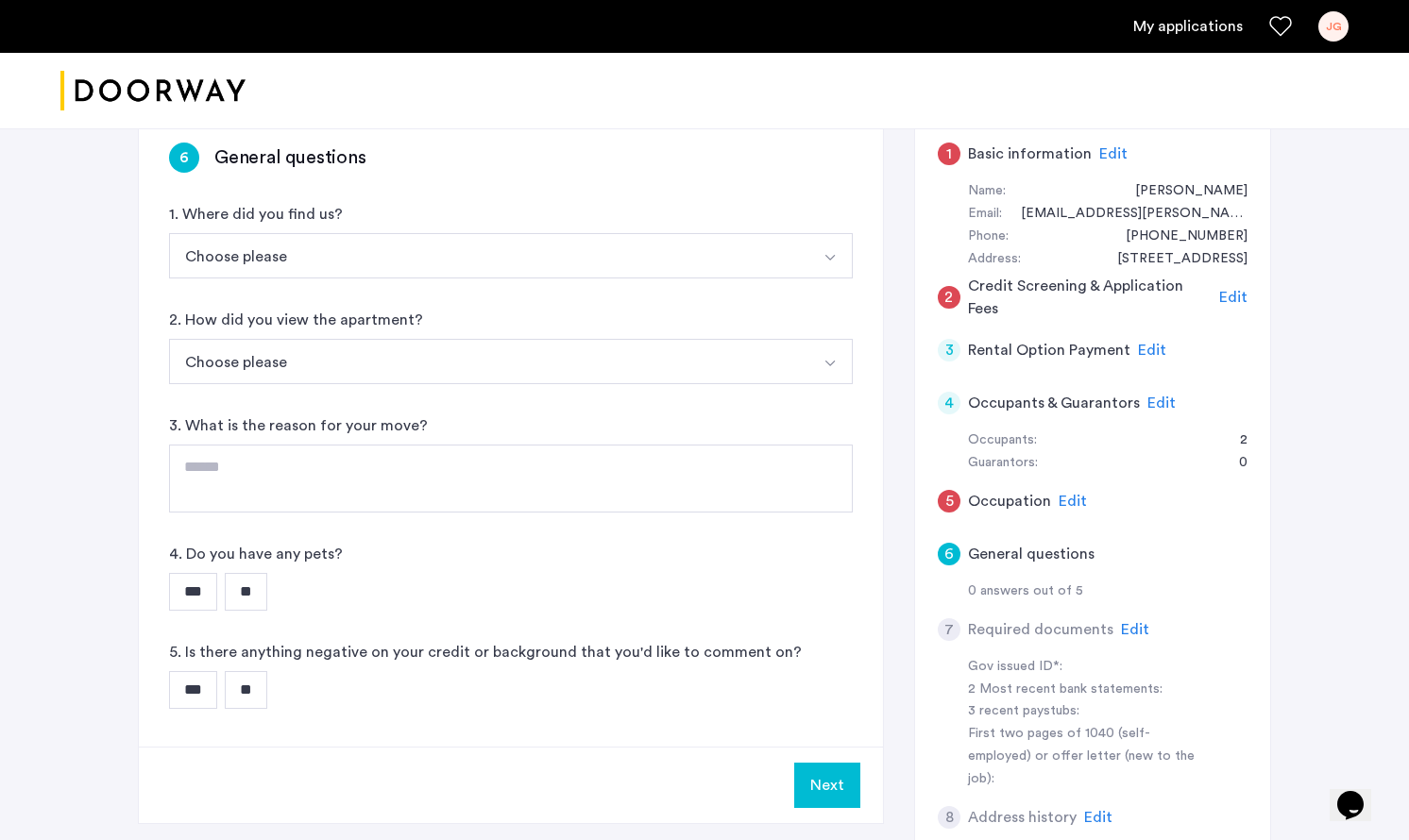
click at [1137, 626] on span "Edit" at bounding box center [1135, 629] width 28 height 15
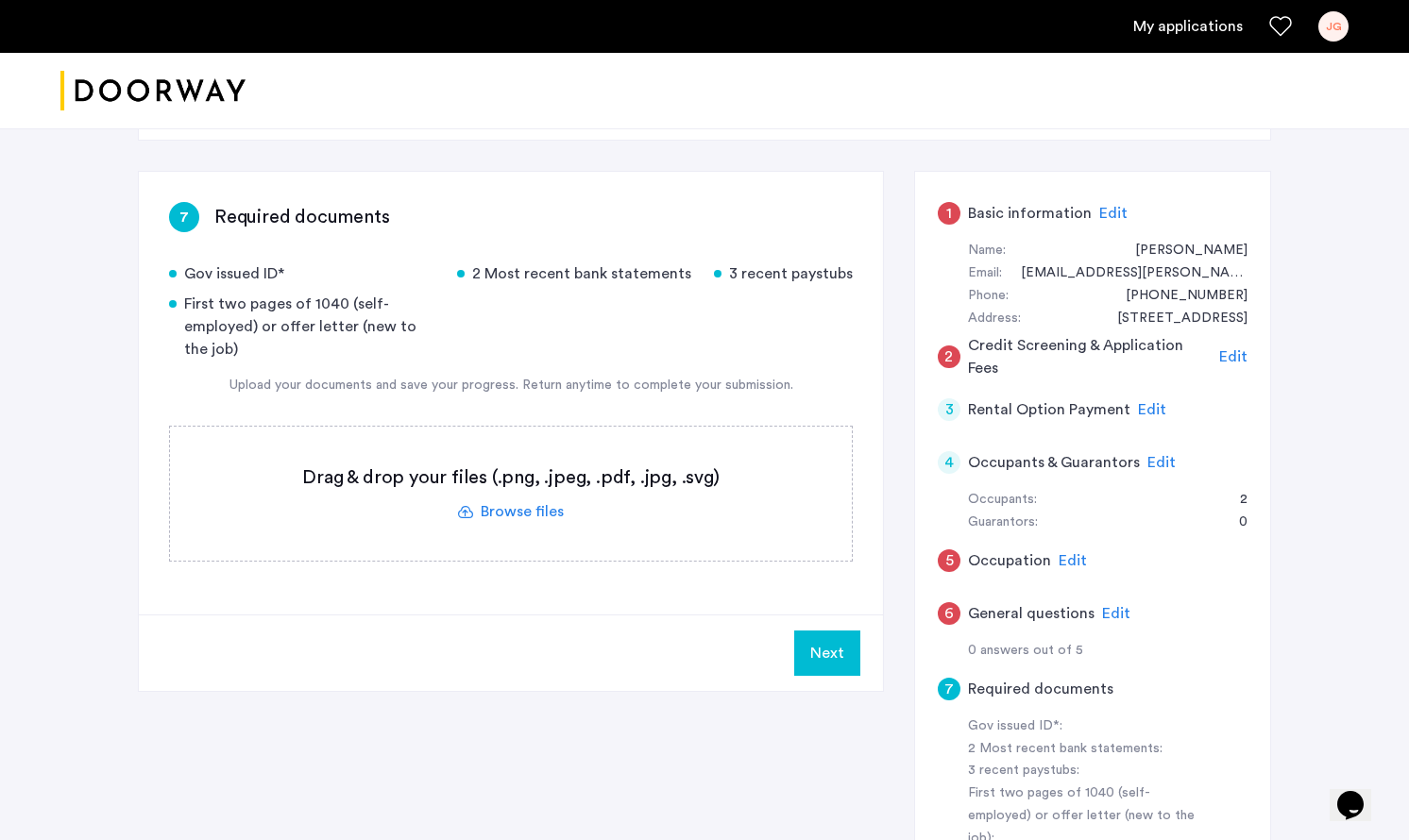
scroll to position [91, 0]
click at [1060, 561] on span "Edit" at bounding box center [1073, 558] width 28 height 15
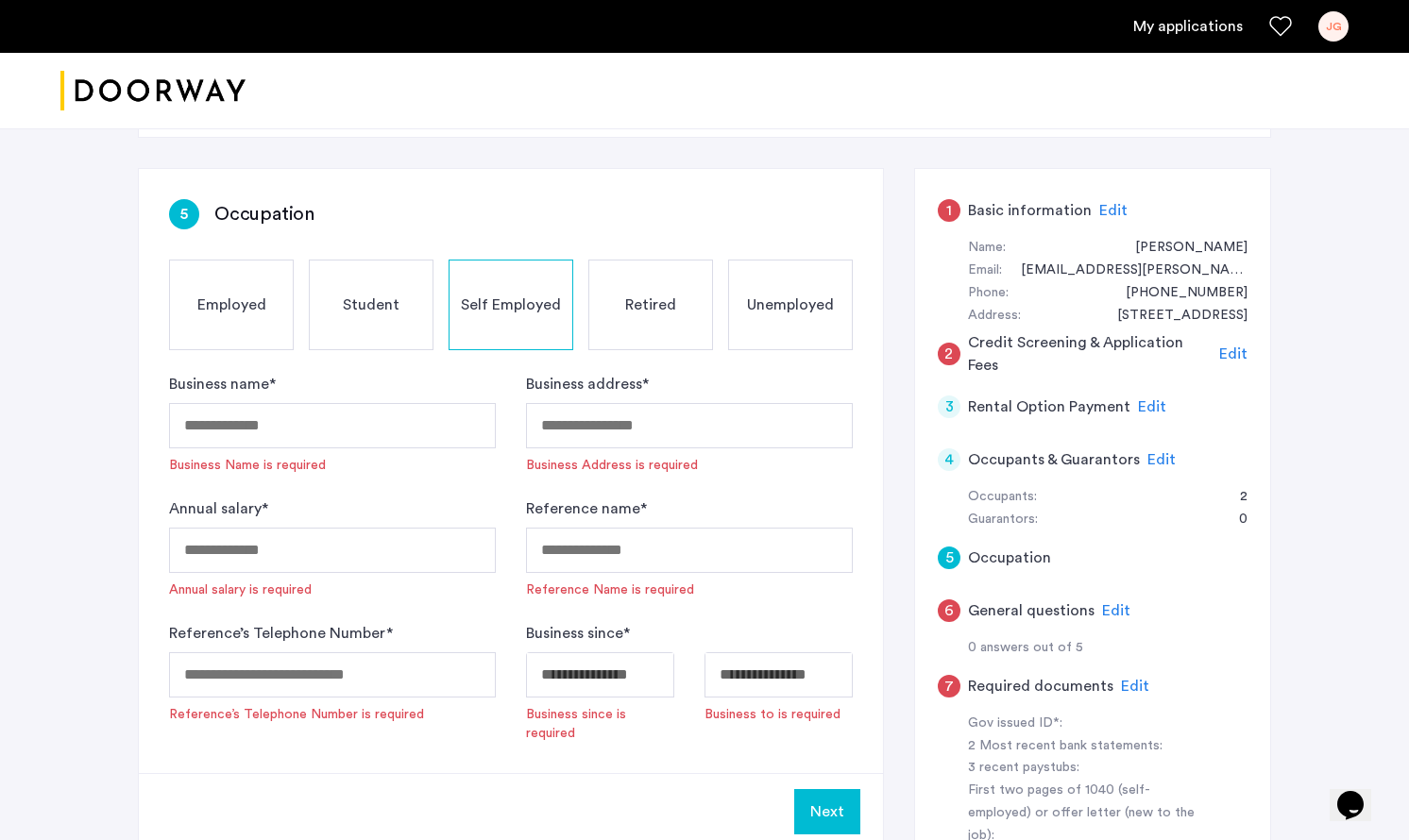
click at [797, 303] on span "Unemployed" at bounding box center [790, 305] width 87 height 23
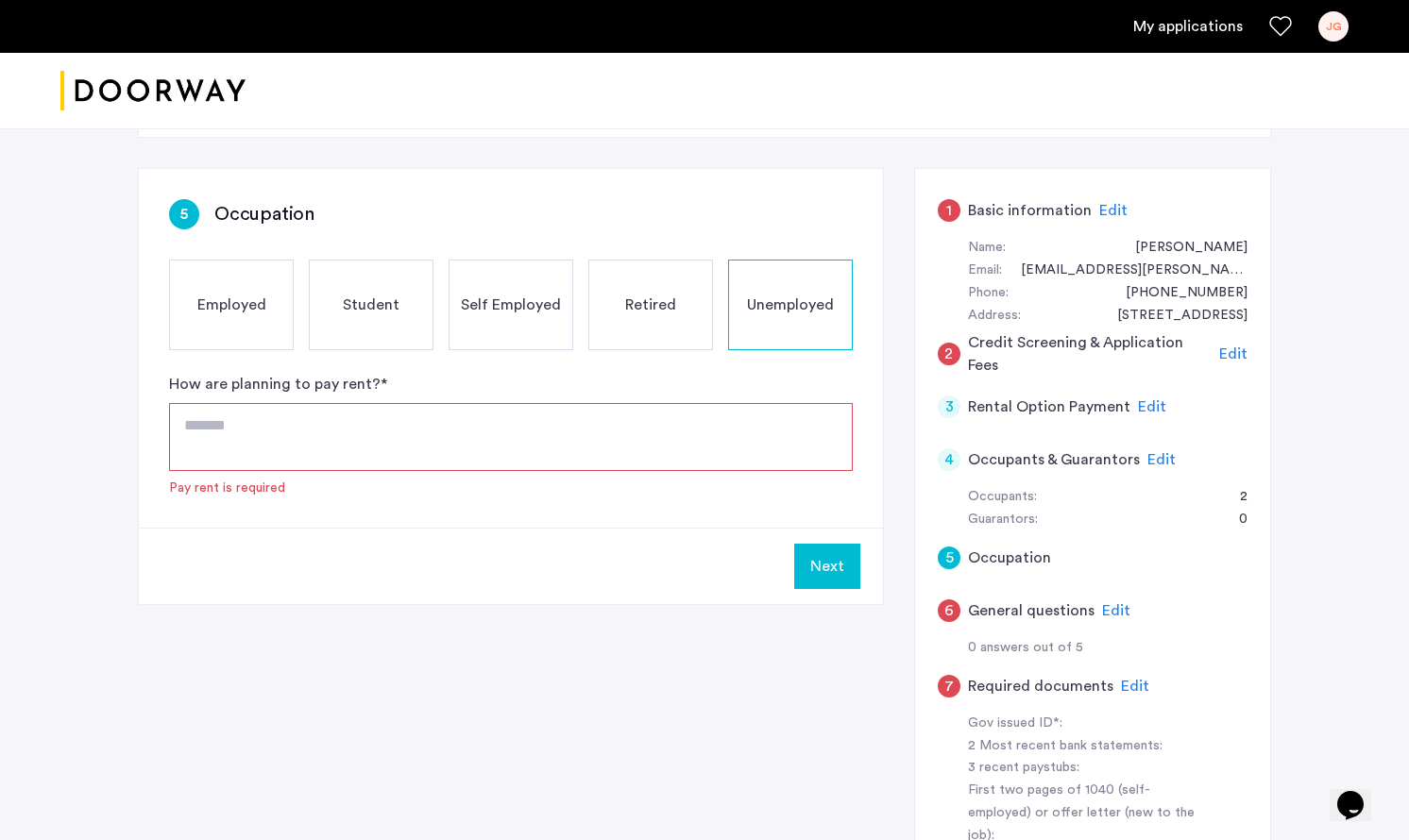
click at [1121, 681] on span "Edit" at bounding box center [1135, 686] width 28 height 15
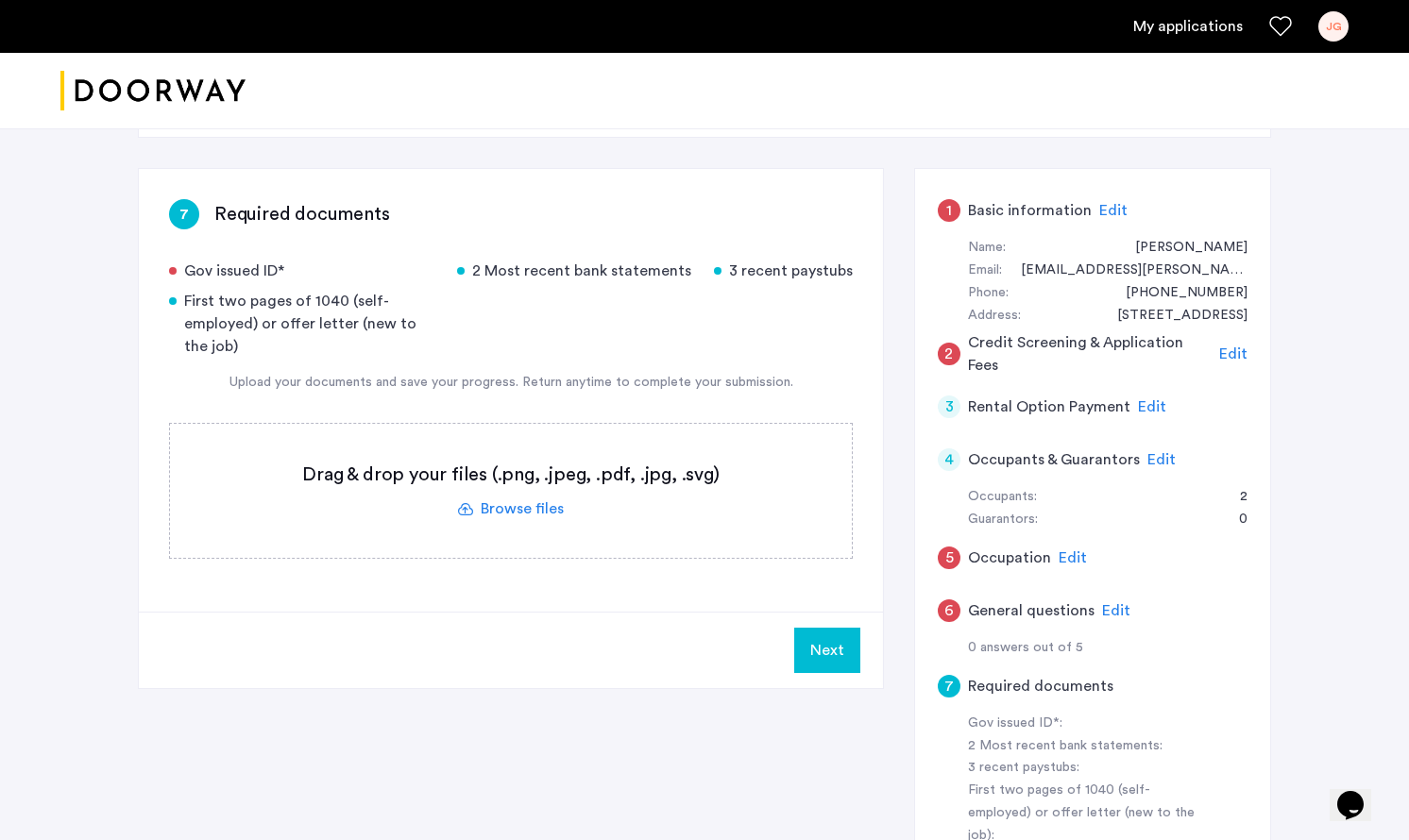
scroll to position [129, 0]
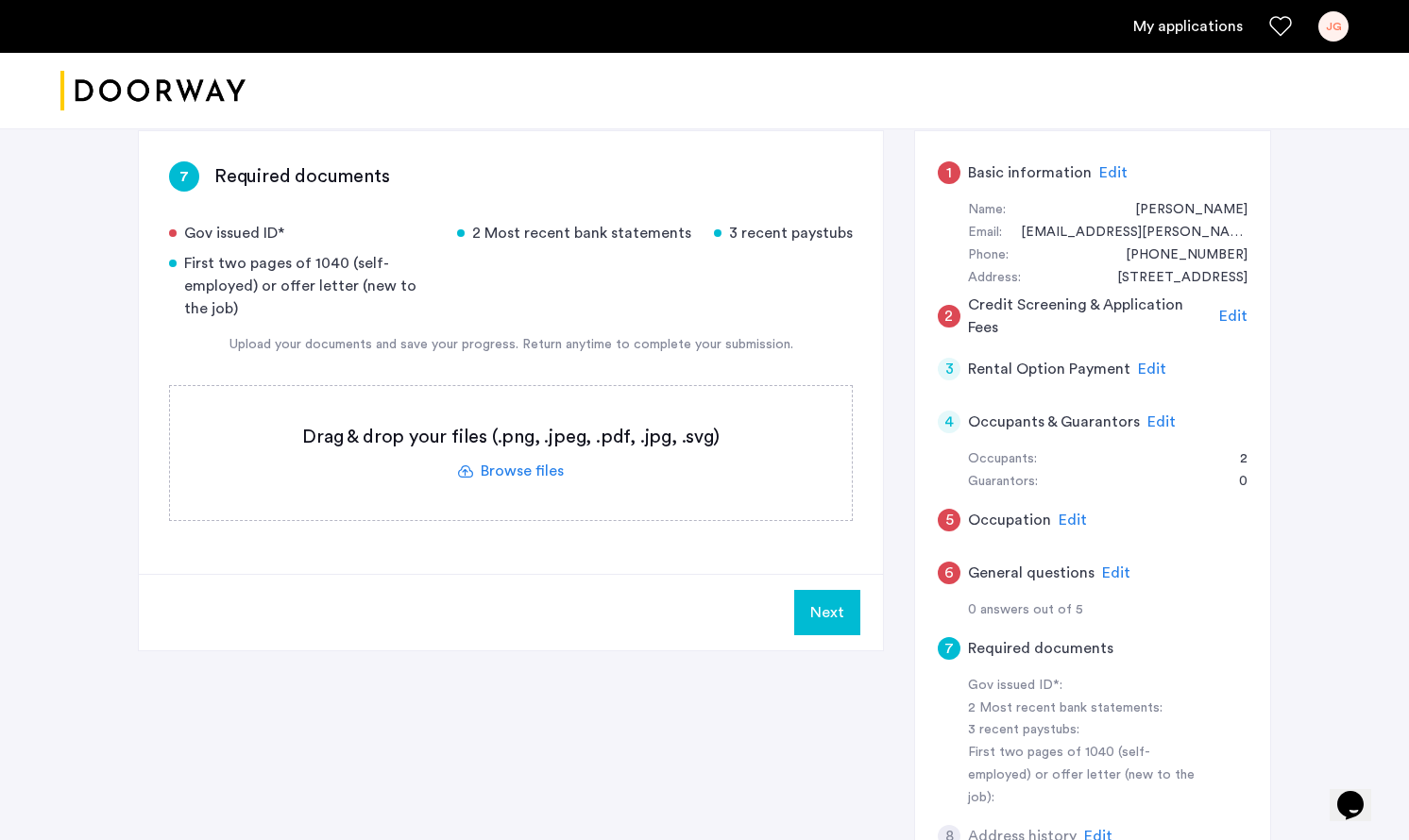
click at [1072, 527] on span "Edit" at bounding box center [1073, 521] width 28 height 15
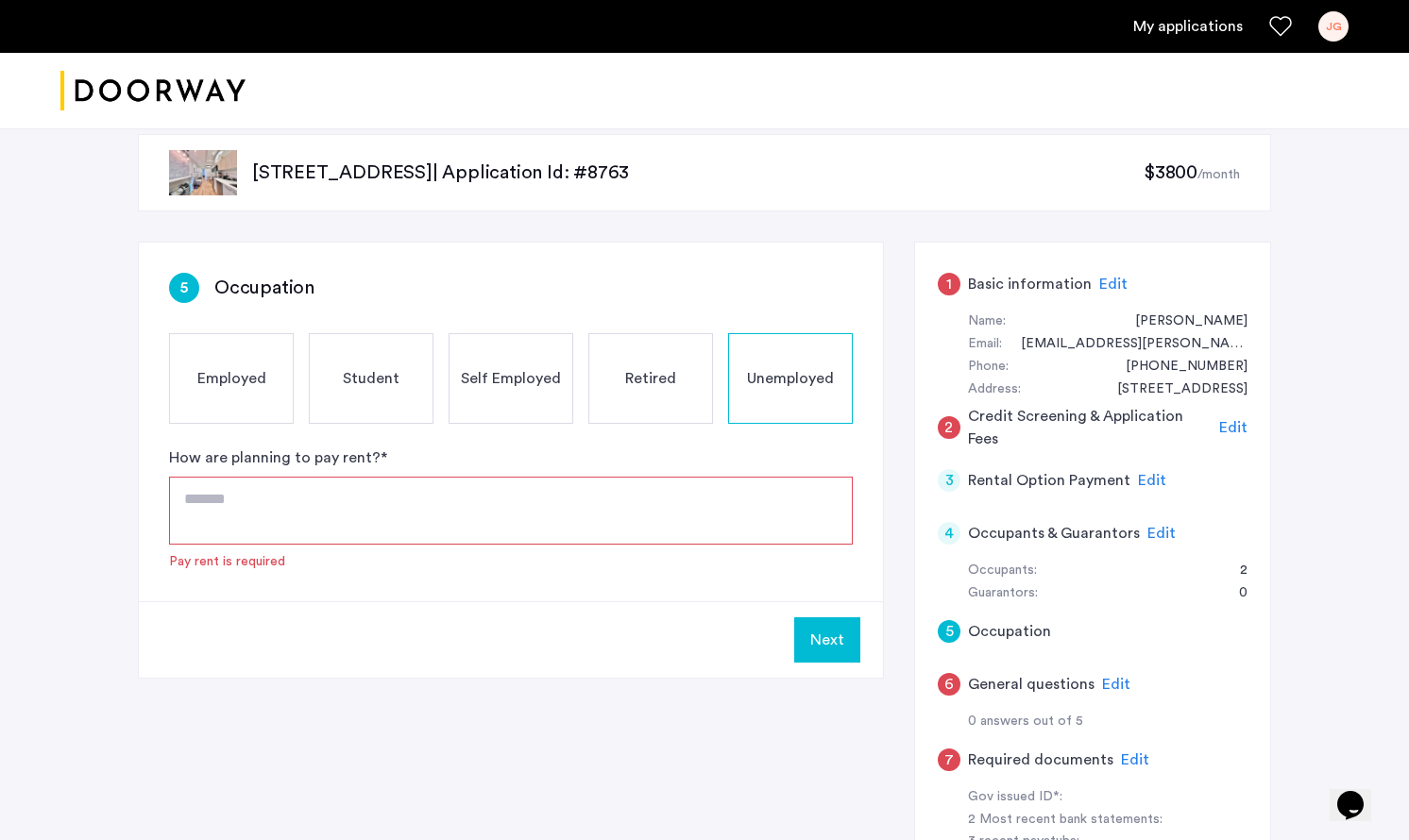
scroll to position [0, 0]
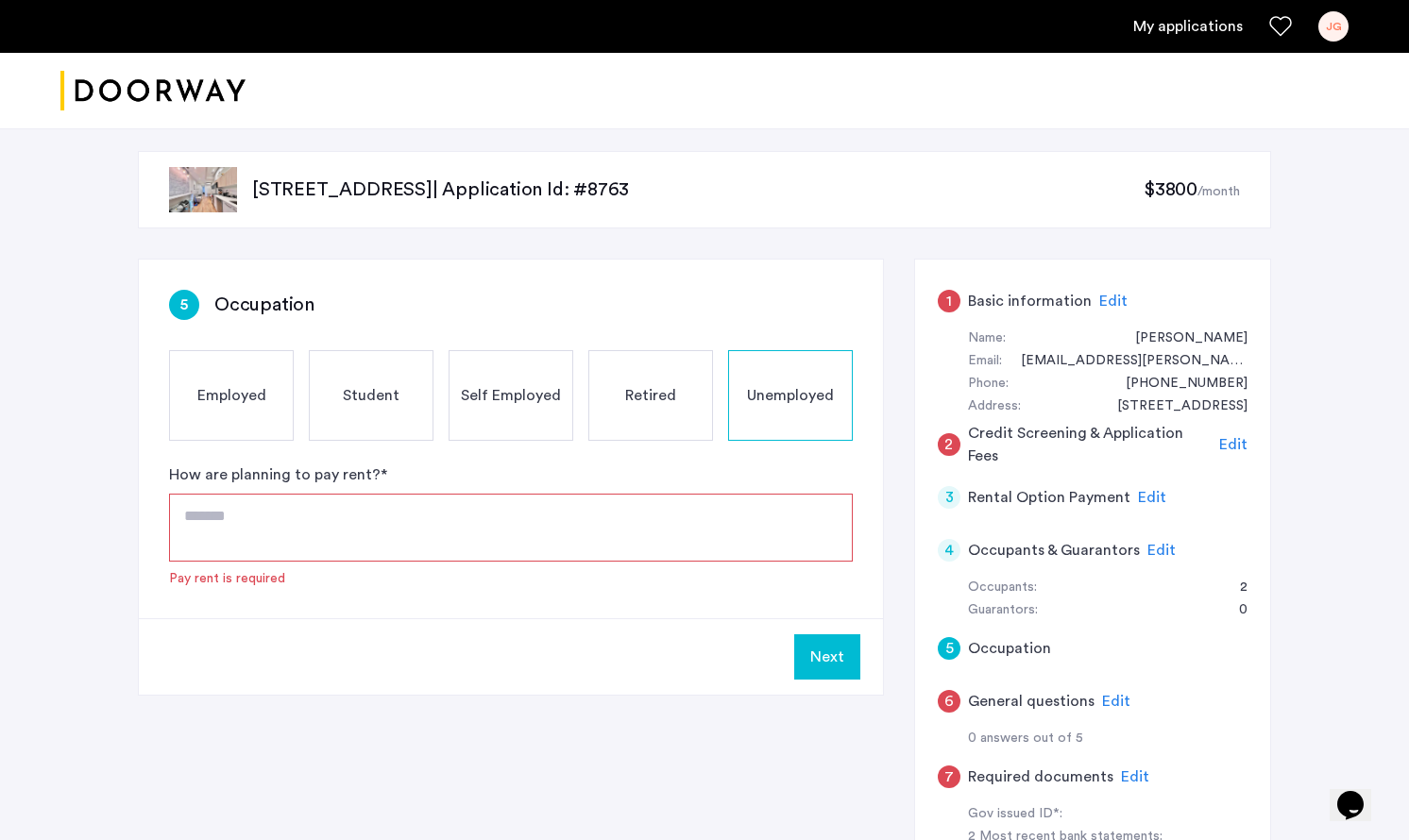
click at [1147, 550] on span "Edit" at bounding box center [1161, 551] width 28 height 15
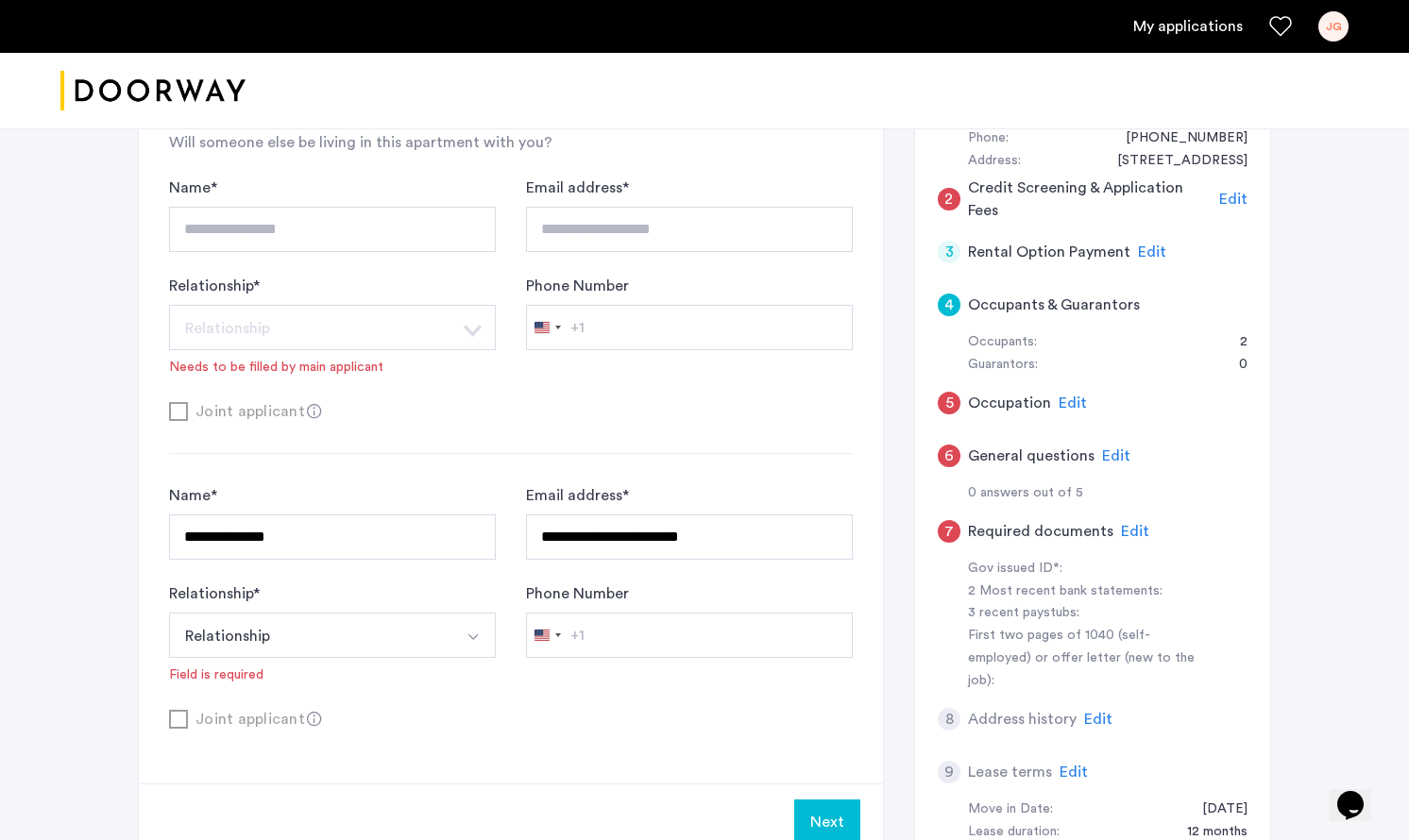
scroll to position [285, 0]
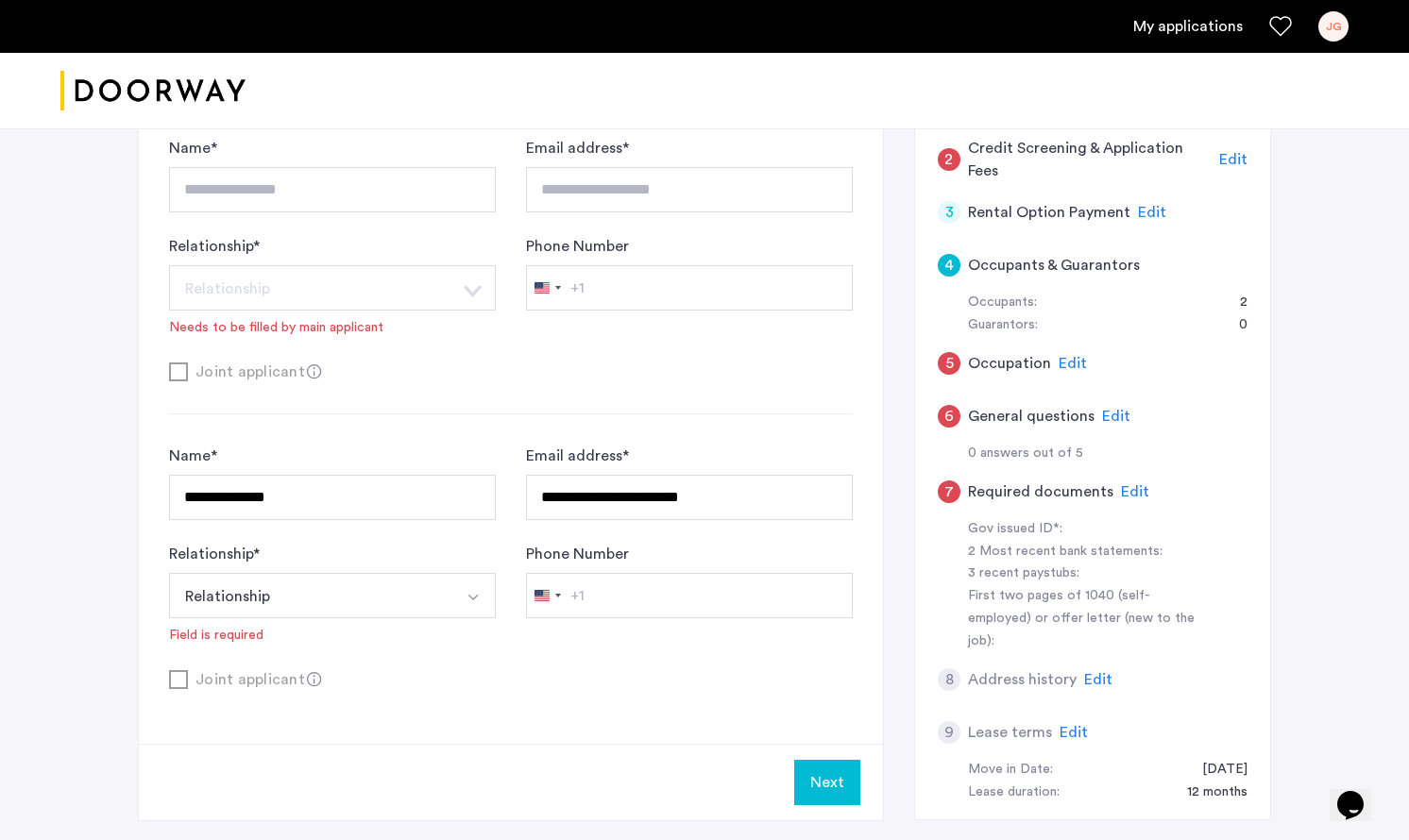
click at [181, 677] on div "Joint applicant" at bounding box center [510, 678] width 683 height 24
click at [288, 603] on button "Relationship" at bounding box center [310, 596] width 283 height 45
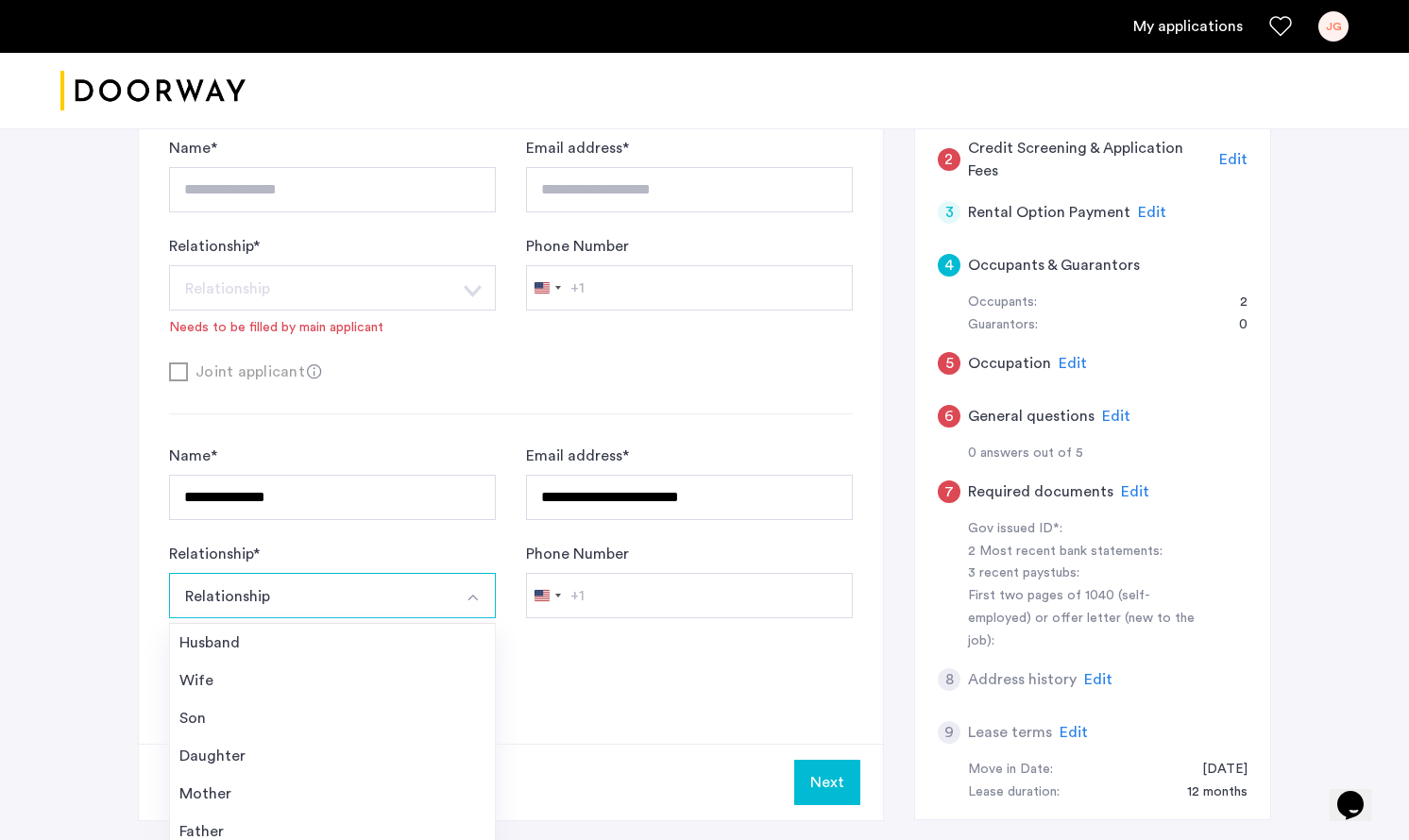
click at [556, 633] on div "Phone Number [GEOGRAPHIC_DATA] +1 +1 244 results found [GEOGRAPHIC_DATA] +93 [G…" at bounding box center [690, 594] width 327 height 102
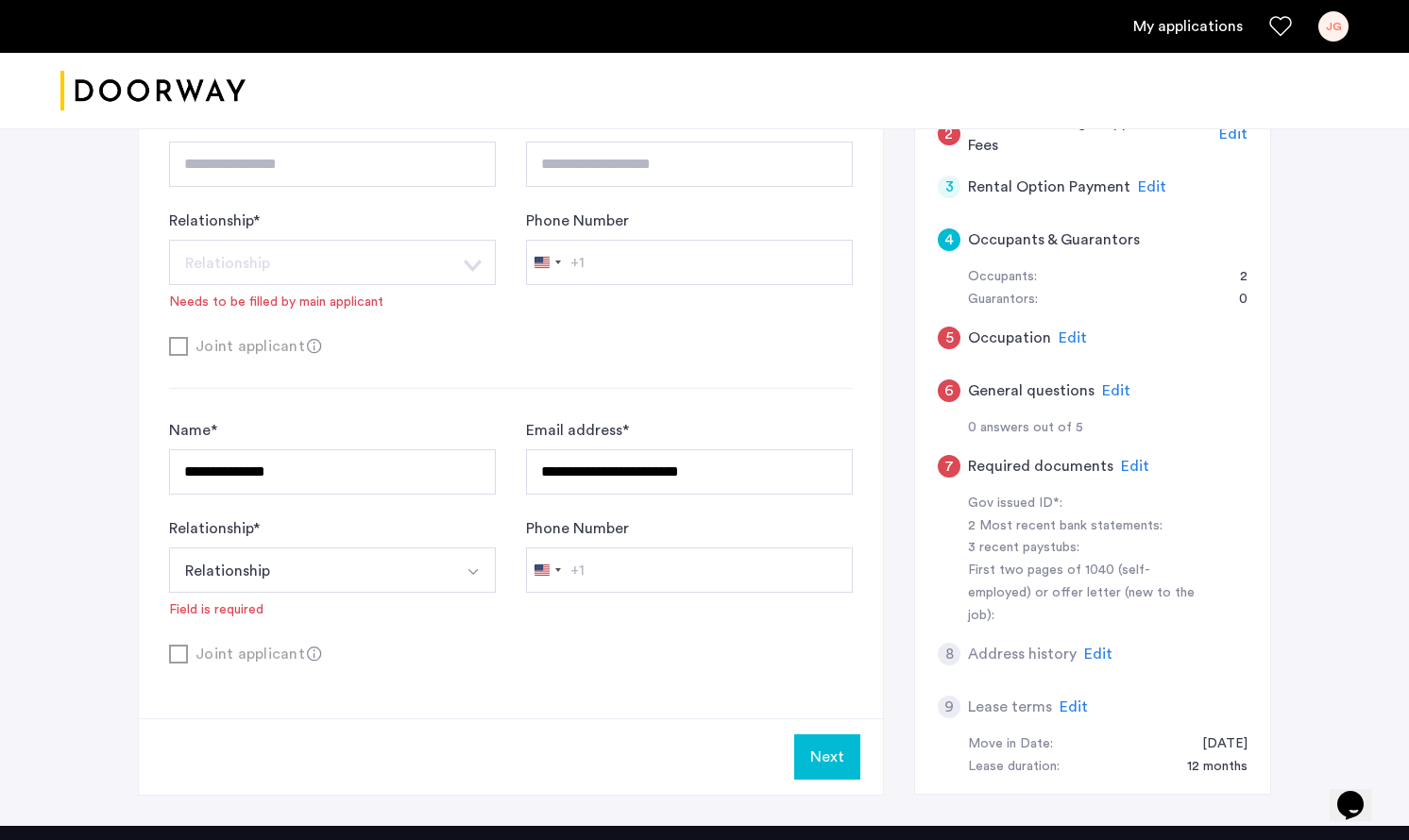
scroll to position [276, 0]
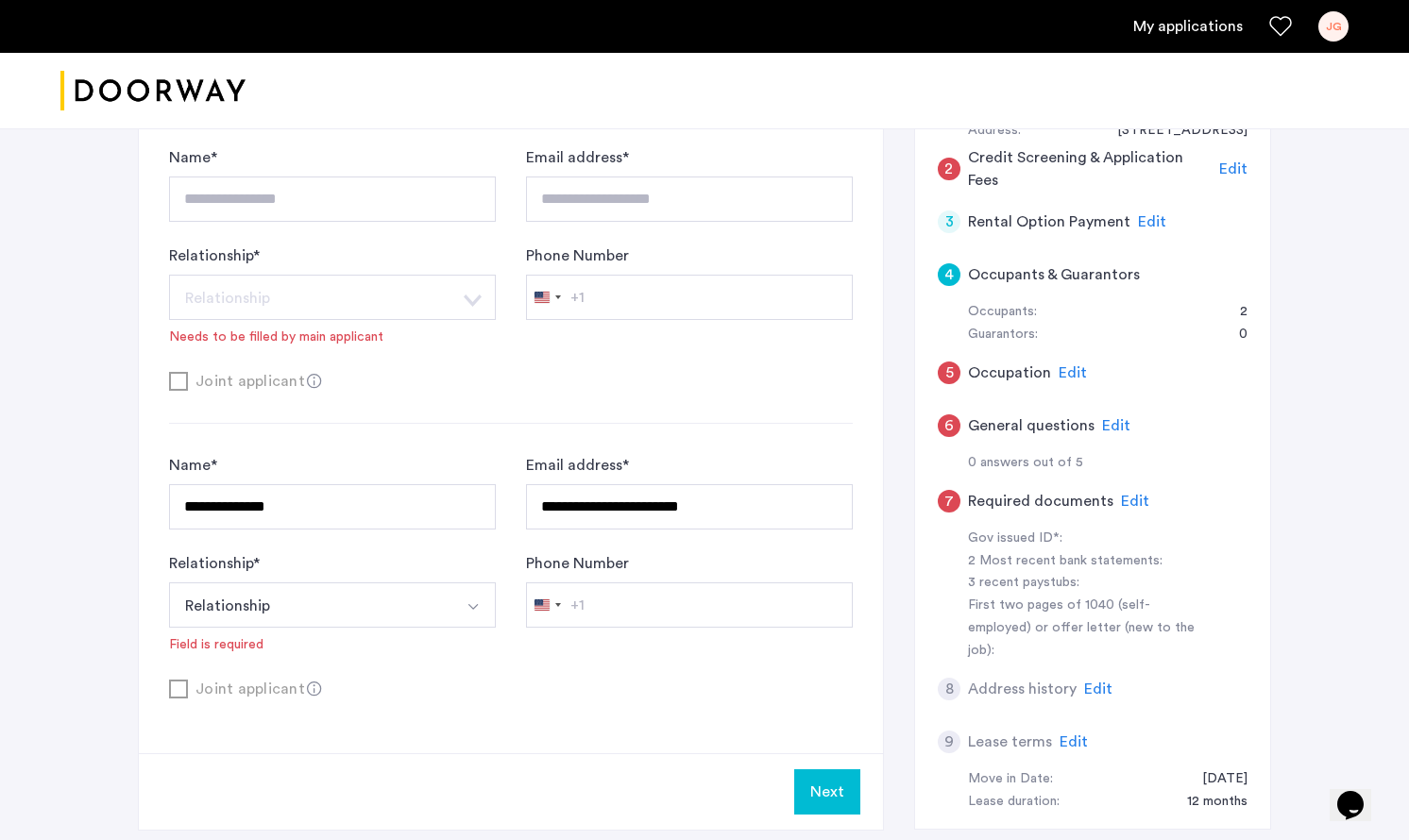
click at [1113, 423] on span "Edit" at bounding box center [1116, 426] width 28 height 15
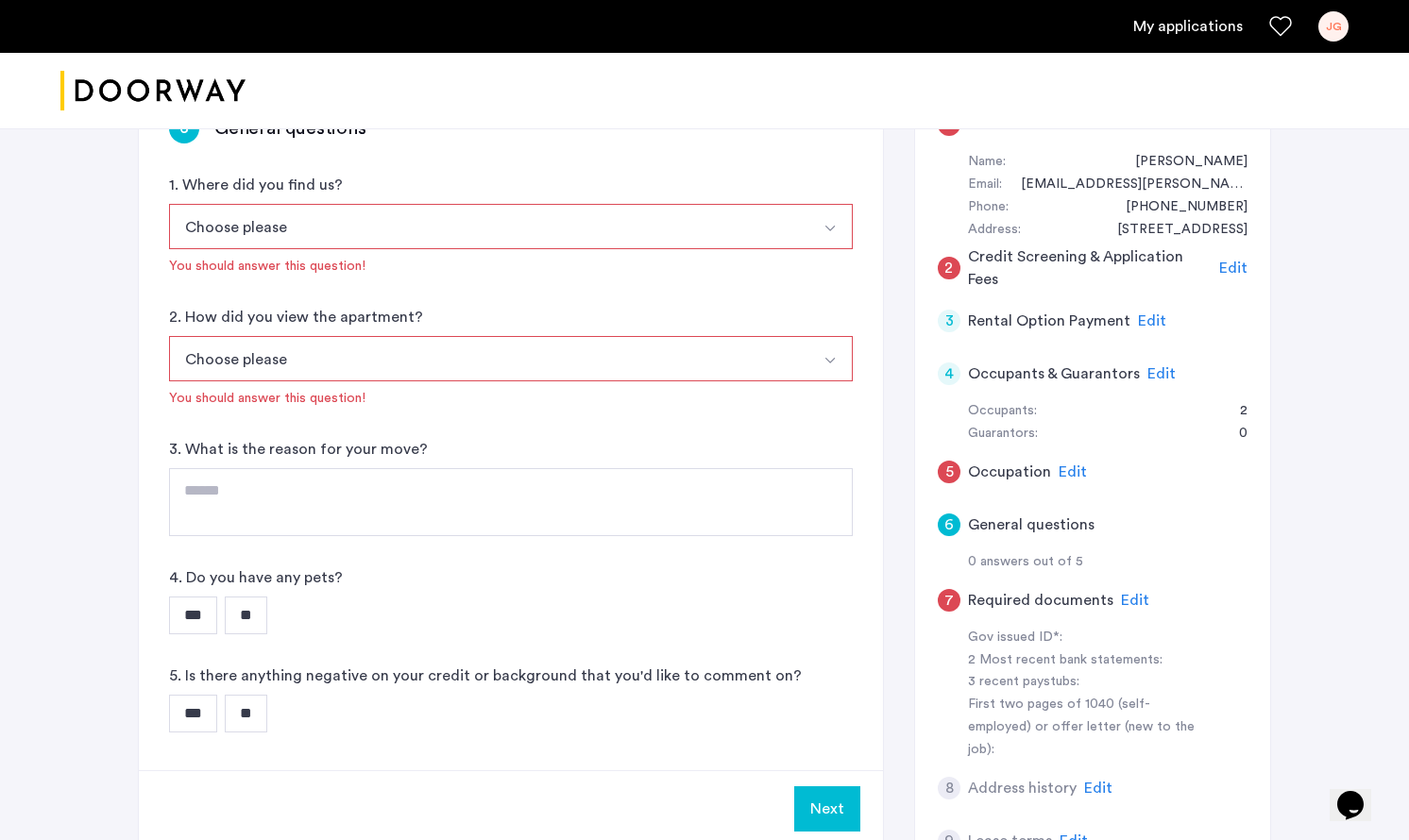
scroll to position [179, 0]
